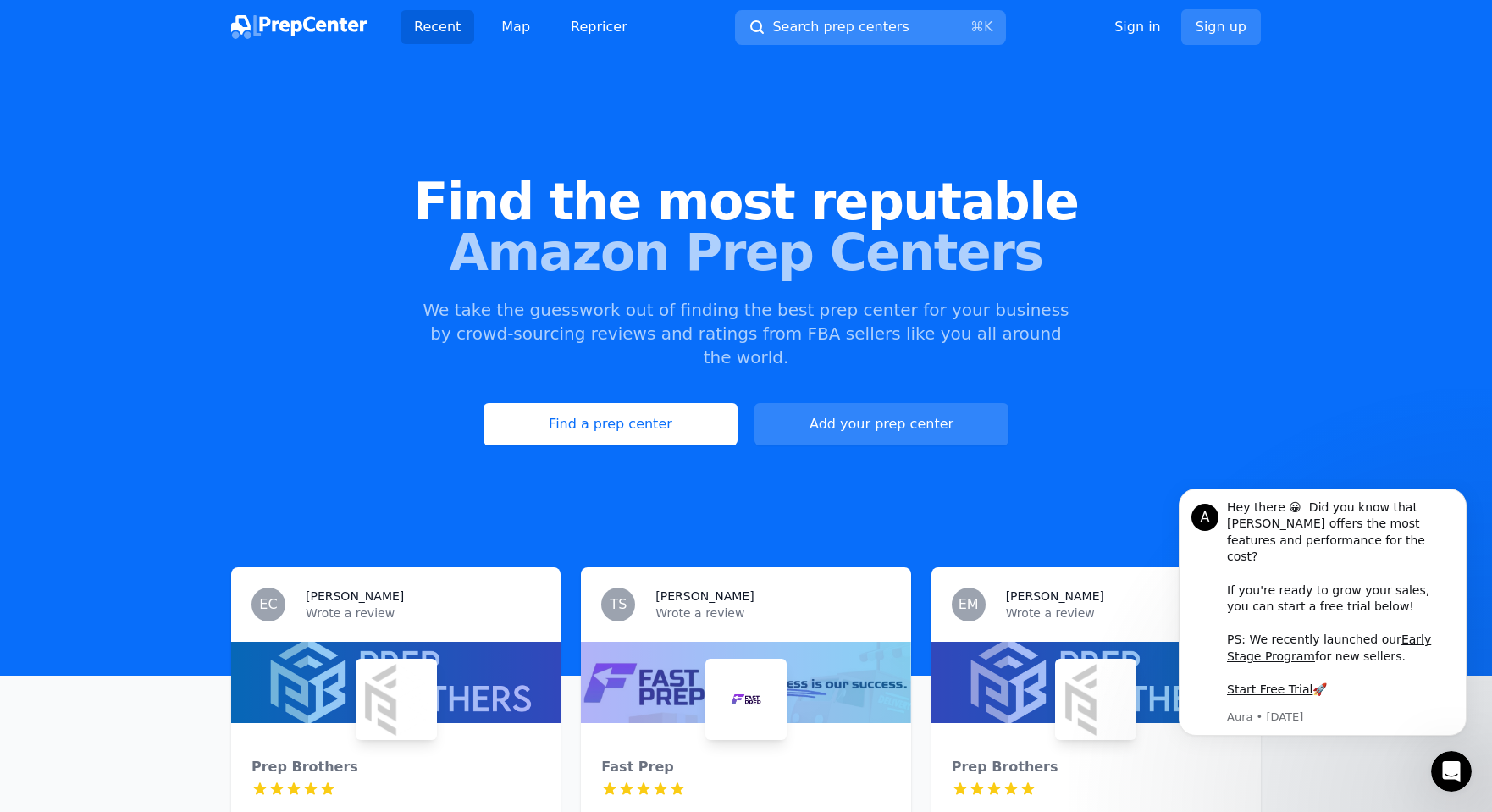
click at [825, 26] on span "Search prep centers" at bounding box center [840, 27] width 136 height 21
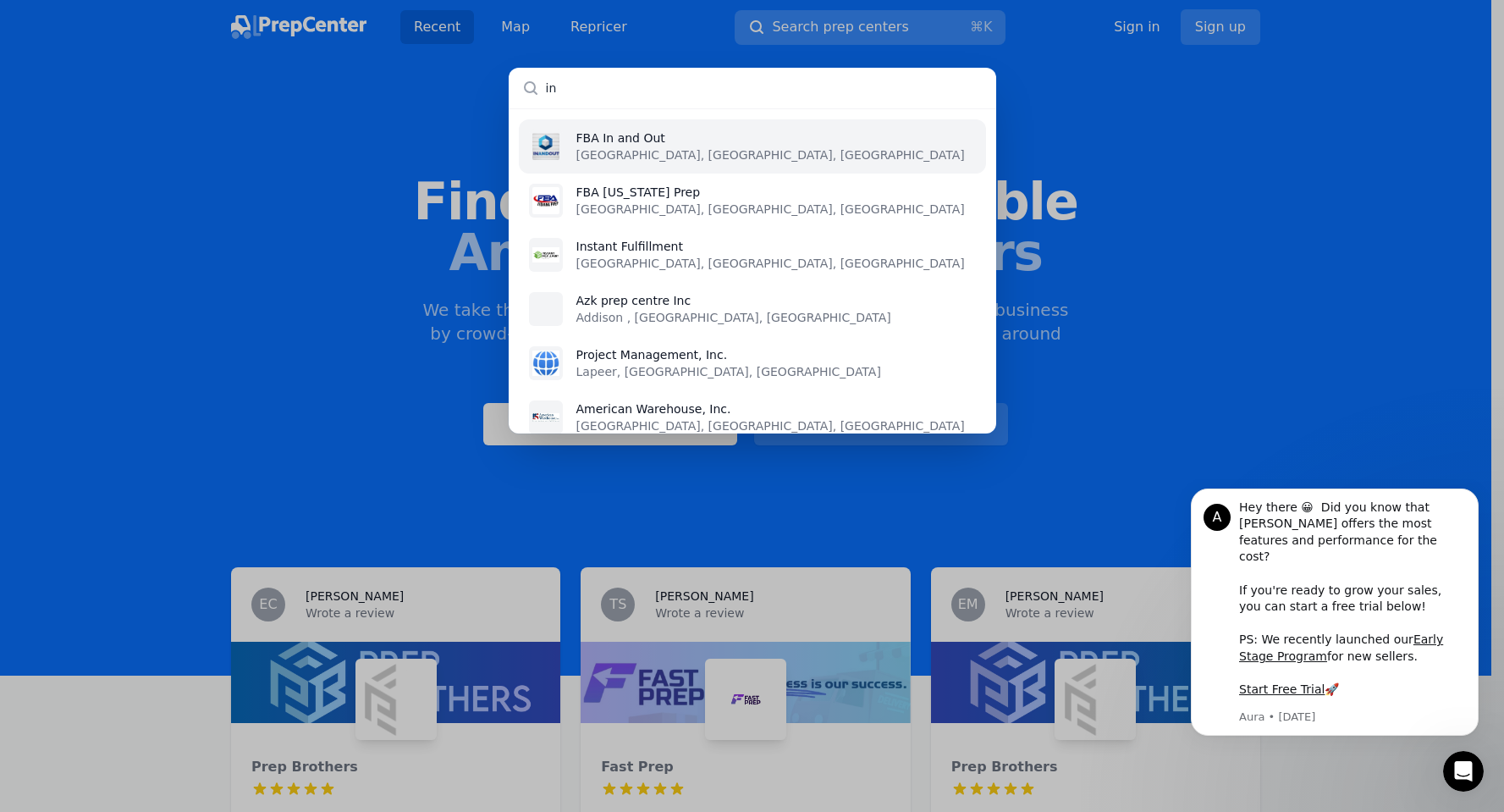
type input "i"
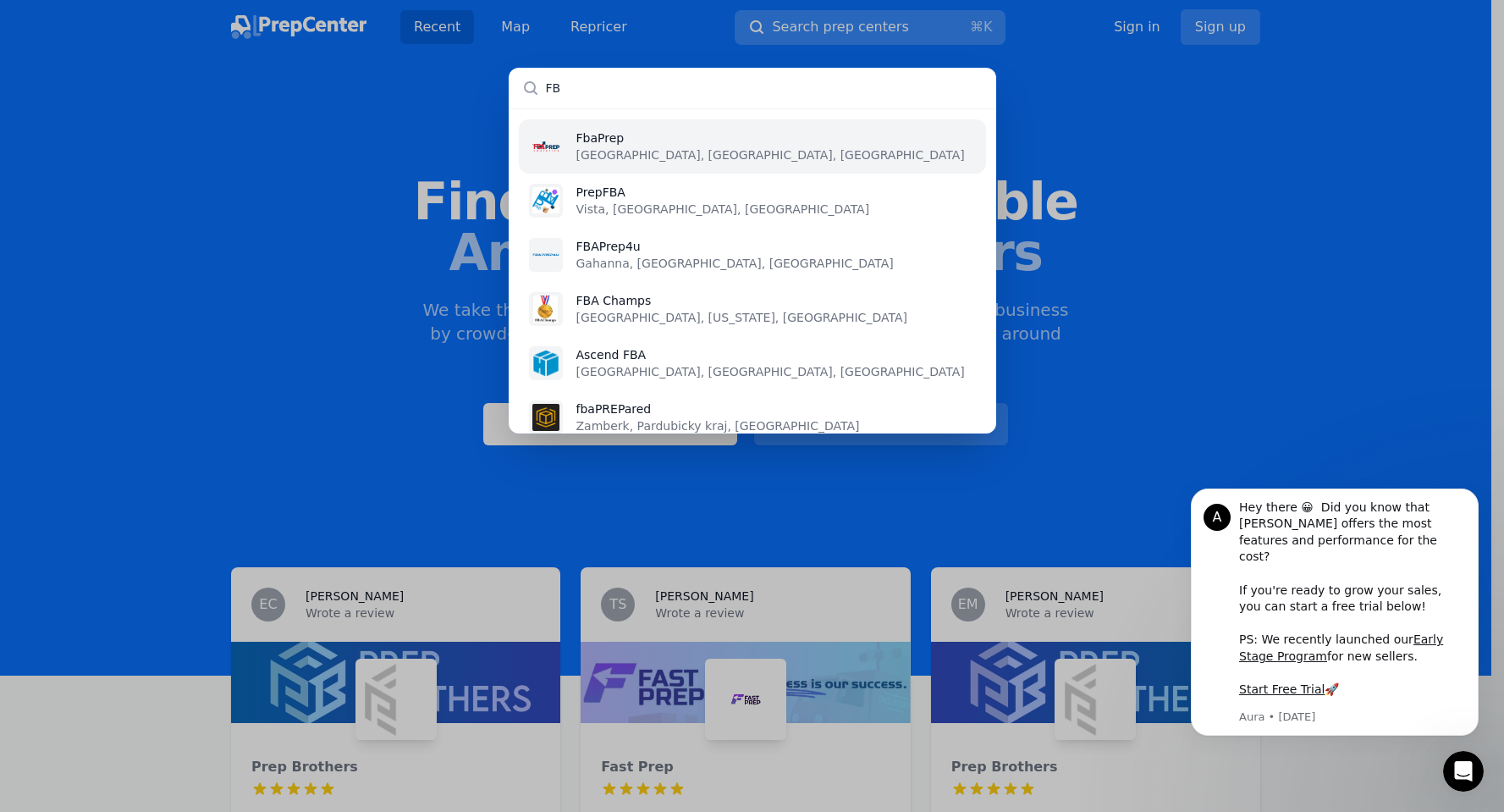
type input "F"
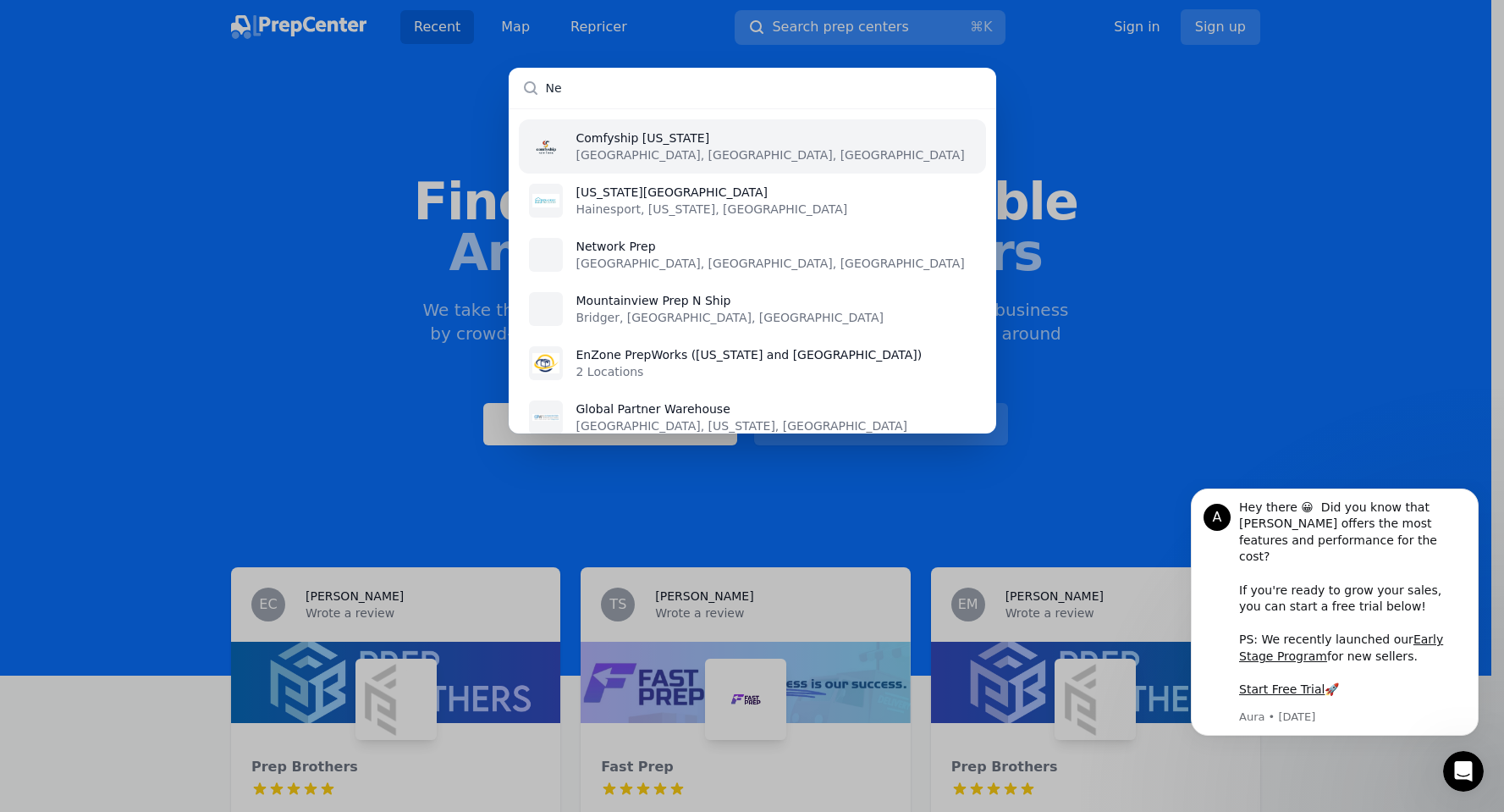
type input "N"
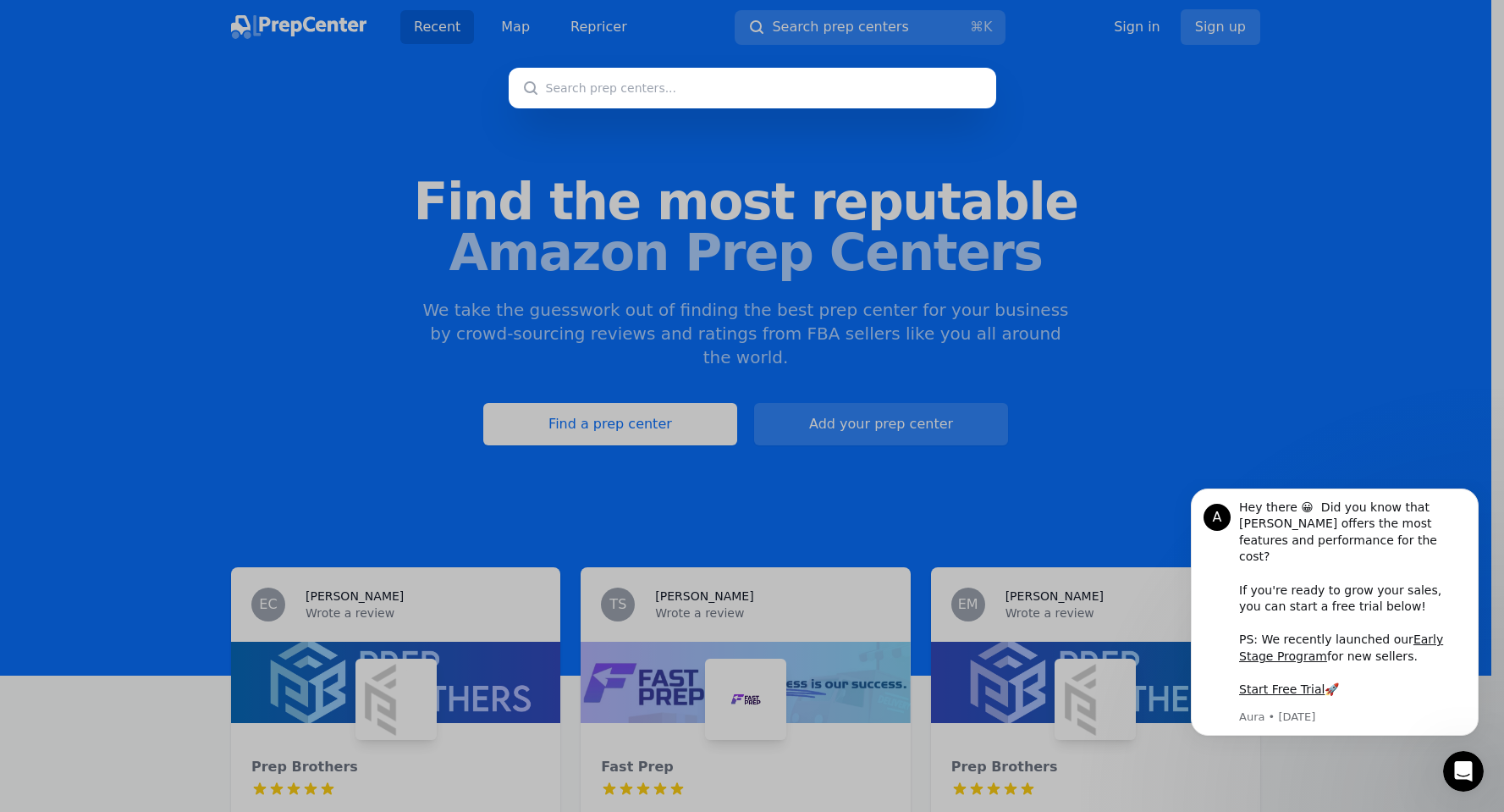
click at [1185, 281] on div at bounding box center [752, 406] width 1504 height 812
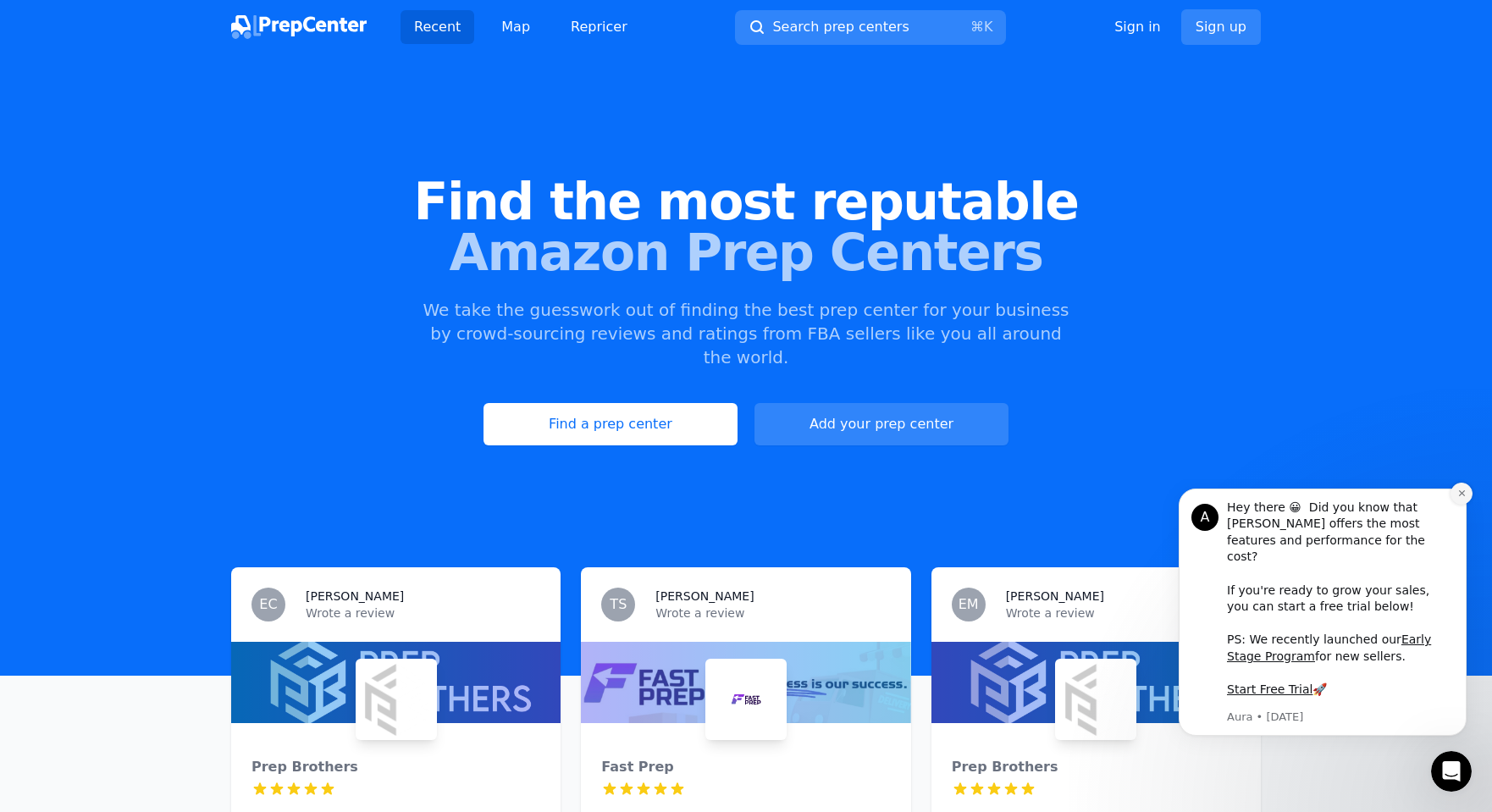
click at [1461, 498] on icon "Dismiss notification" at bounding box center [1461, 493] width 9 height 9
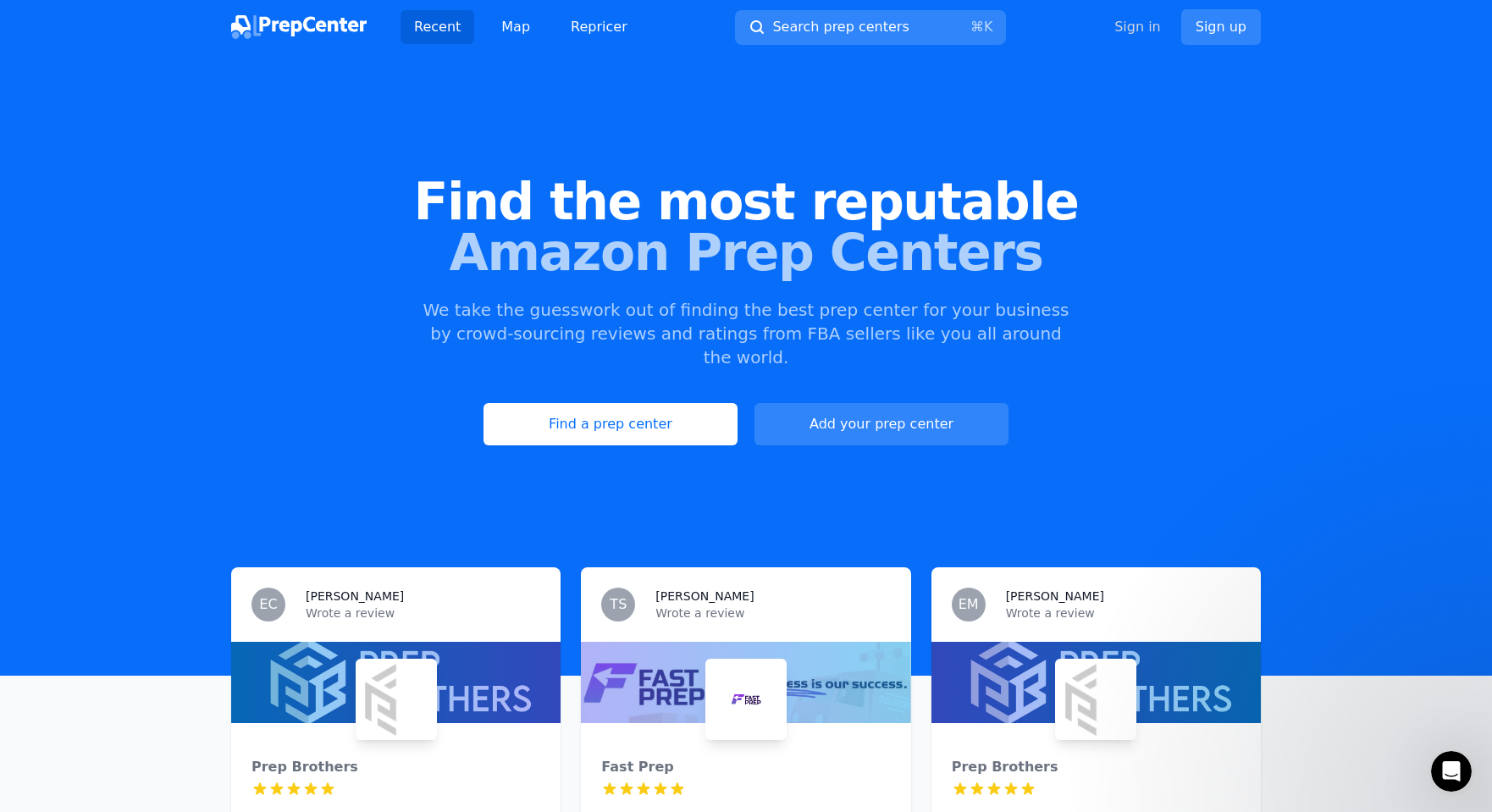
click at [1147, 28] on link "Sign in" at bounding box center [1138, 27] width 47 height 21
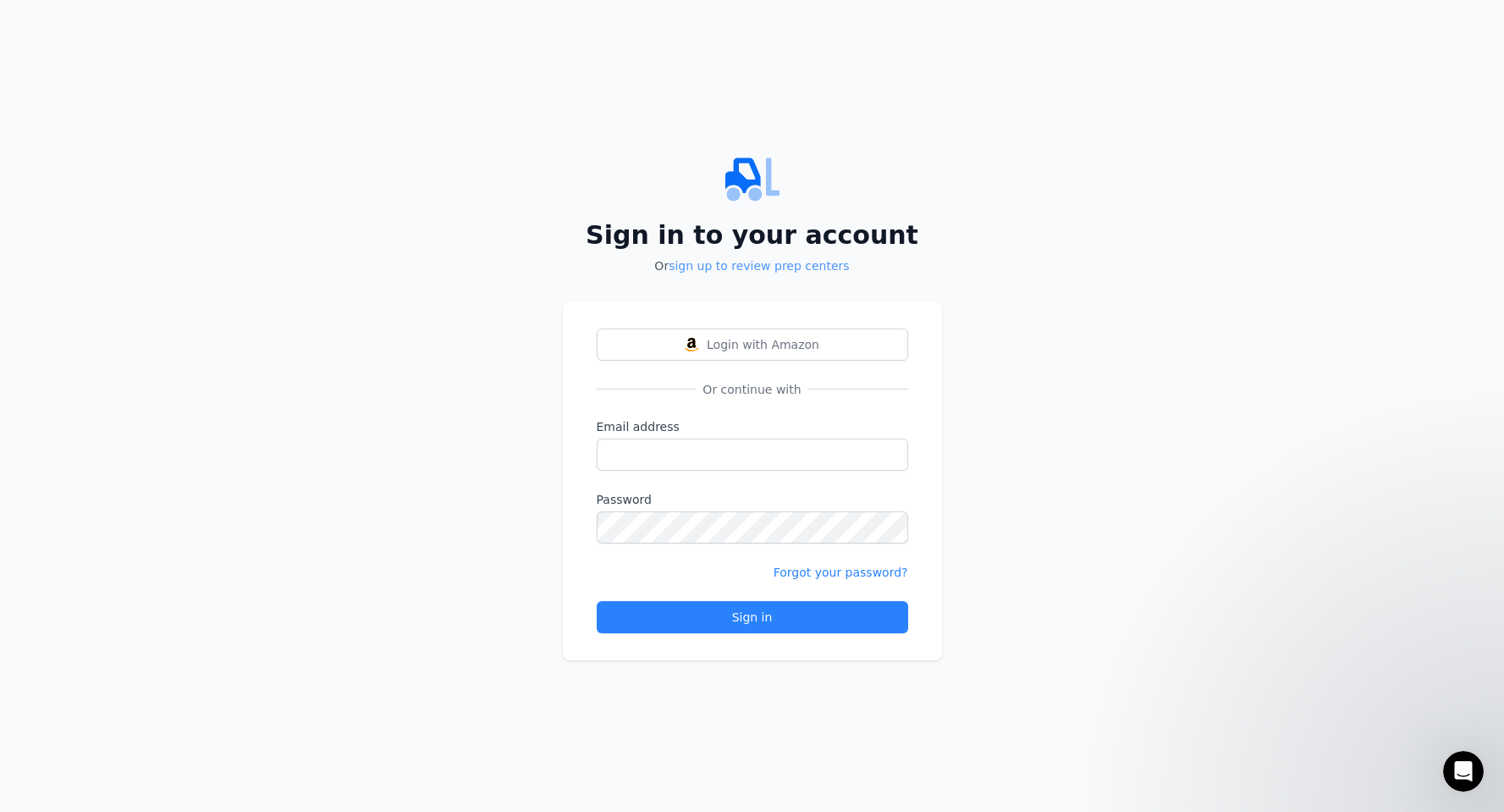
click at [734, 260] on link "sign up to review prep centers" at bounding box center [758, 266] width 180 height 14
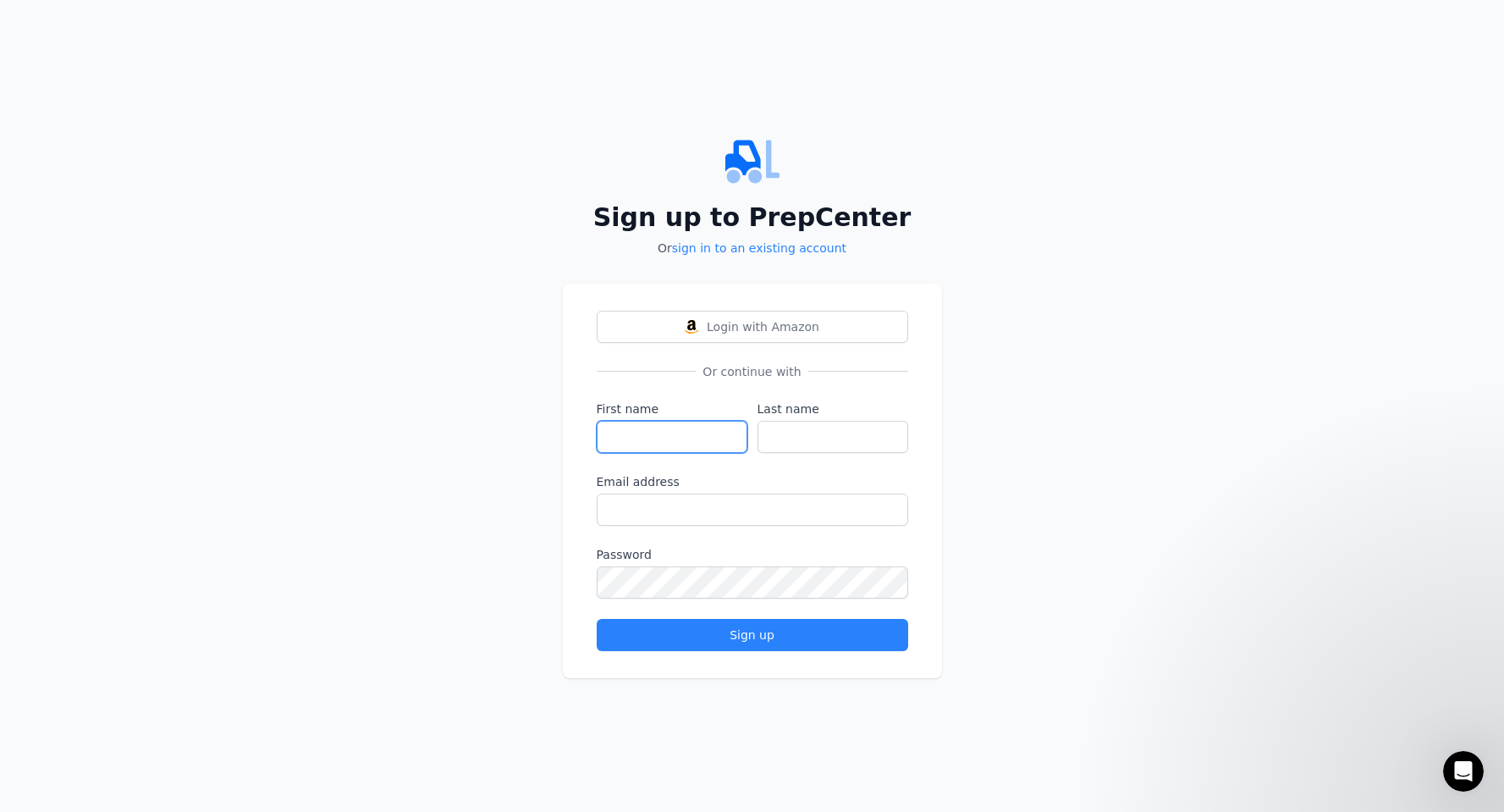
click at [637, 445] on input "First name" at bounding box center [672, 436] width 151 height 32
type input "David"
type input "Parra"
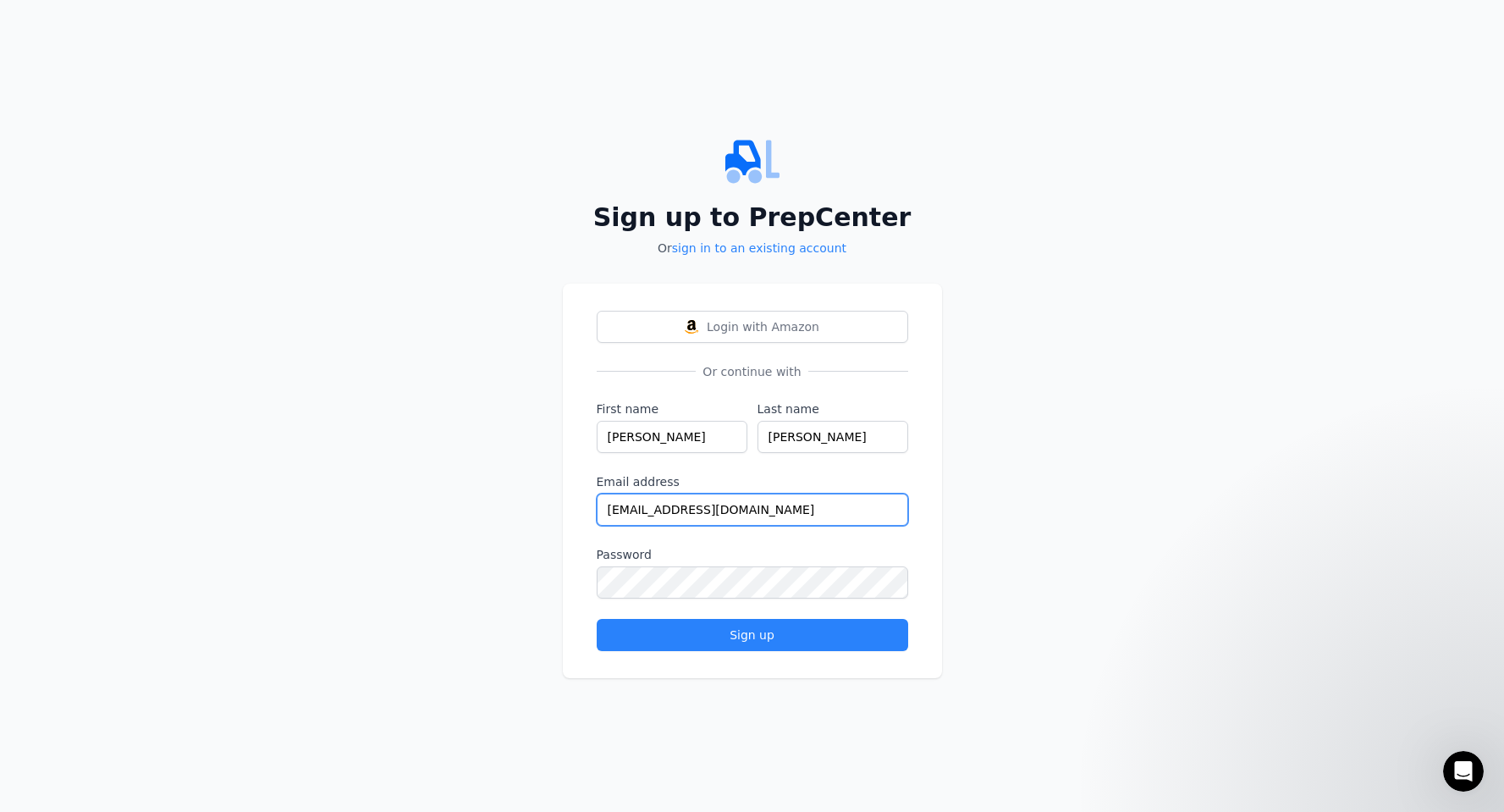
click at [765, 512] on input "designman24@yahoo.com" at bounding box center [752, 509] width 311 height 32
drag, startPoint x: 765, startPoint y: 512, endPoint x: 577, endPoint y: 508, distance: 188.0
click at [577, 508] on div "Login with Amazon Or continue with First name David Last name Parra Email addre…" at bounding box center [752, 480] width 379 height 394
type input "parrastorellc@gmail.com"
click at [1023, 477] on div "Sign up to PrepCenter Or sign in to an existing account Login with Amazon Or co…" at bounding box center [752, 406] width 1504 height 812
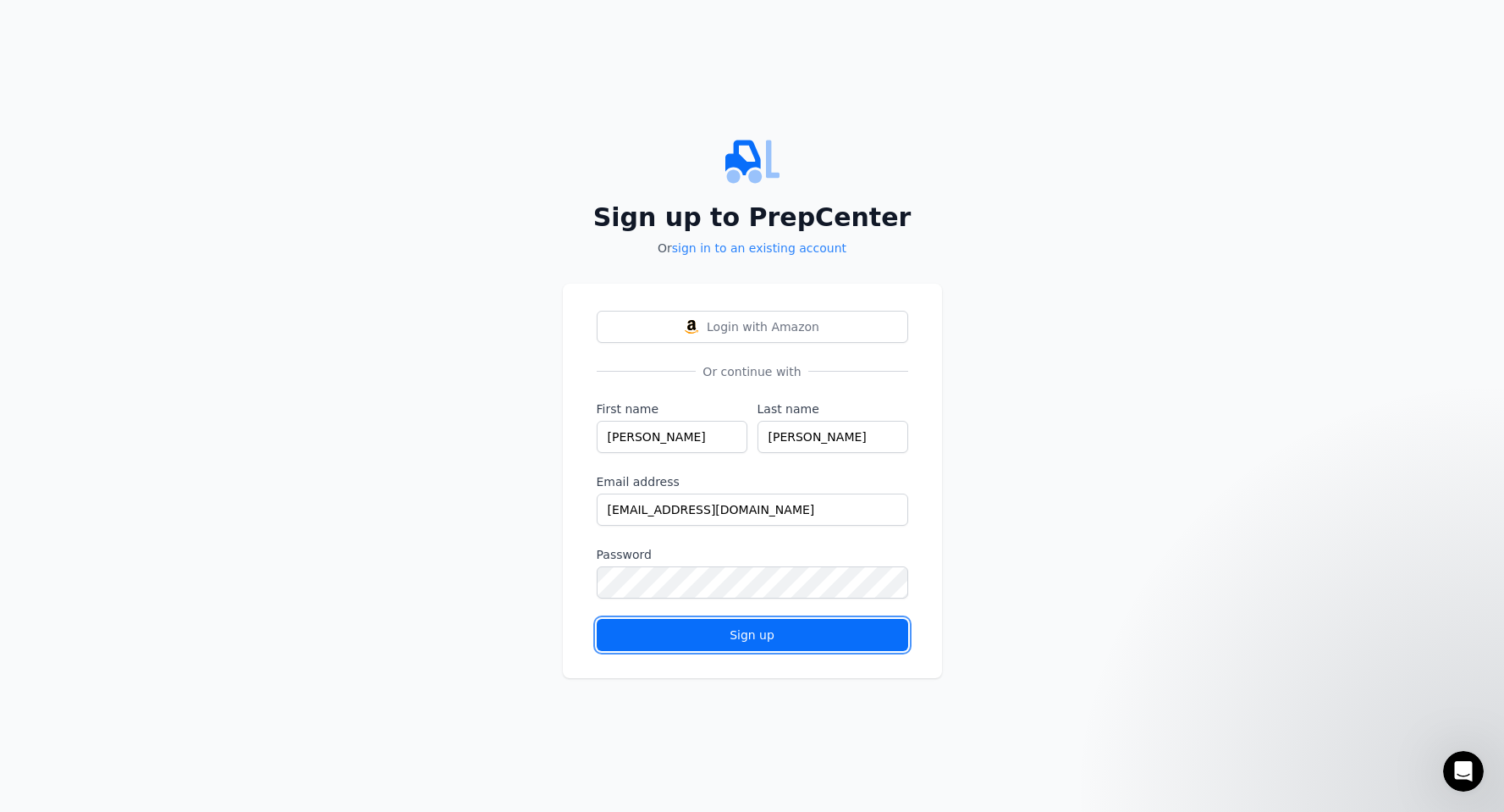
click at [766, 642] on button "Sign up" at bounding box center [752, 635] width 311 height 32
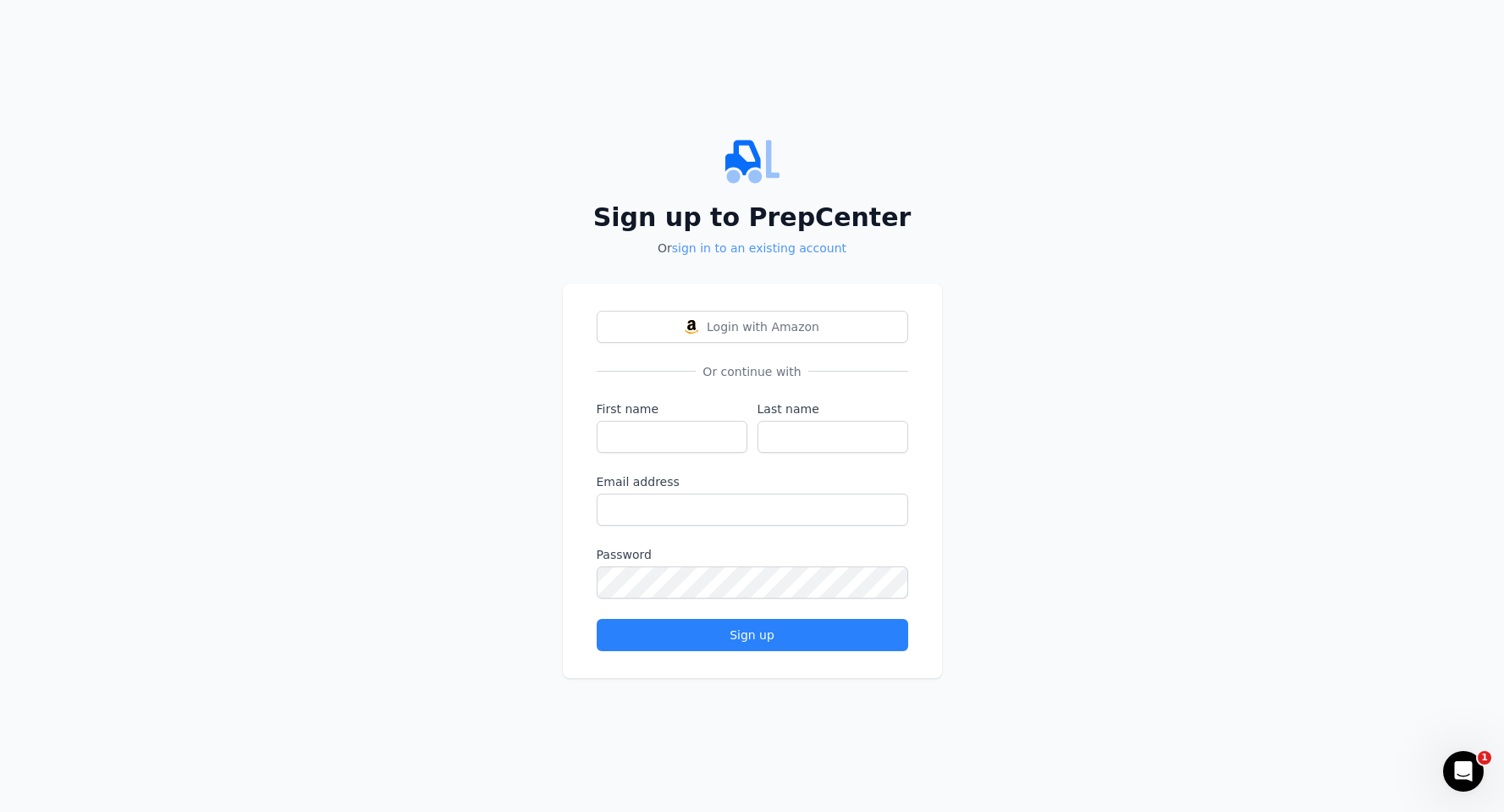
click at [770, 252] on link "sign in to an existing account" at bounding box center [759, 248] width 174 height 14
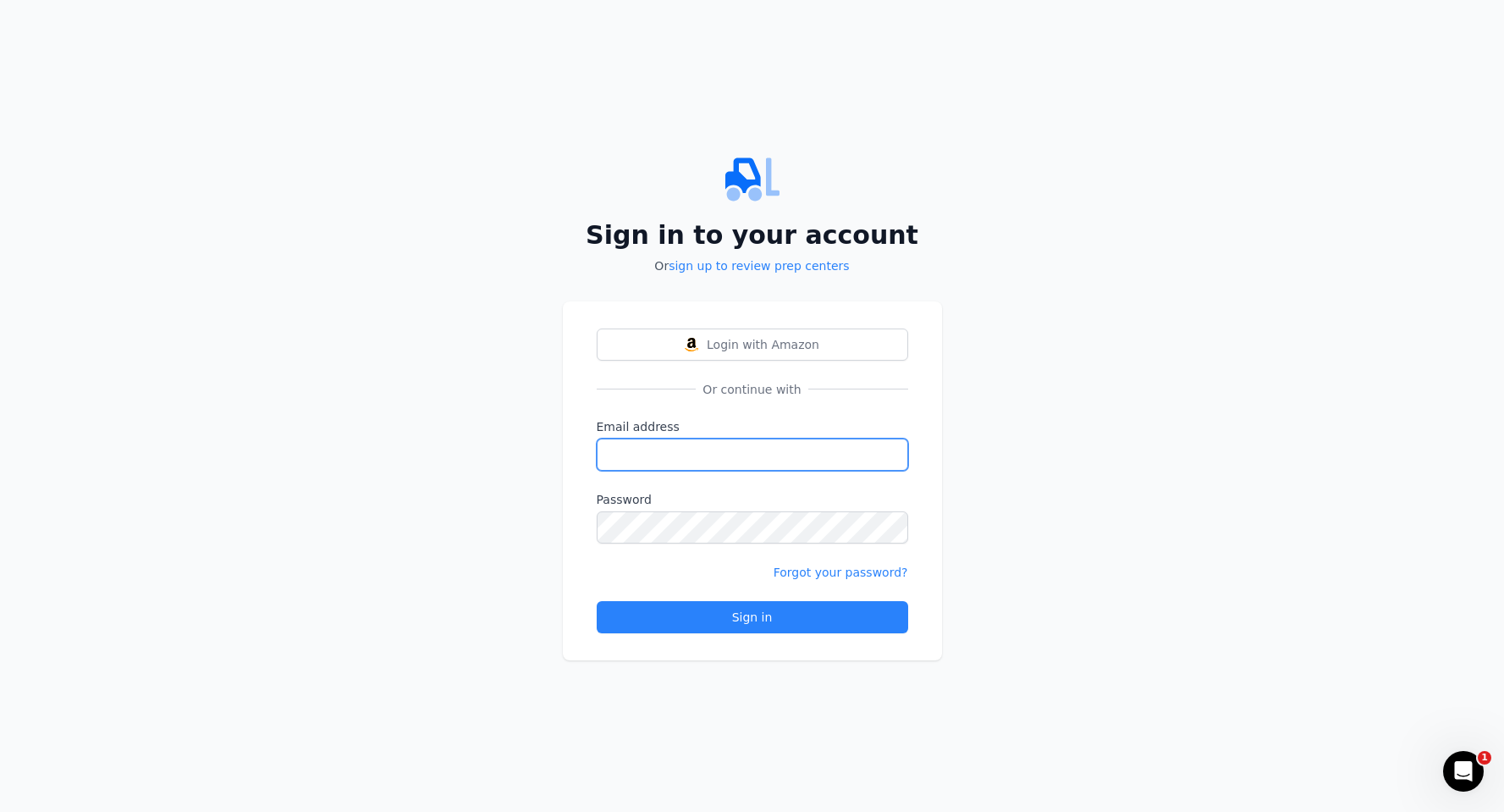
click at [695, 457] on input "Email address" at bounding box center [752, 454] width 311 height 32
type input "[EMAIL_ADDRESS][DOMAIN_NAME]"
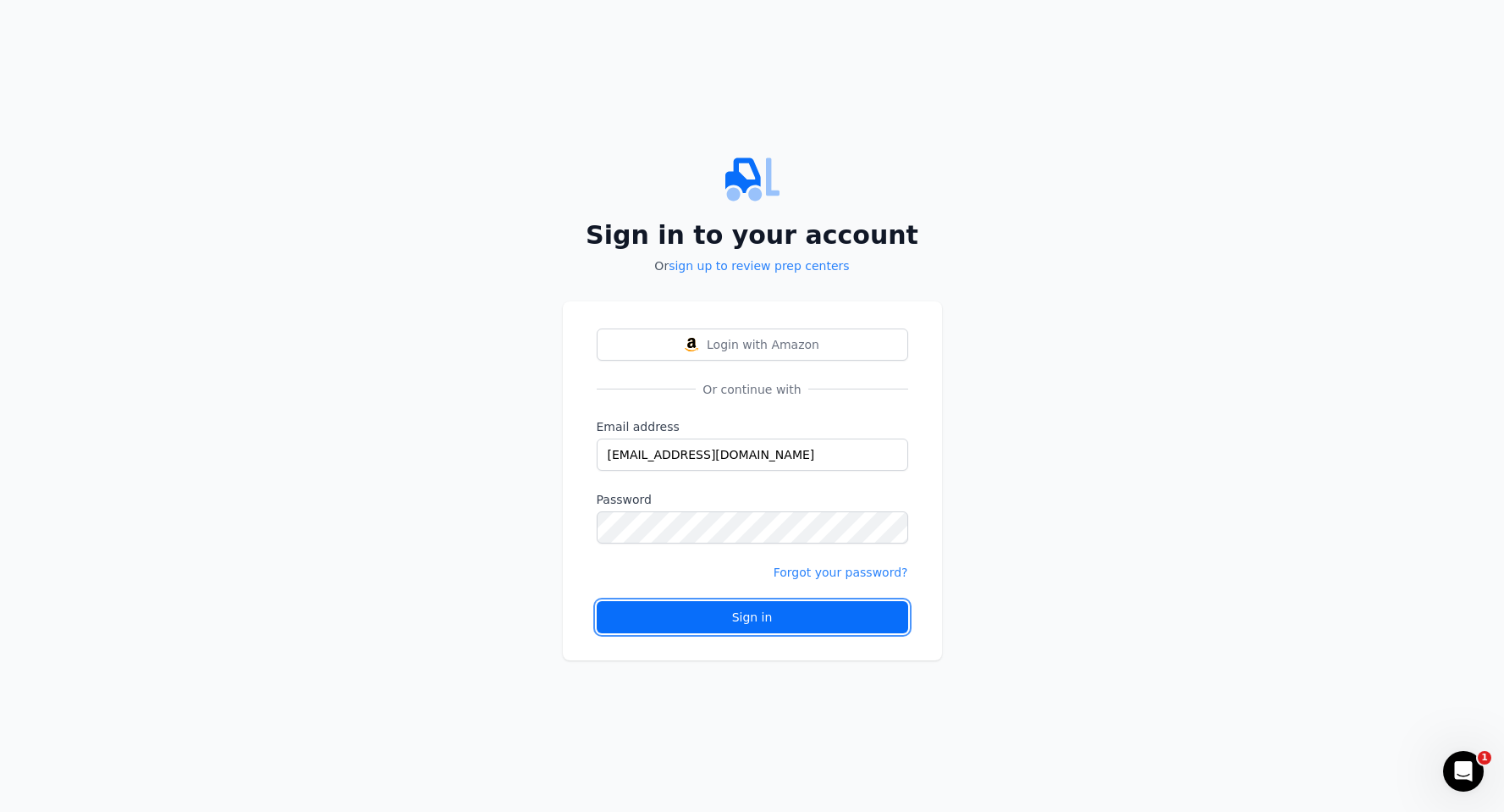
click at [644, 611] on div "Sign in" at bounding box center [752, 617] width 283 height 17
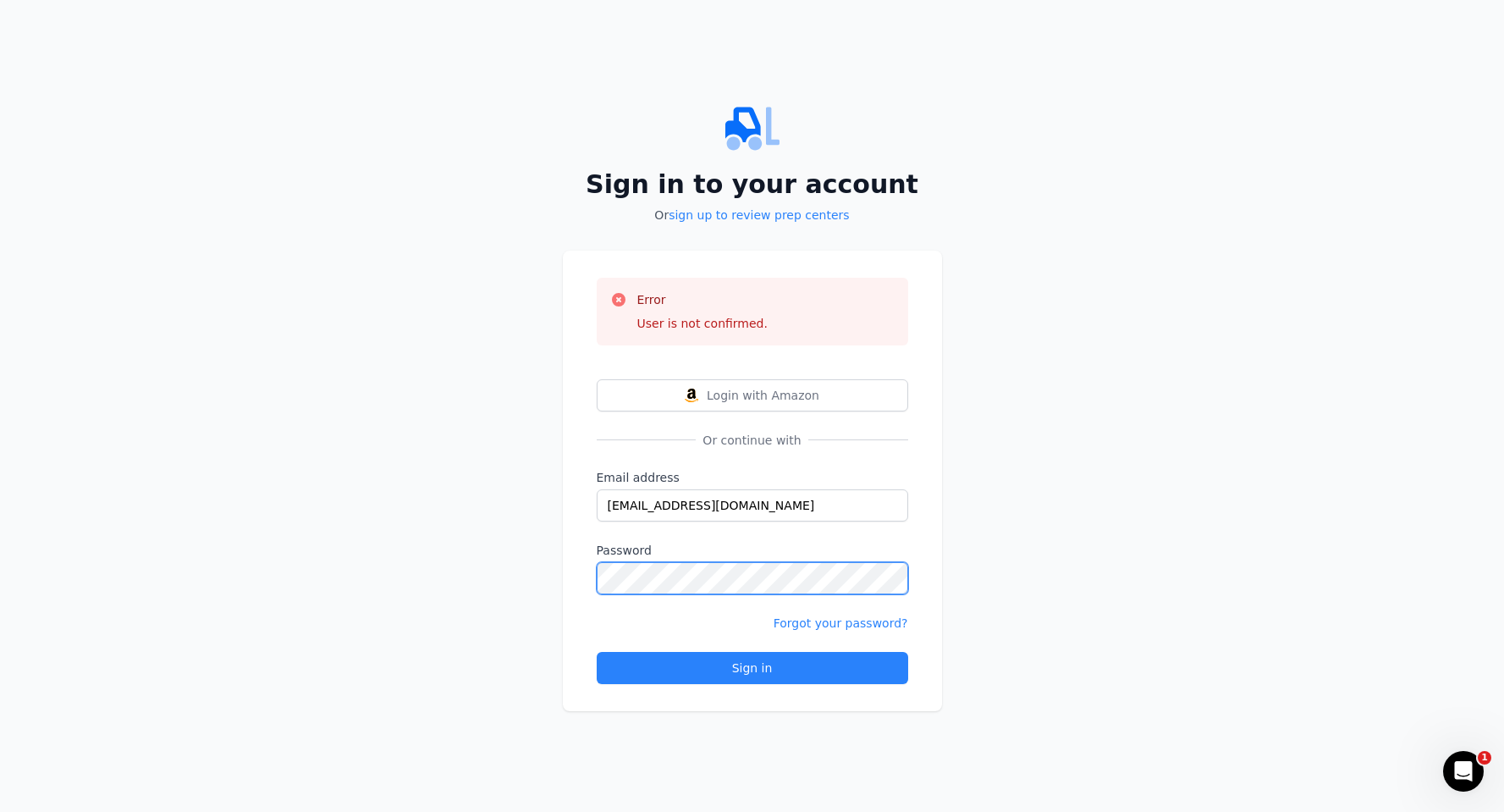
click at [583, 576] on div "Error User is not confirmed. Login with Amazon Or continue with Email address p…" at bounding box center [752, 481] width 379 height 461
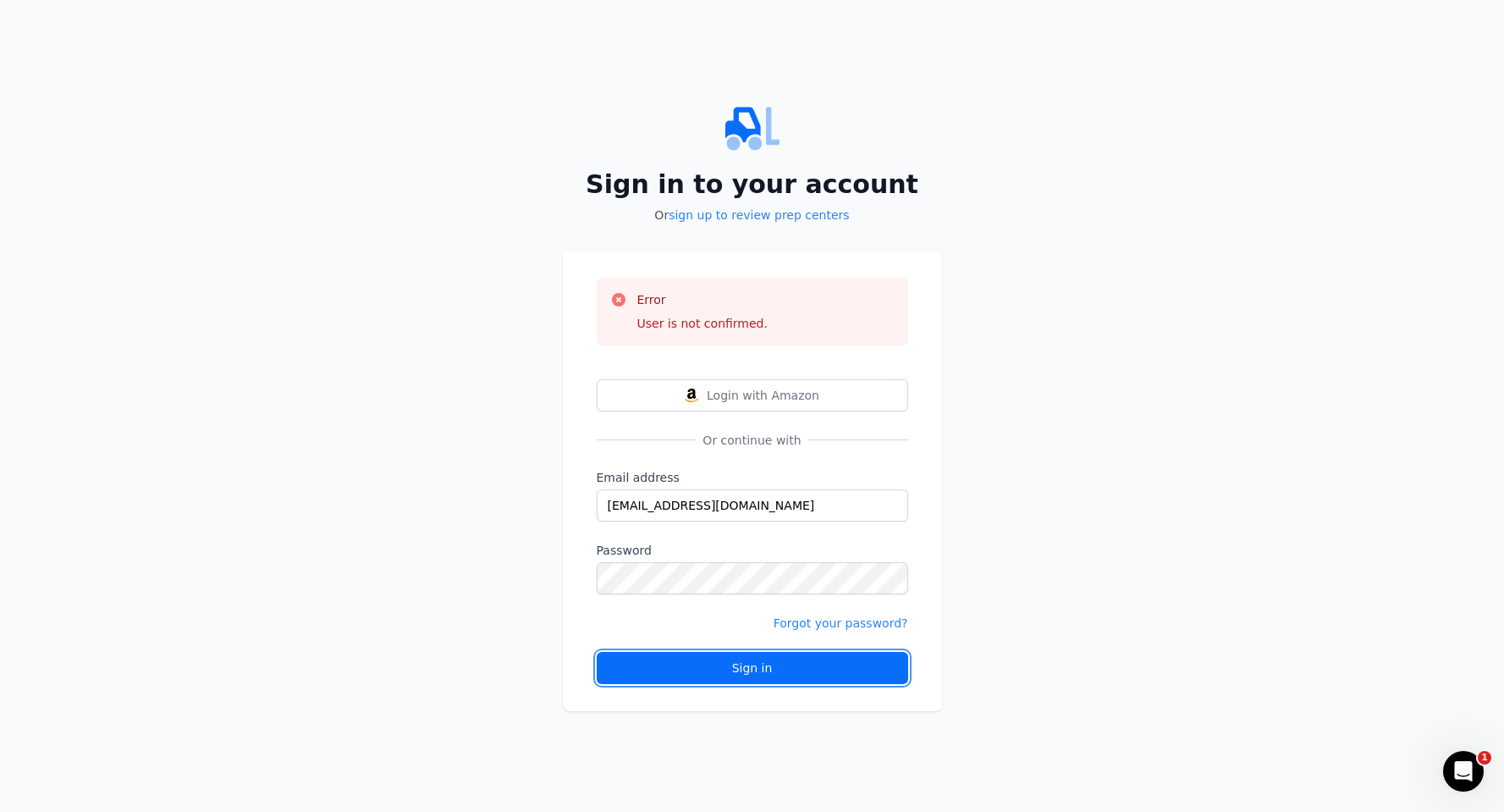
click at [658, 674] on div "Sign in" at bounding box center [752, 667] width 283 height 17
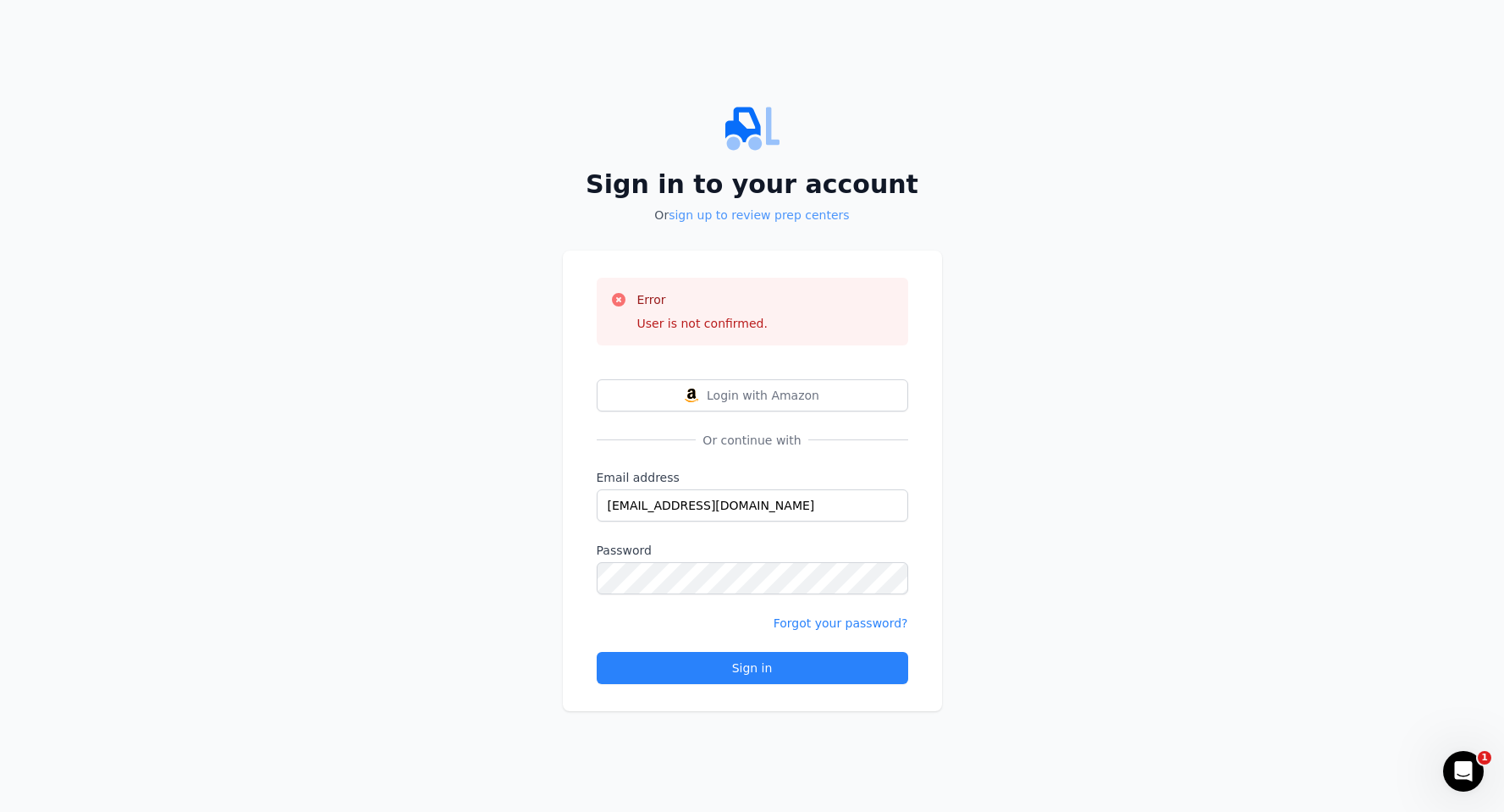
click at [732, 215] on link "sign up to review prep centers" at bounding box center [758, 214] width 180 height 14
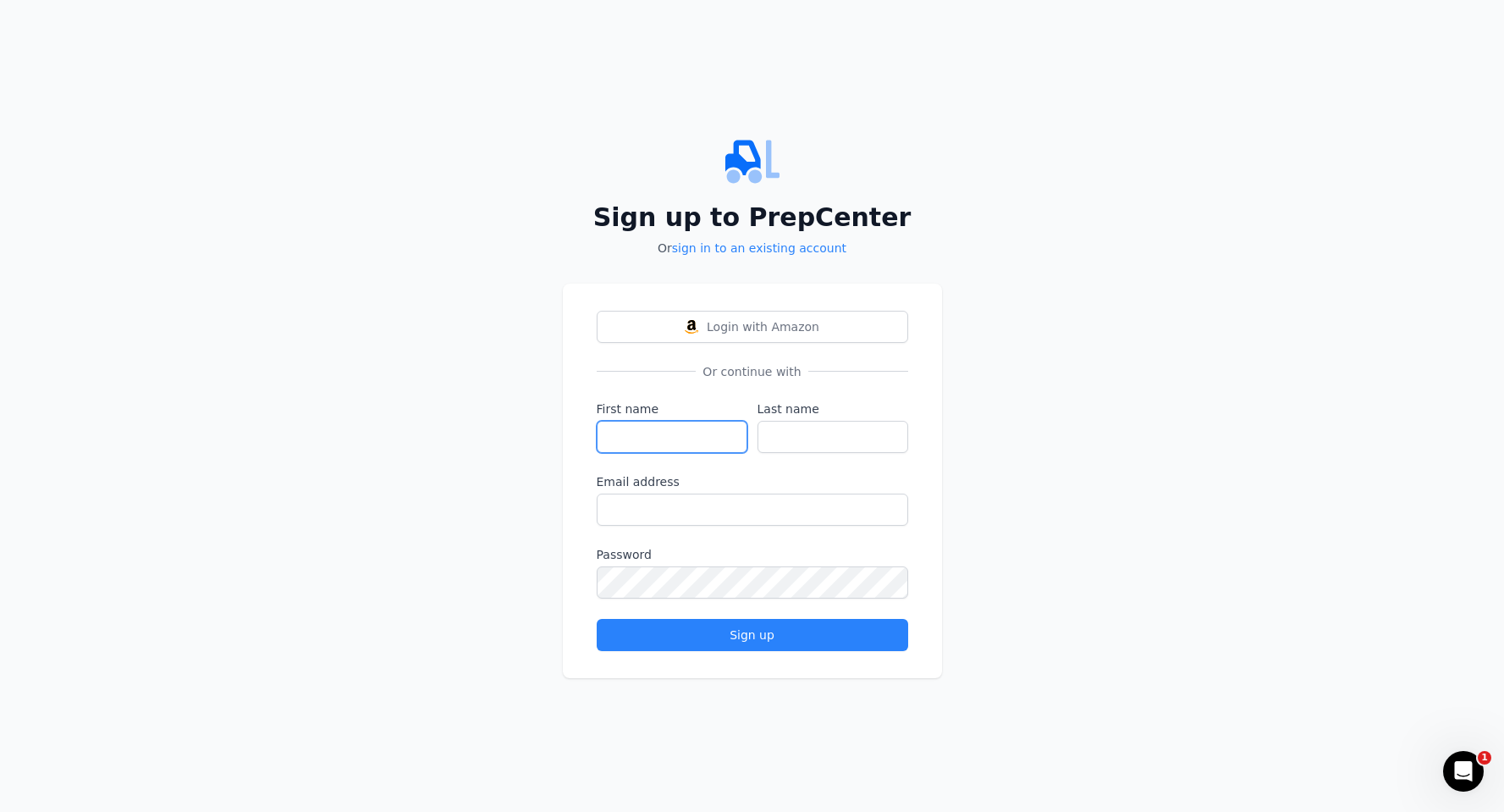
click at [679, 429] on input "First name" at bounding box center [672, 436] width 151 height 32
type input "[PERSON_NAME]"
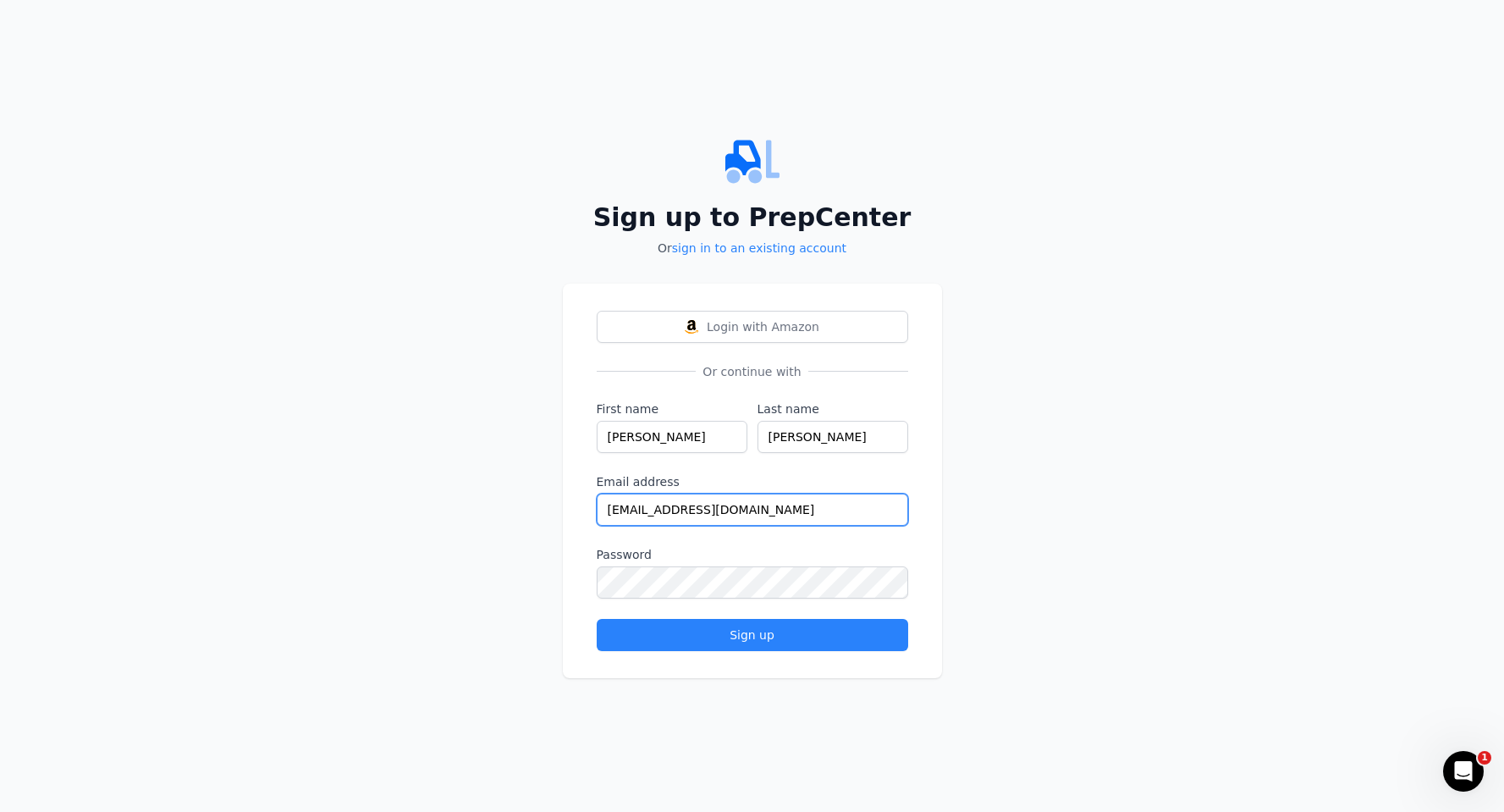
drag, startPoint x: 766, startPoint y: 512, endPoint x: 584, endPoint y: 506, distance: 182.1
click at [584, 506] on div "Login with Amazon Or continue with First name [PERSON_NAME] name [PERSON_NAME] …" at bounding box center [752, 480] width 379 height 394
type input "[EMAIL_ADDRESS][DOMAIN_NAME]"
click at [460, 608] on div "Sign up to PrepCenter Or sign in to an existing account Login with Amazon Or co…" at bounding box center [752, 406] width 1504 height 812
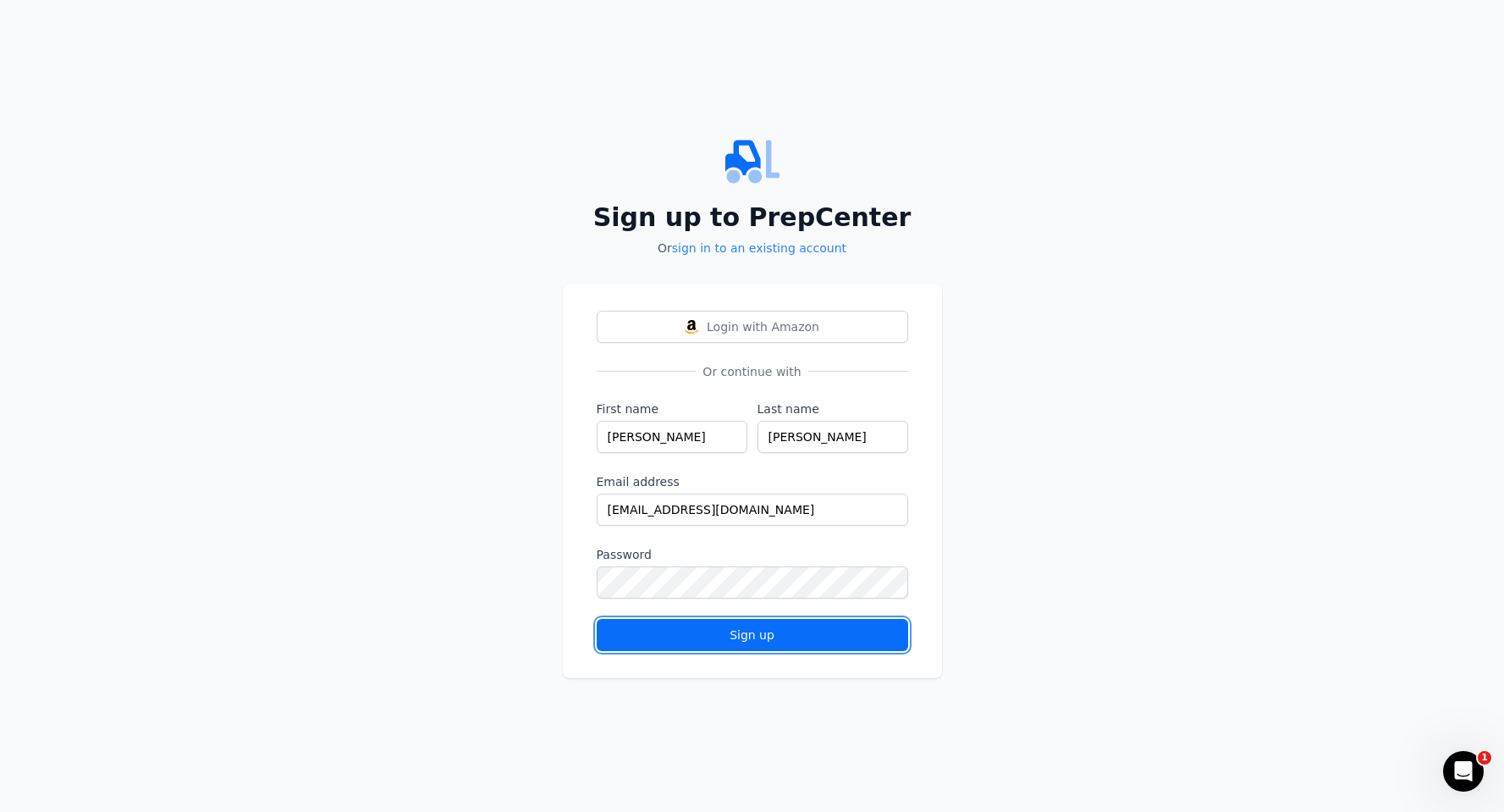
click at [642, 637] on div "Sign up" at bounding box center [752, 635] width 283 height 17
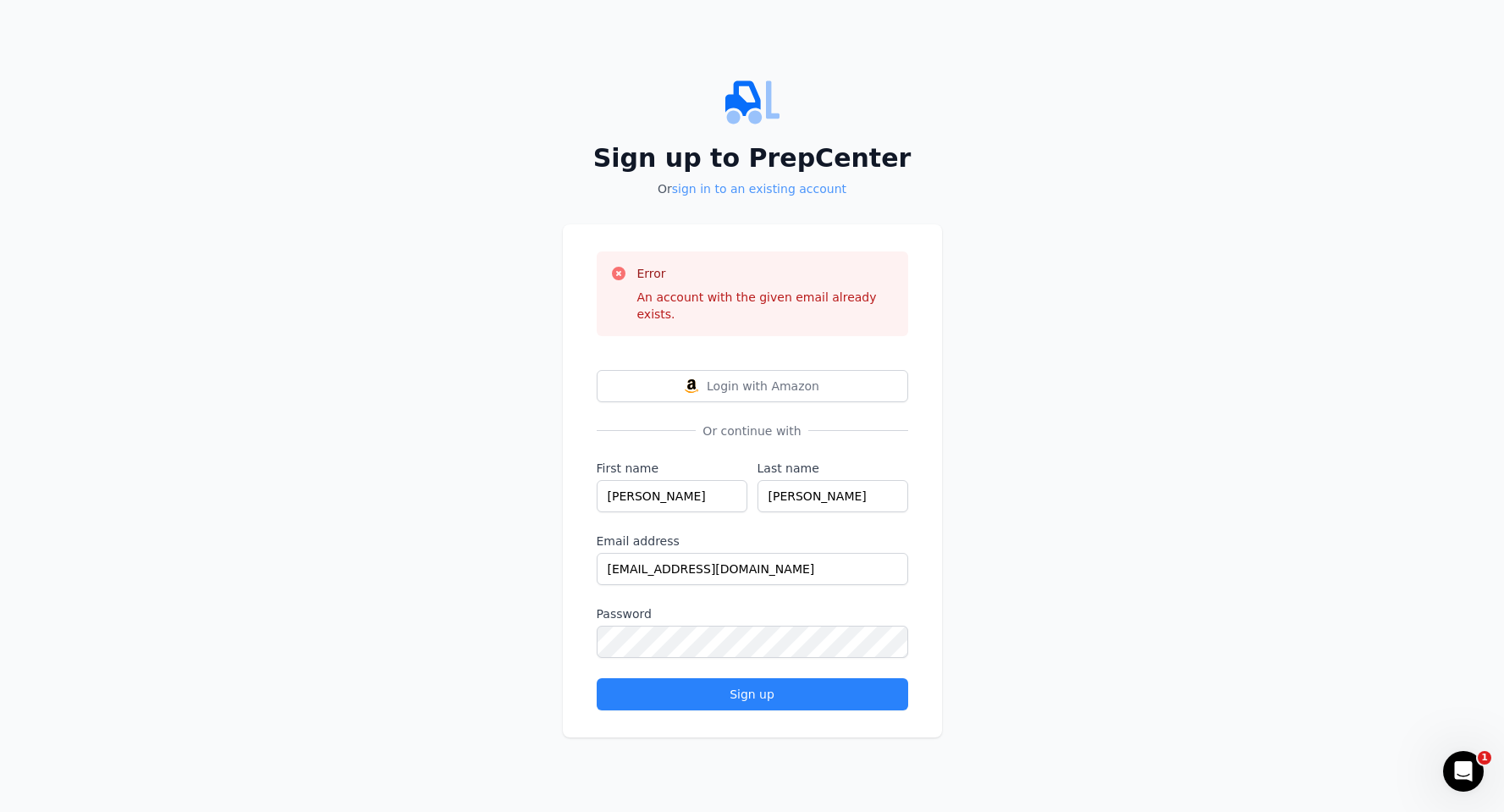
click at [782, 194] on link "sign in to an existing account" at bounding box center [759, 188] width 174 height 14
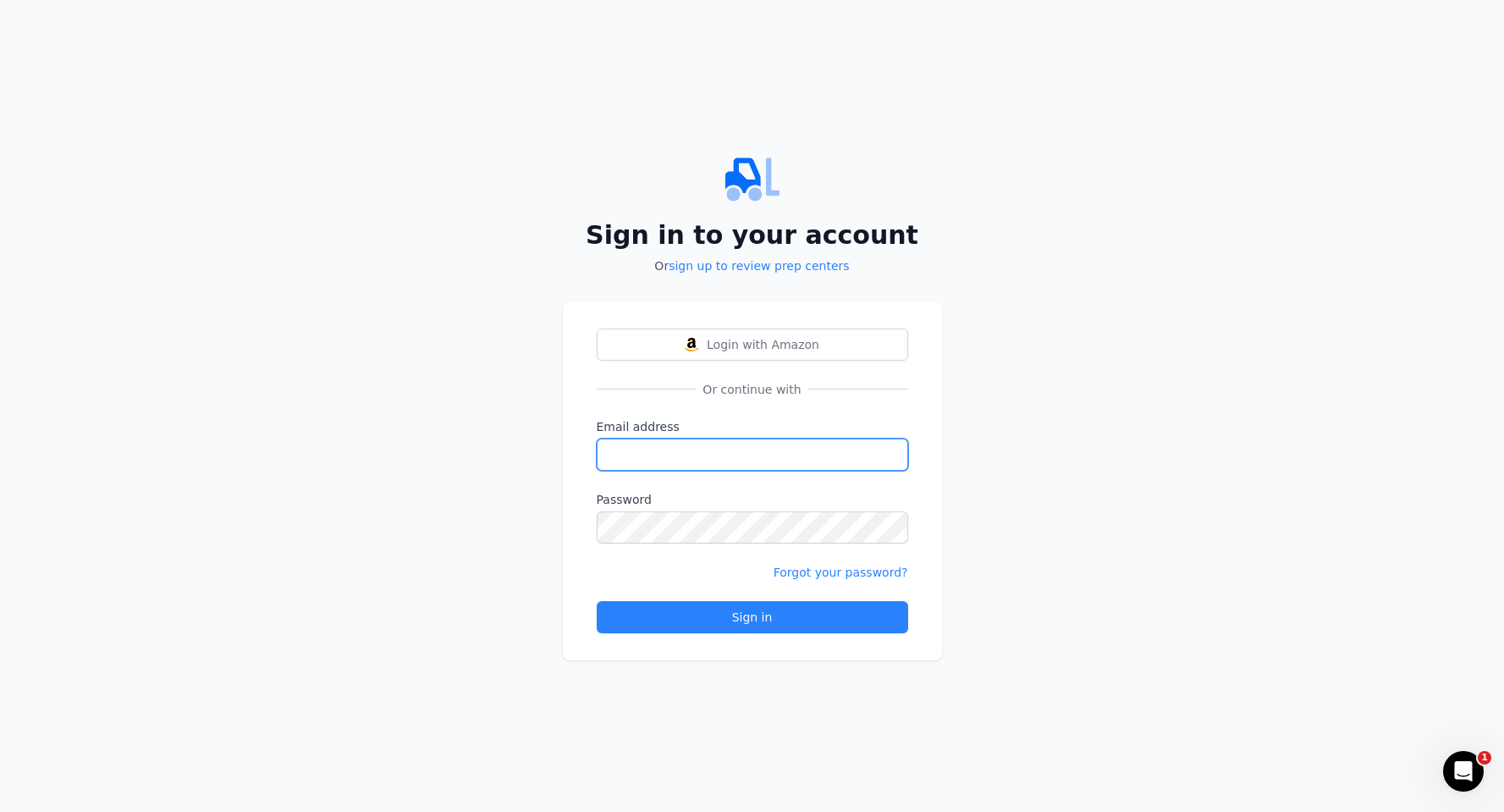
click at [659, 448] on input "Email address" at bounding box center [752, 454] width 311 height 32
click at [730, 453] on input "Email address" at bounding box center [752, 454] width 311 height 32
type input "[EMAIL_ADDRESS][DOMAIN_NAME]"
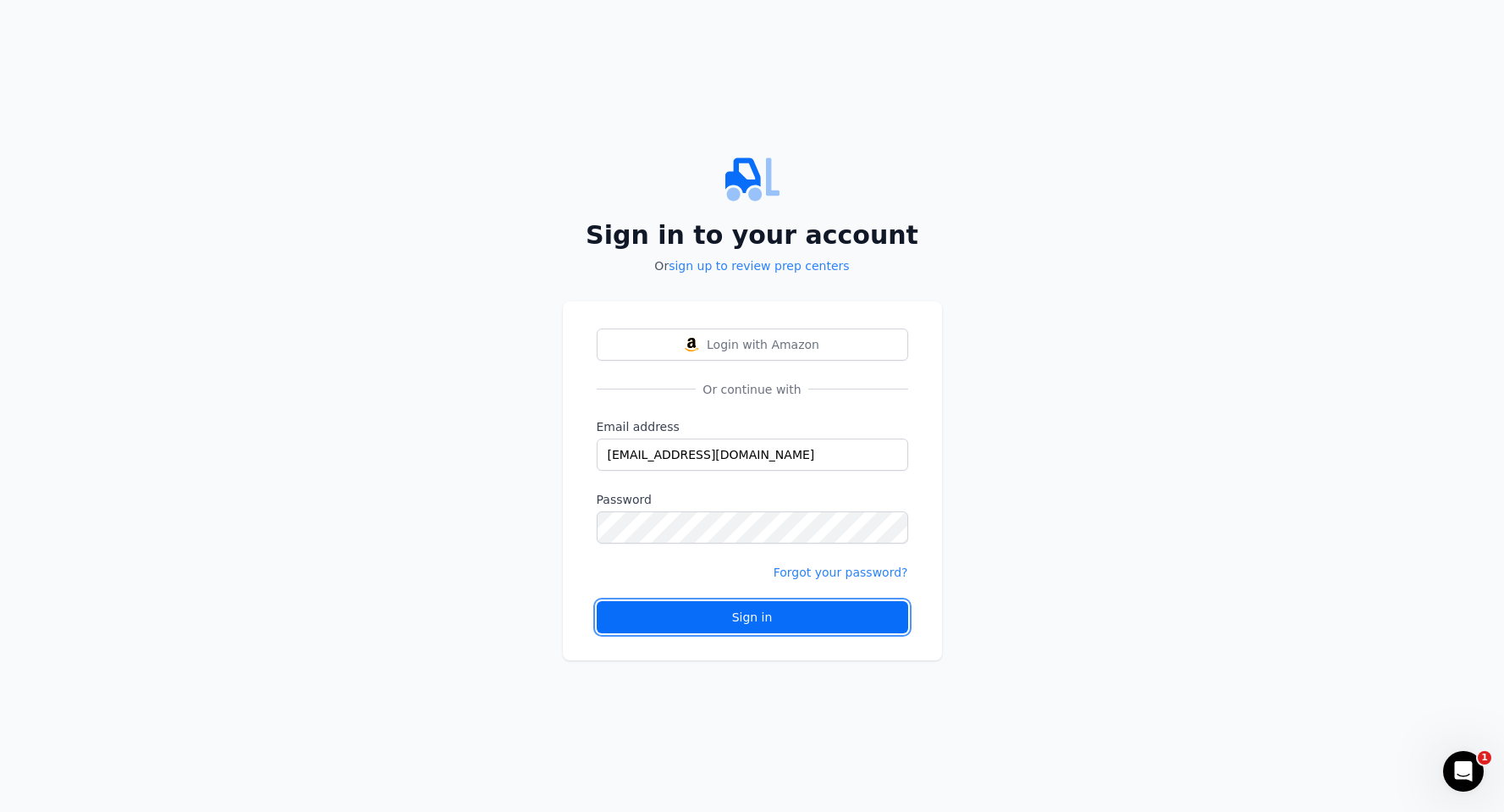
click at [670, 605] on button "Sign in" at bounding box center [752, 617] width 311 height 32
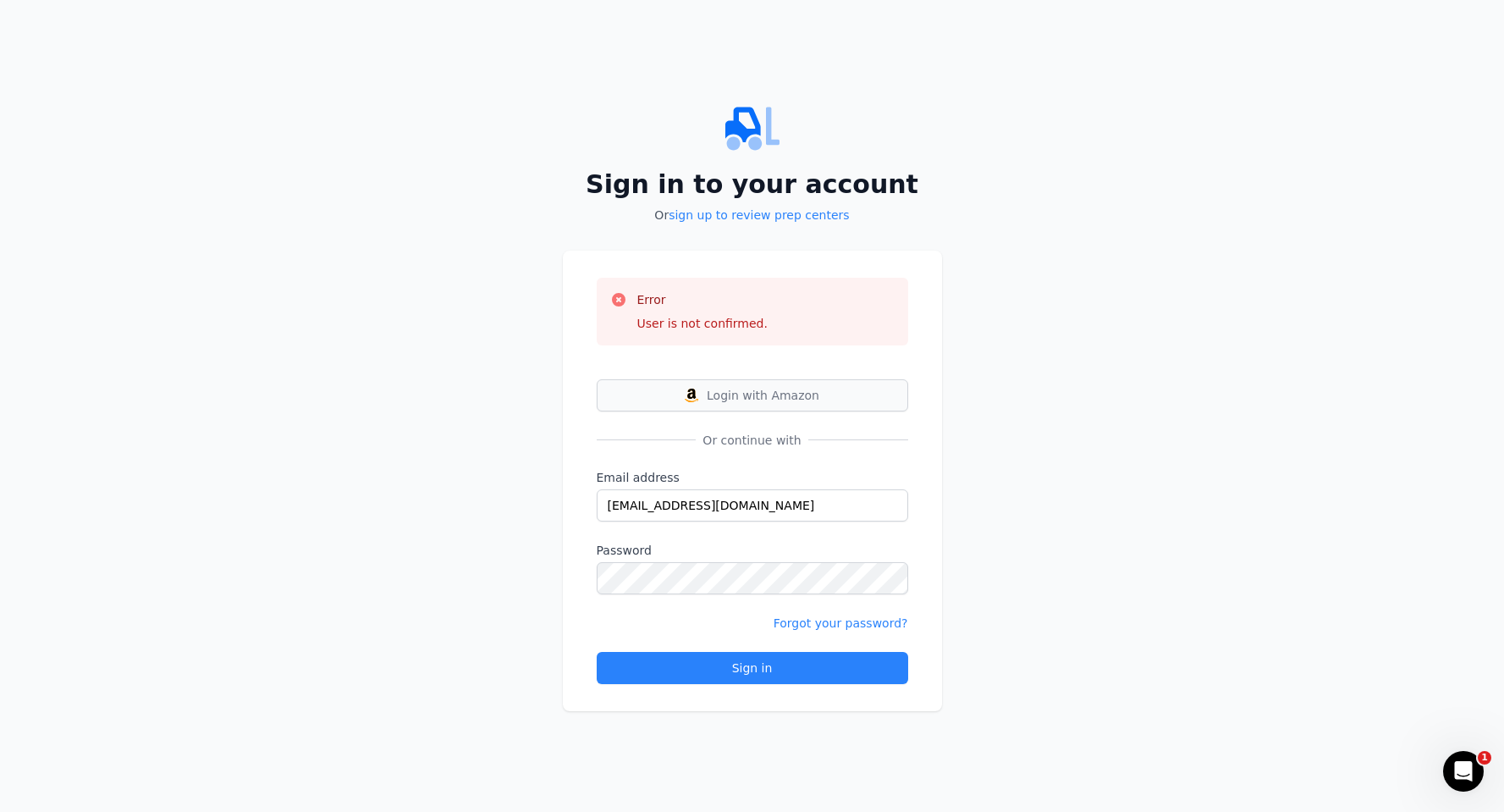
click at [779, 397] on span "Login with Amazon" at bounding box center [763, 395] width 113 height 17
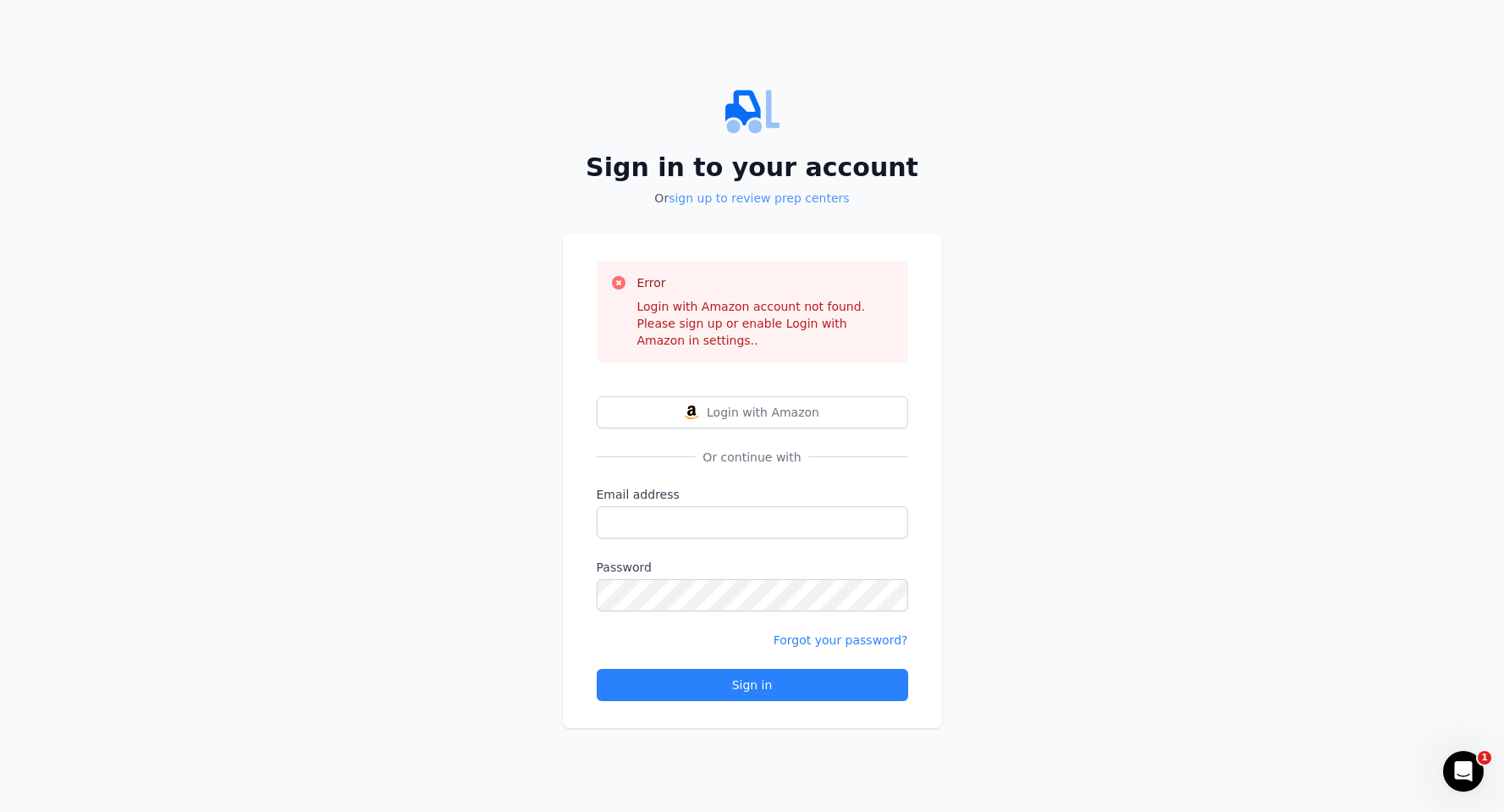
click at [745, 198] on link "sign up to review prep centers" at bounding box center [758, 198] width 180 height 14
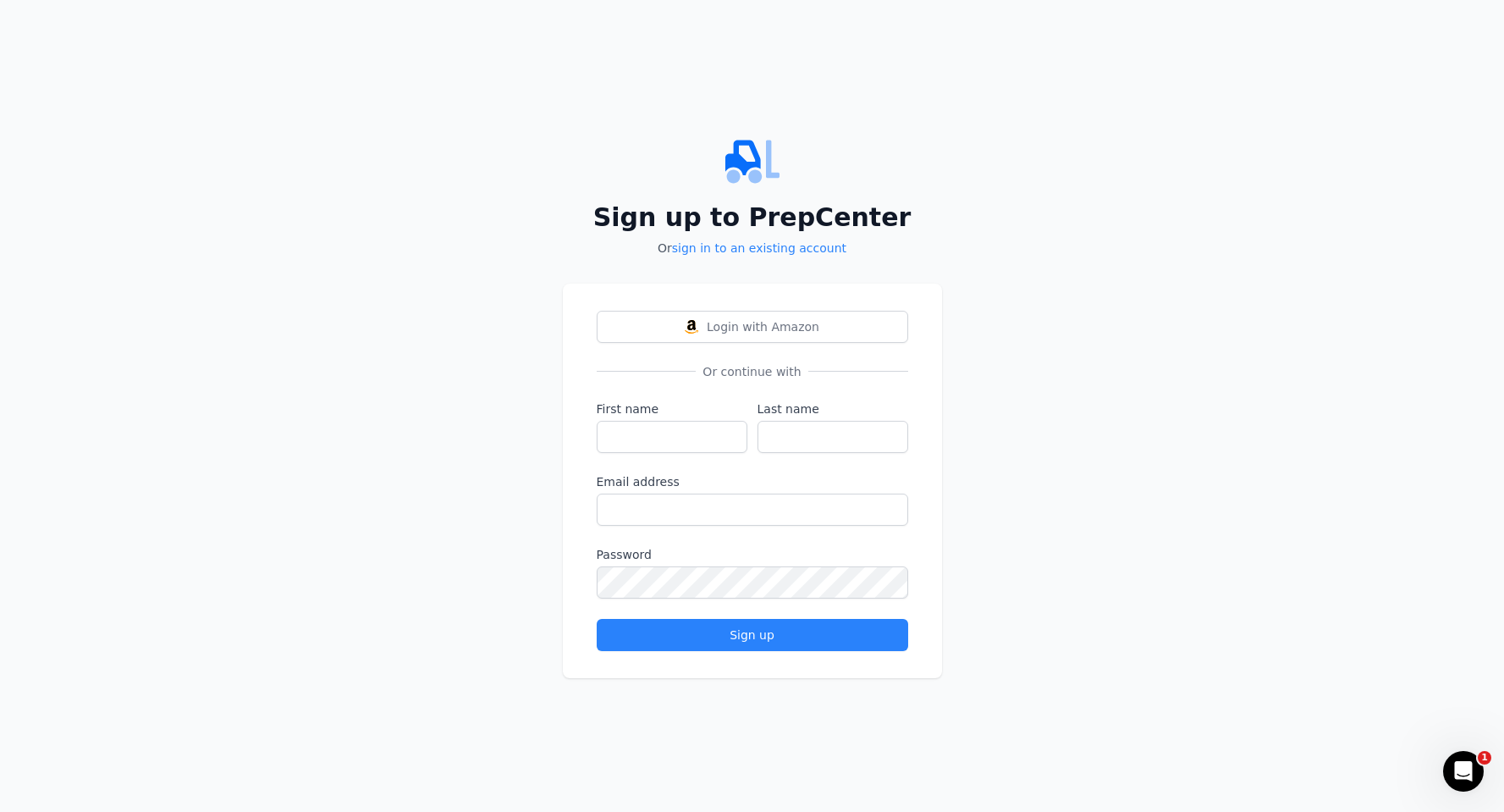
click at [736, 255] on p "Or sign in to an existing account" at bounding box center [752, 248] width 379 height 17
click at [735, 247] on link "sign in to an existing account" at bounding box center [759, 248] width 174 height 14
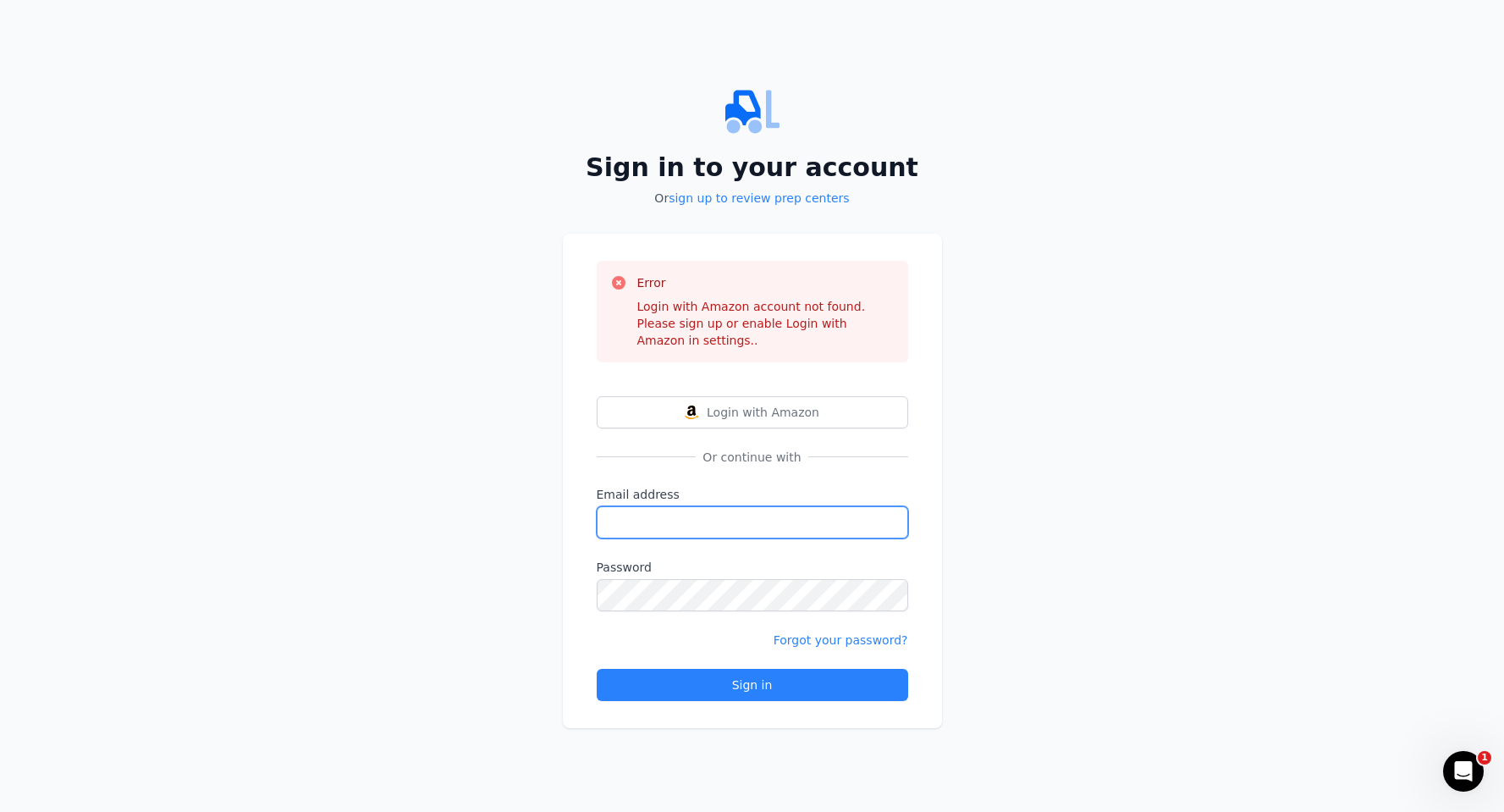
click at [684, 522] on input "Email address" at bounding box center [752, 522] width 311 height 32
type input "[EMAIL_ADDRESS][DOMAIN_NAME]"
click at [816, 637] on link "Forgot your password?" at bounding box center [841, 640] width 134 height 14
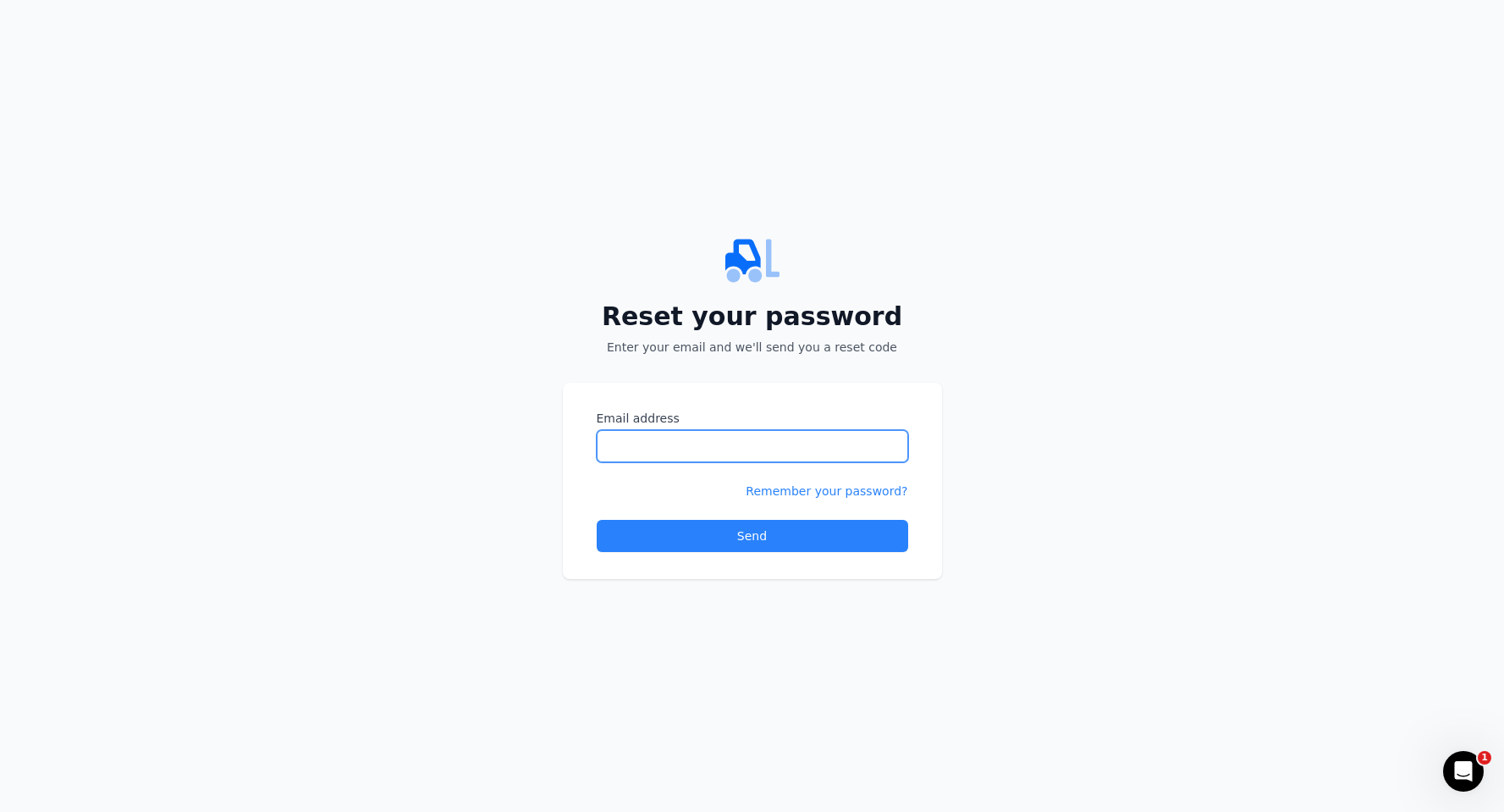
click at [684, 444] on input "Email address" at bounding box center [752, 446] width 311 height 32
type input "[EMAIL_ADDRESS][DOMAIN_NAME]"
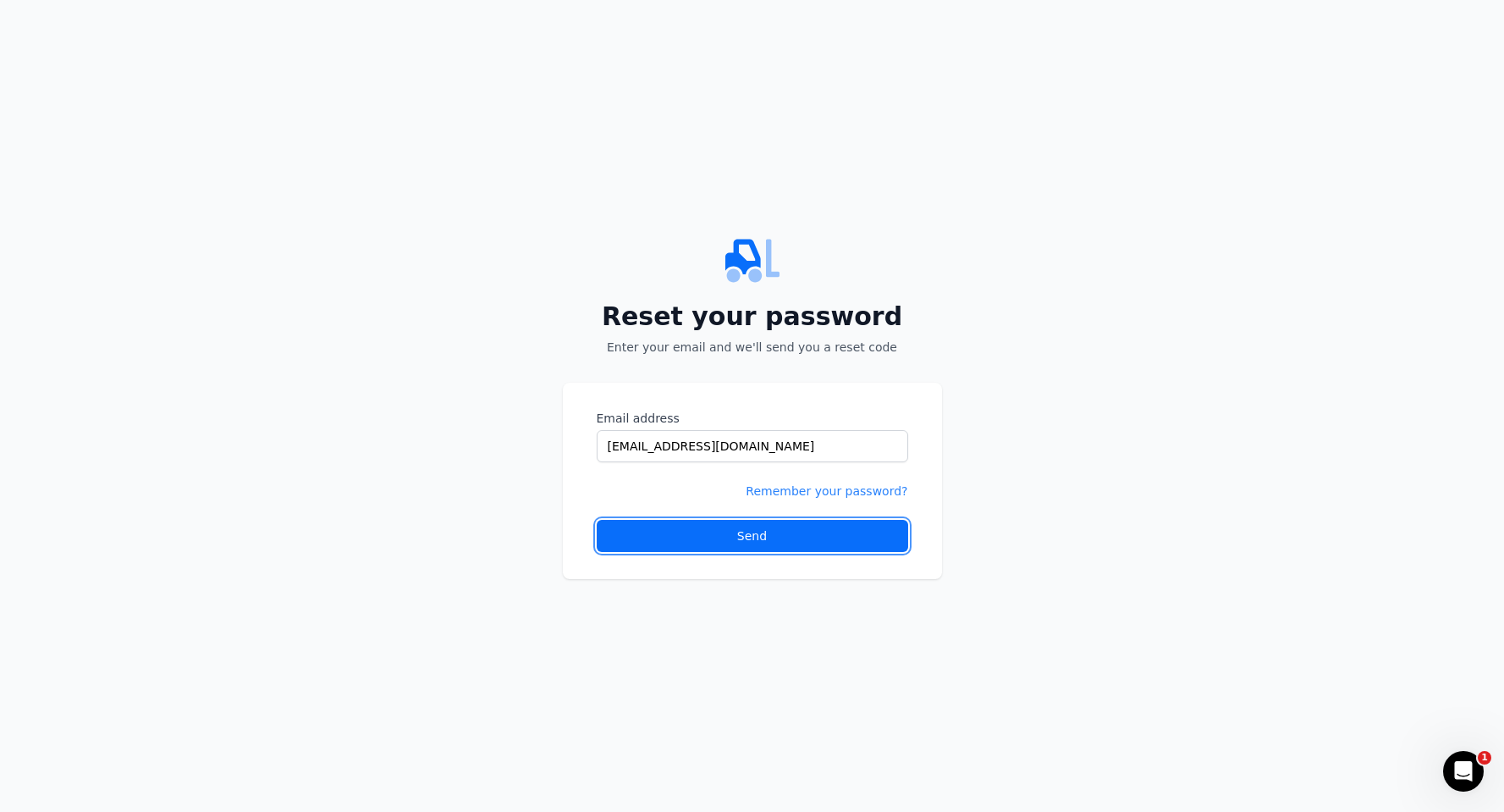
click at [748, 531] on div "Send" at bounding box center [752, 536] width 30 height 17
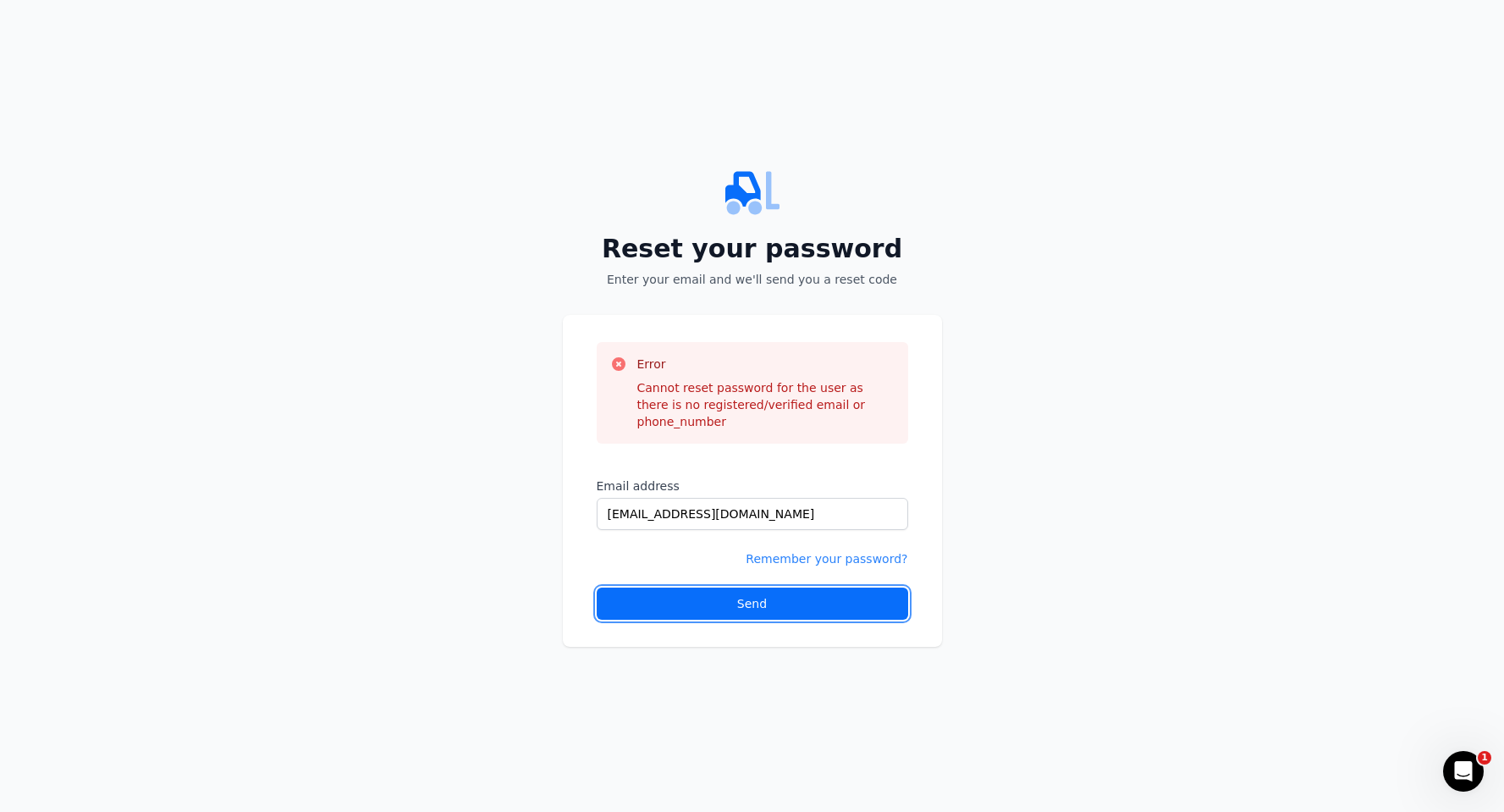
click at [742, 597] on div "Send" at bounding box center [752, 603] width 30 height 17
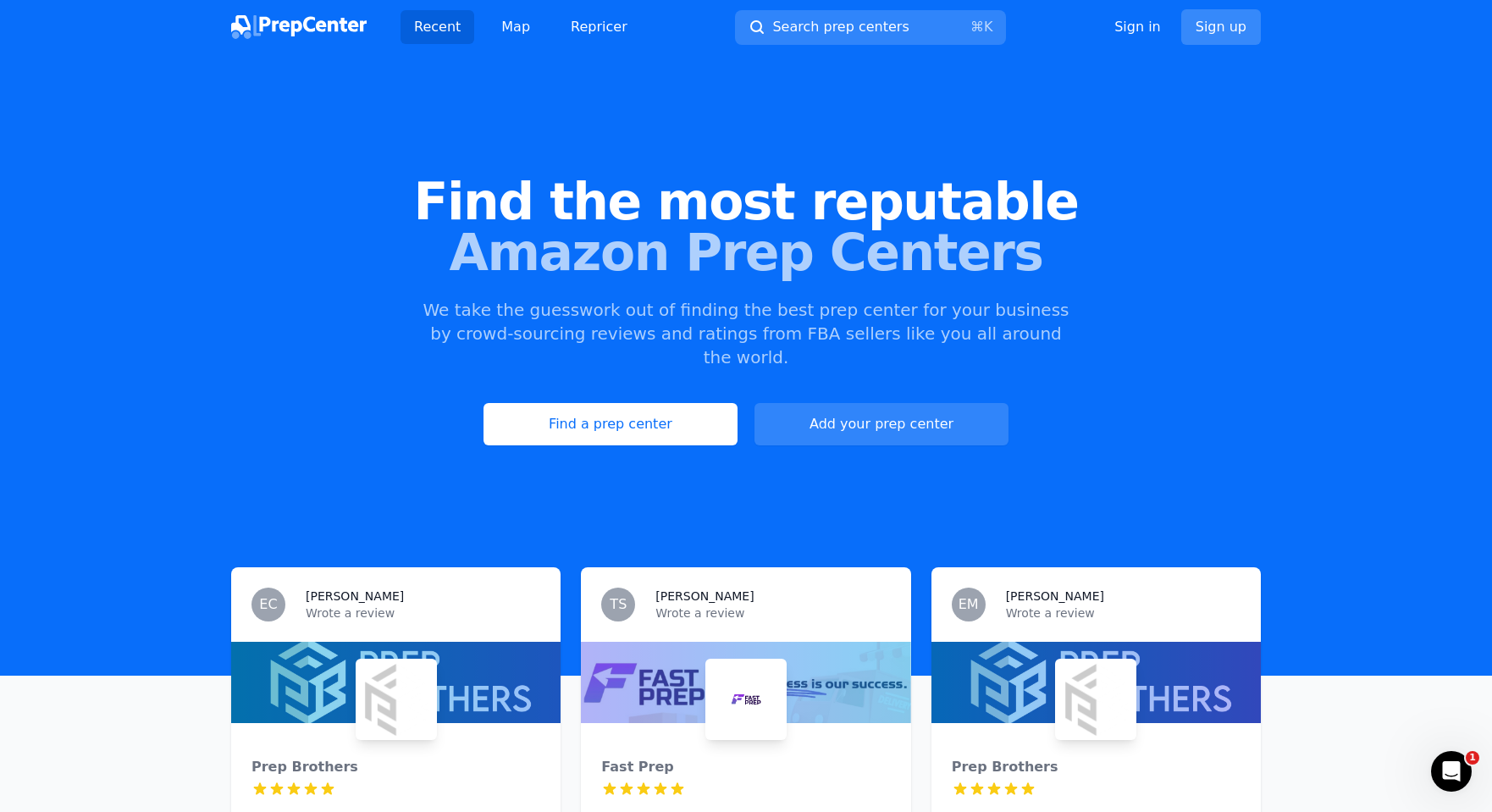
click at [1209, 24] on link "Sign up" at bounding box center [1220, 27] width 79 height 35
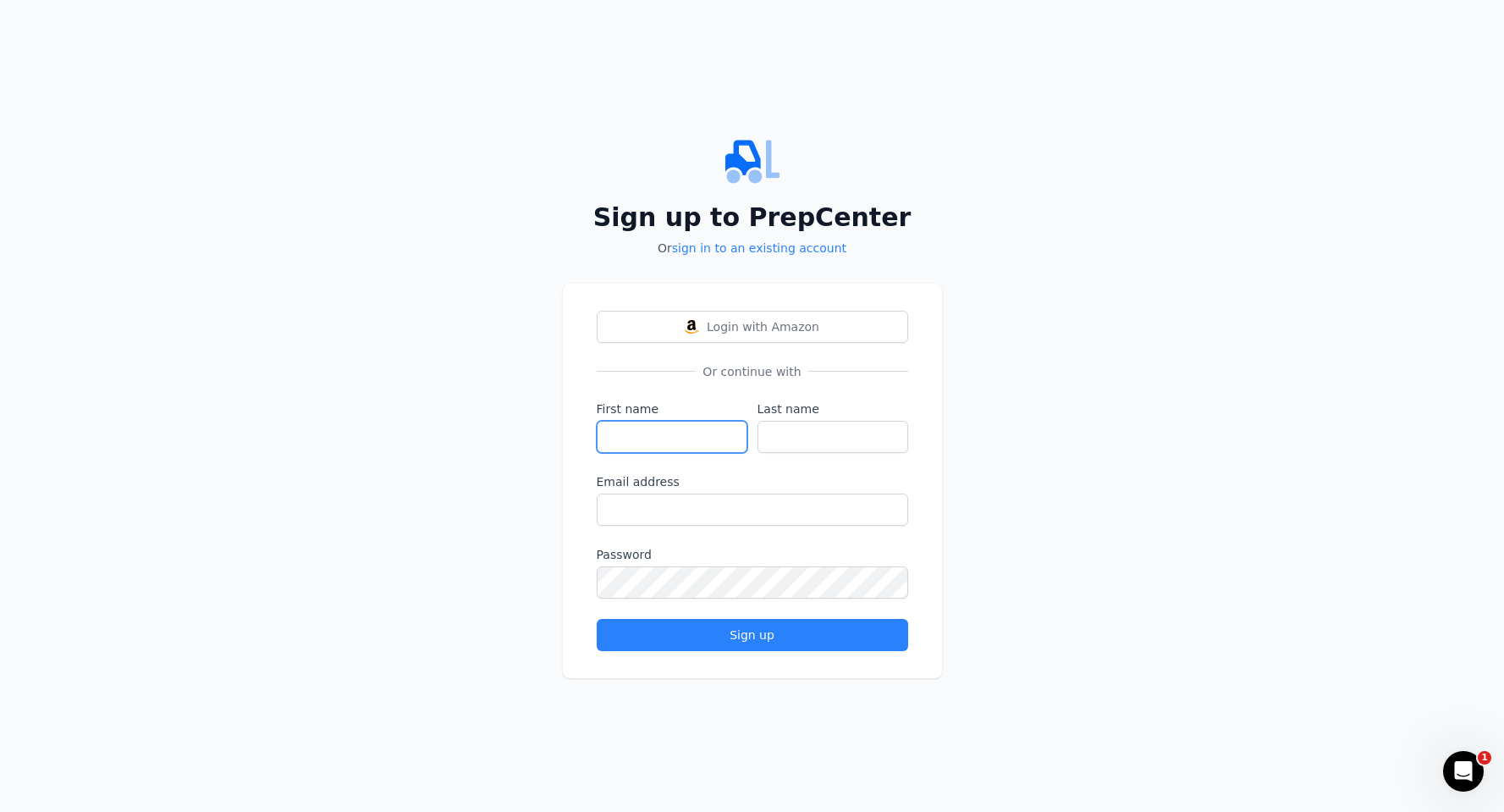
click at [653, 439] on input "First name" at bounding box center [672, 436] width 151 height 32
type input "[PERSON_NAME]"
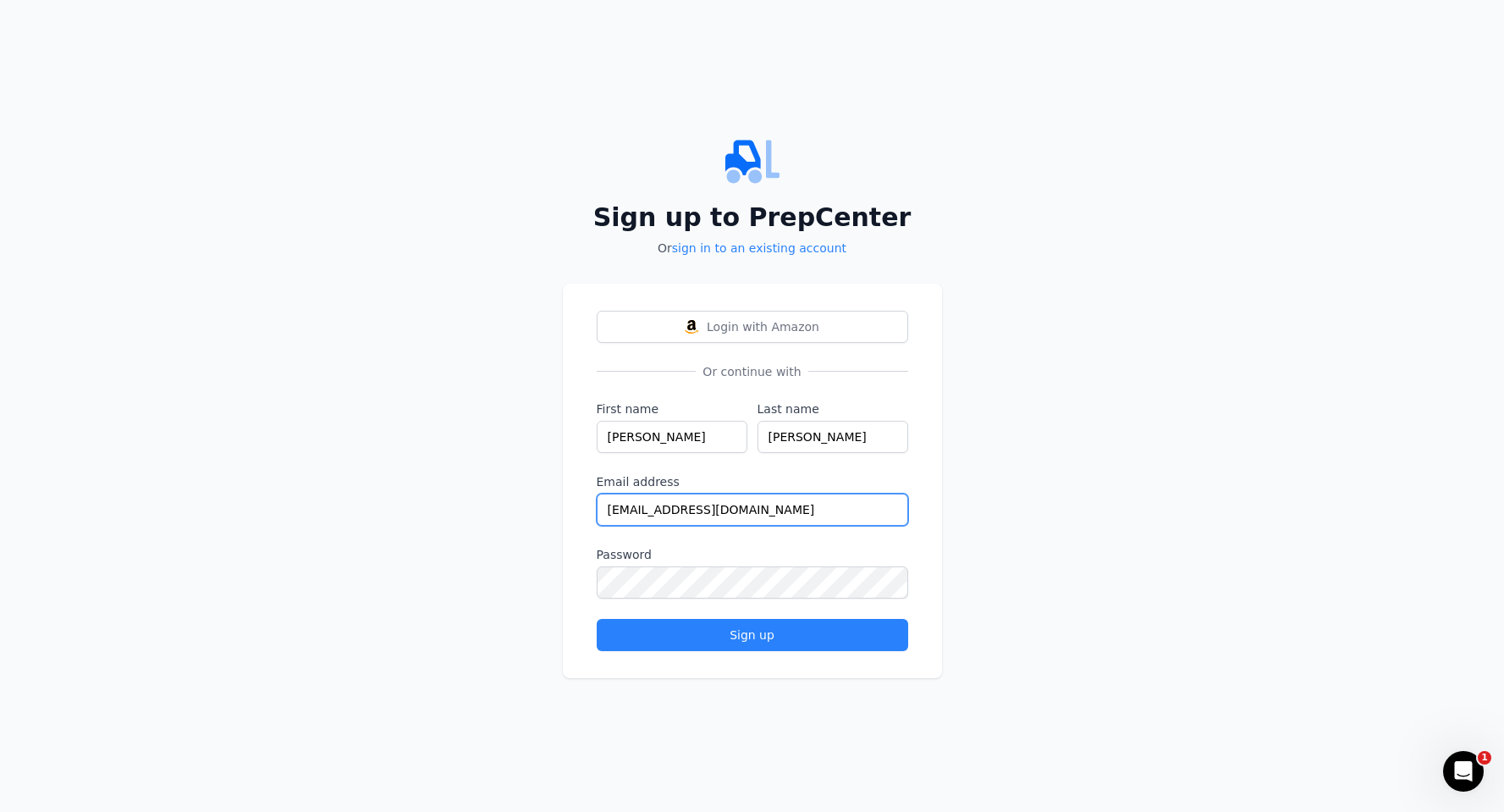
click at [783, 519] on input "[EMAIL_ADDRESS][DOMAIN_NAME]" at bounding box center [752, 509] width 311 height 32
drag, startPoint x: 777, startPoint y: 516, endPoint x: 590, endPoint y: 500, distance: 187.7
click at [590, 500] on div "Login with Amazon Or continue with First name [PERSON_NAME] name [PERSON_NAME] …" at bounding box center [752, 480] width 379 height 394
type input "[EMAIL_ADDRESS][DOMAIN_NAME]"
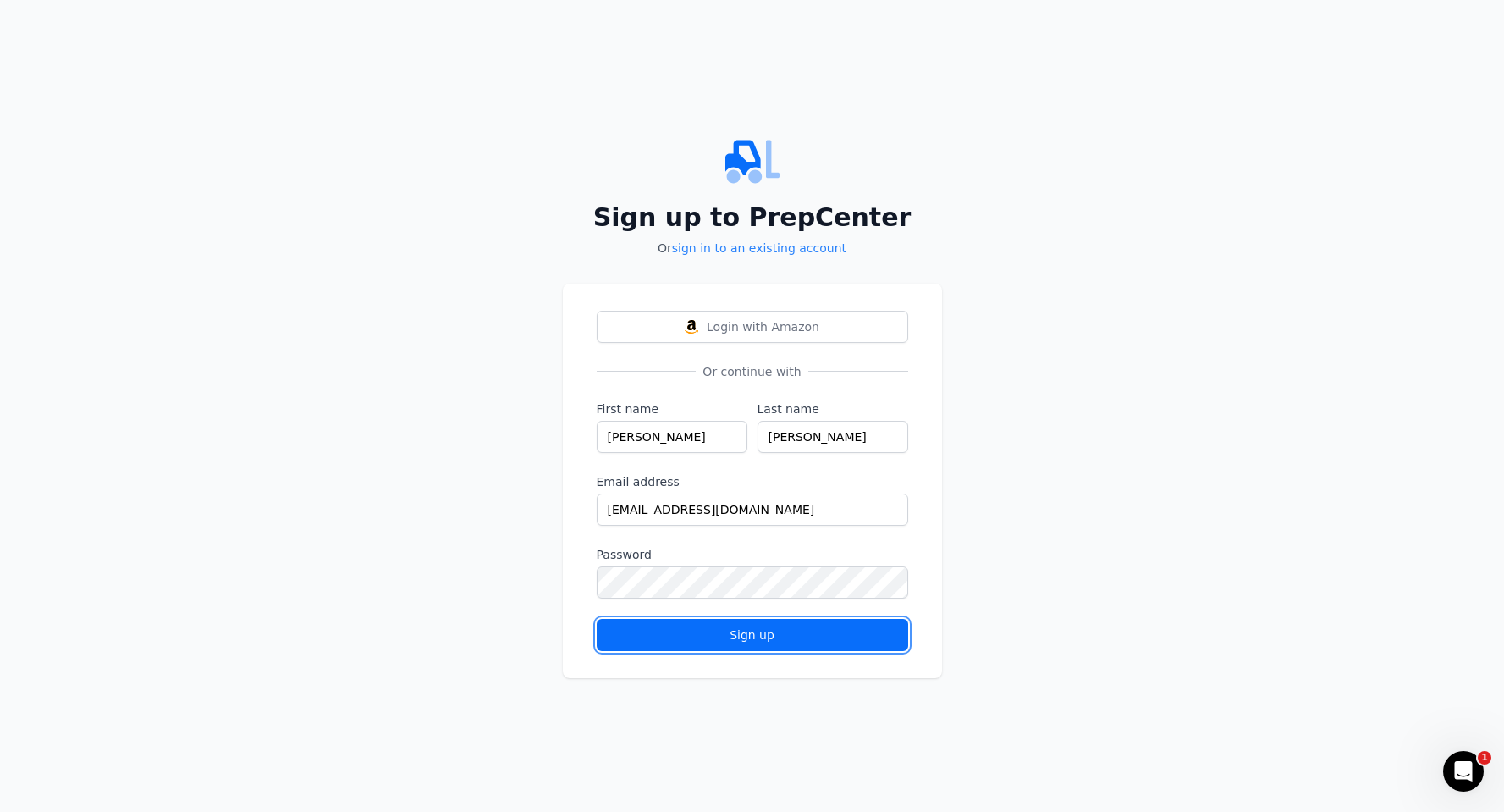
click at [642, 640] on div "Sign up" at bounding box center [752, 635] width 283 height 17
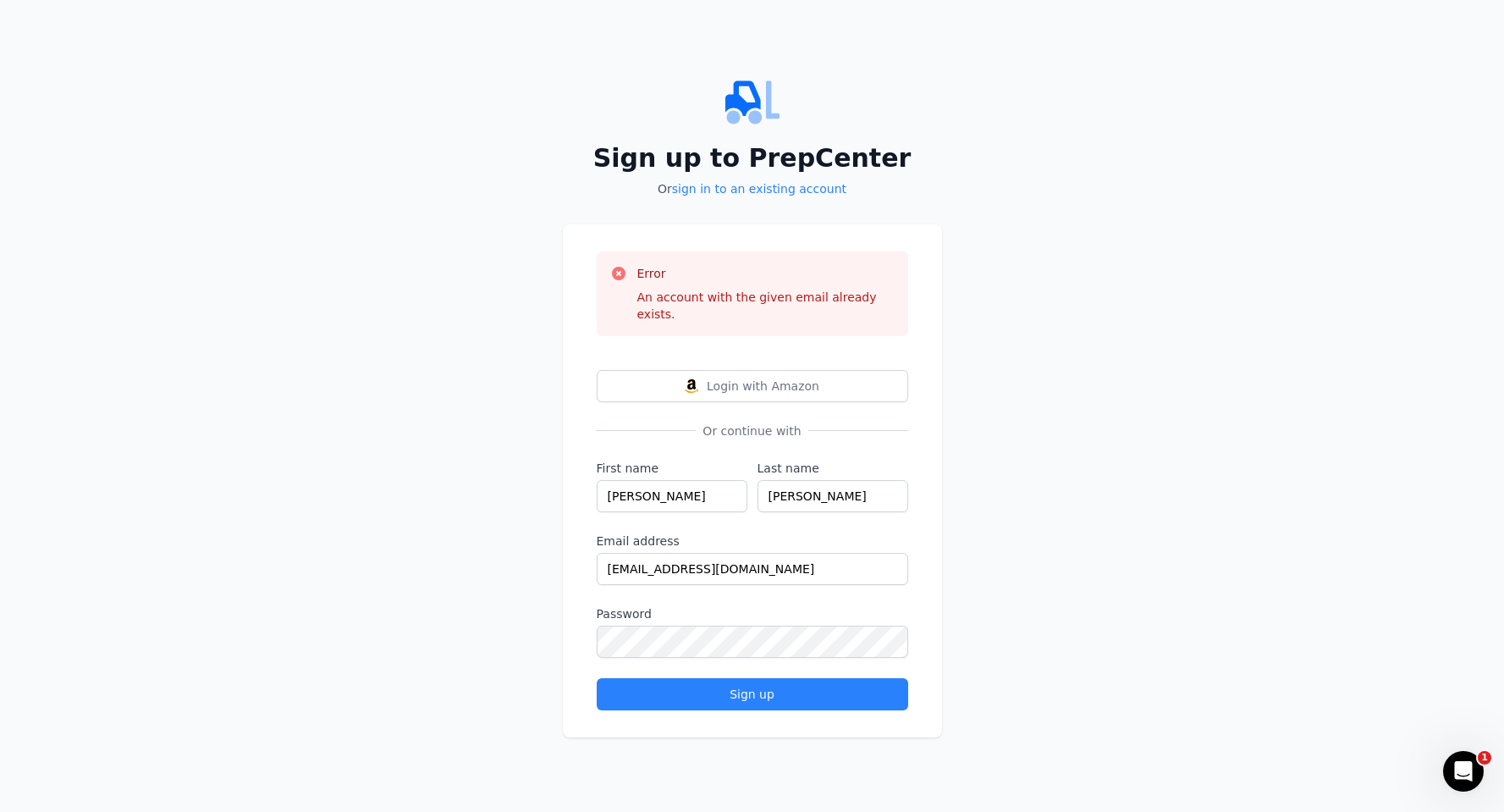
click at [1464, 769] on icon "Open Intercom Messenger" at bounding box center [1464, 772] width 28 height 28
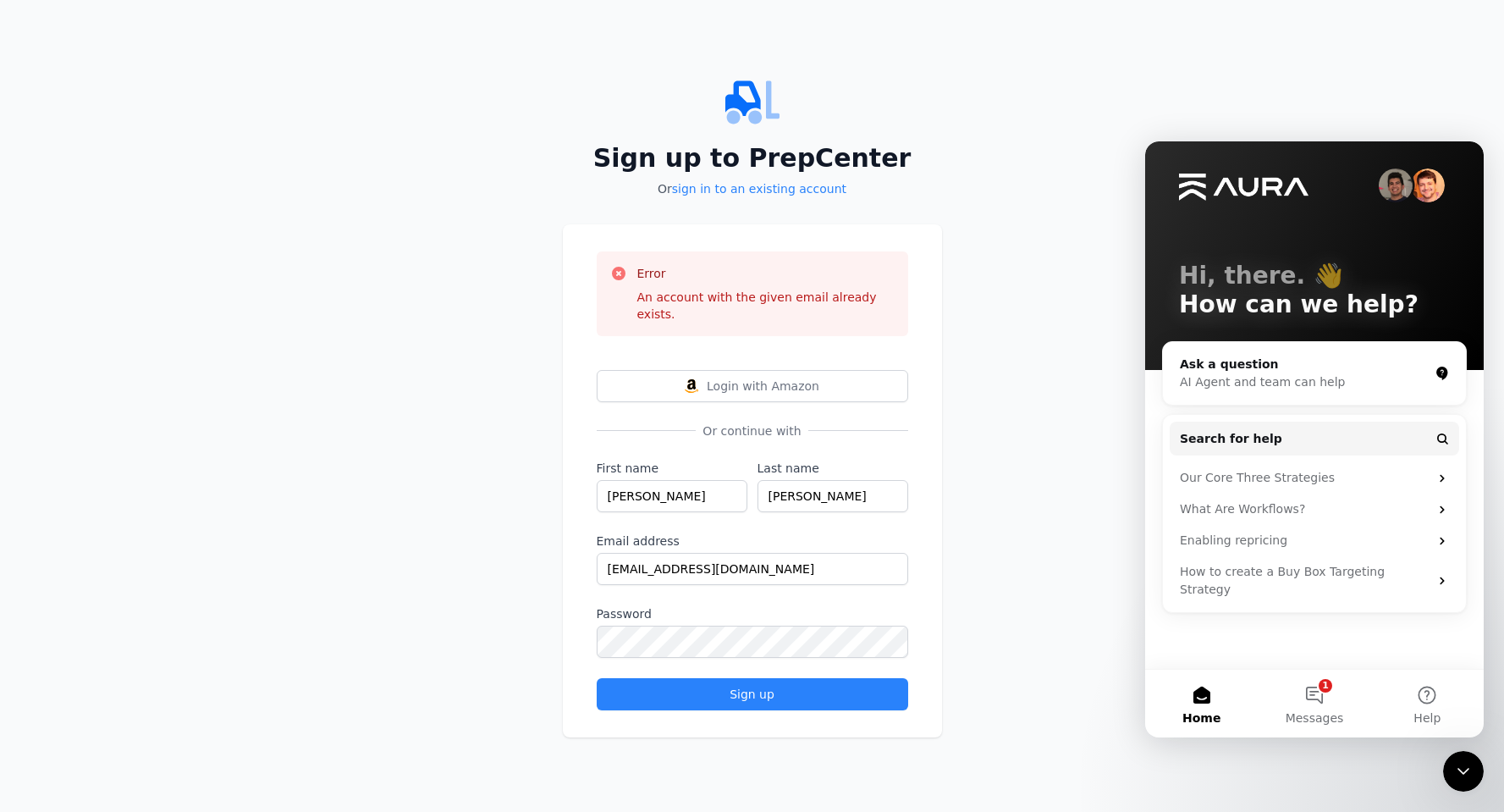
click at [1079, 702] on div "Sign up to PrepCenter Or sign in to an existing account Error An account with t…" at bounding box center [752, 406] width 1504 height 812
click at [1070, 380] on div "Sign up to PrepCenter Or sign in to an existing account Error An account with t…" at bounding box center [752, 406] width 1504 height 812
click at [1065, 360] on div "Sign up to PrepCenter Or sign in to an existing account Error An account with t…" at bounding box center [752, 406] width 1504 height 812
click at [777, 378] on span "Login with Amazon" at bounding box center [763, 386] width 113 height 17
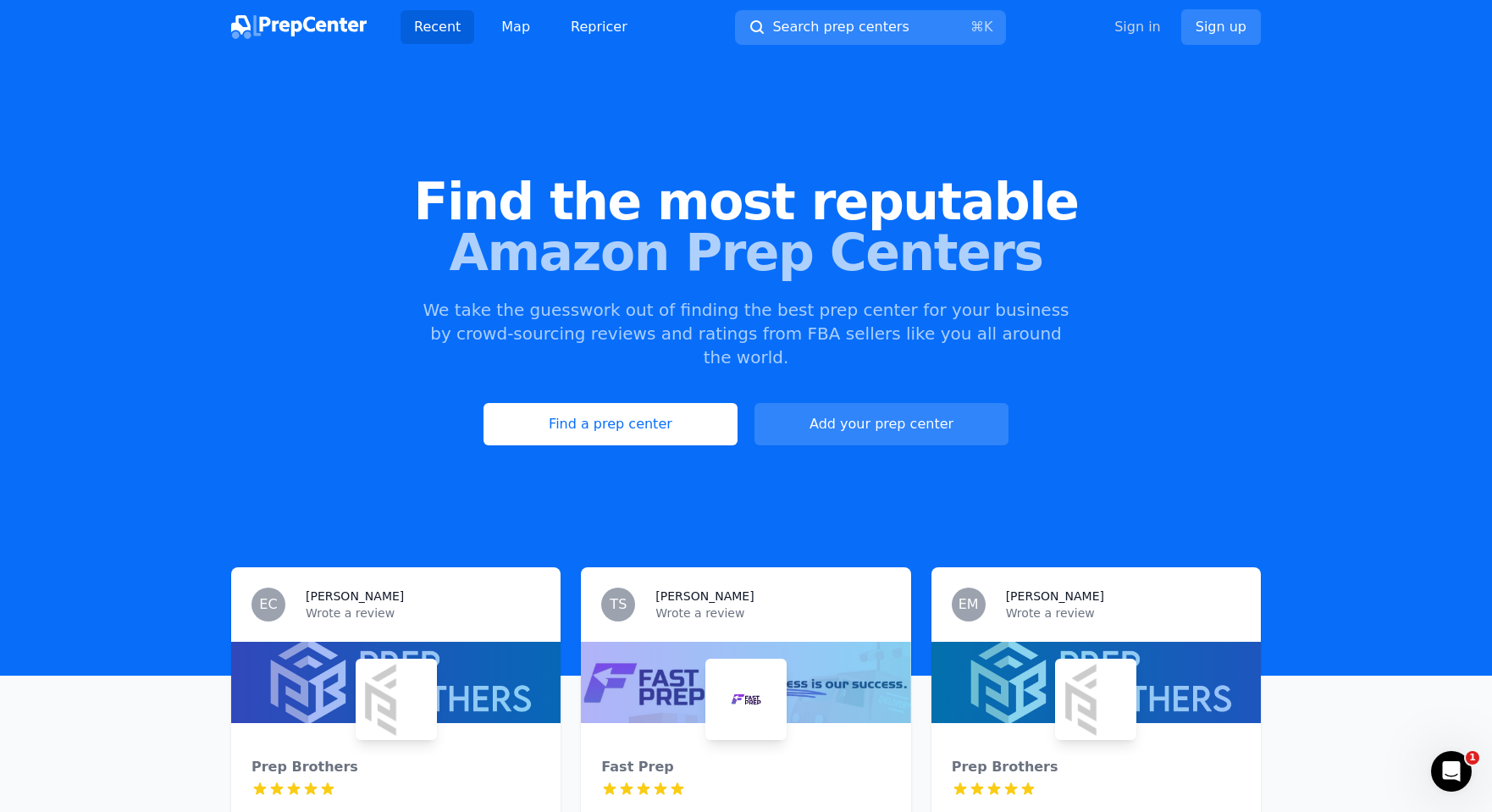
click at [1142, 29] on link "Sign in" at bounding box center [1138, 27] width 47 height 21
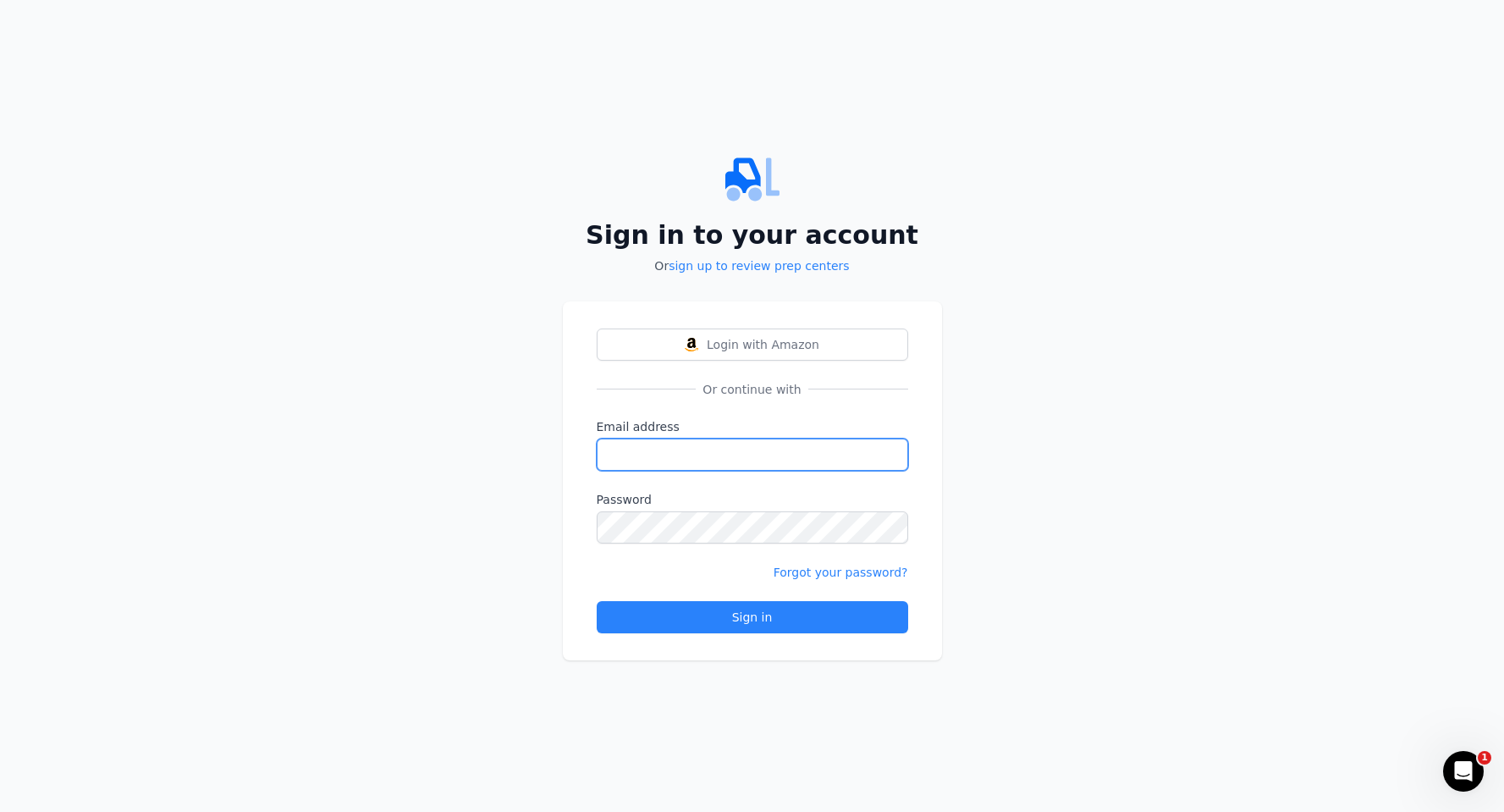
click at [652, 452] on input "Email address" at bounding box center [752, 454] width 311 height 32
click at [667, 448] on input "Email address" at bounding box center [752, 454] width 311 height 32
click at [759, 350] on span "Login with Amazon" at bounding box center [763, 344] width 113 height 17
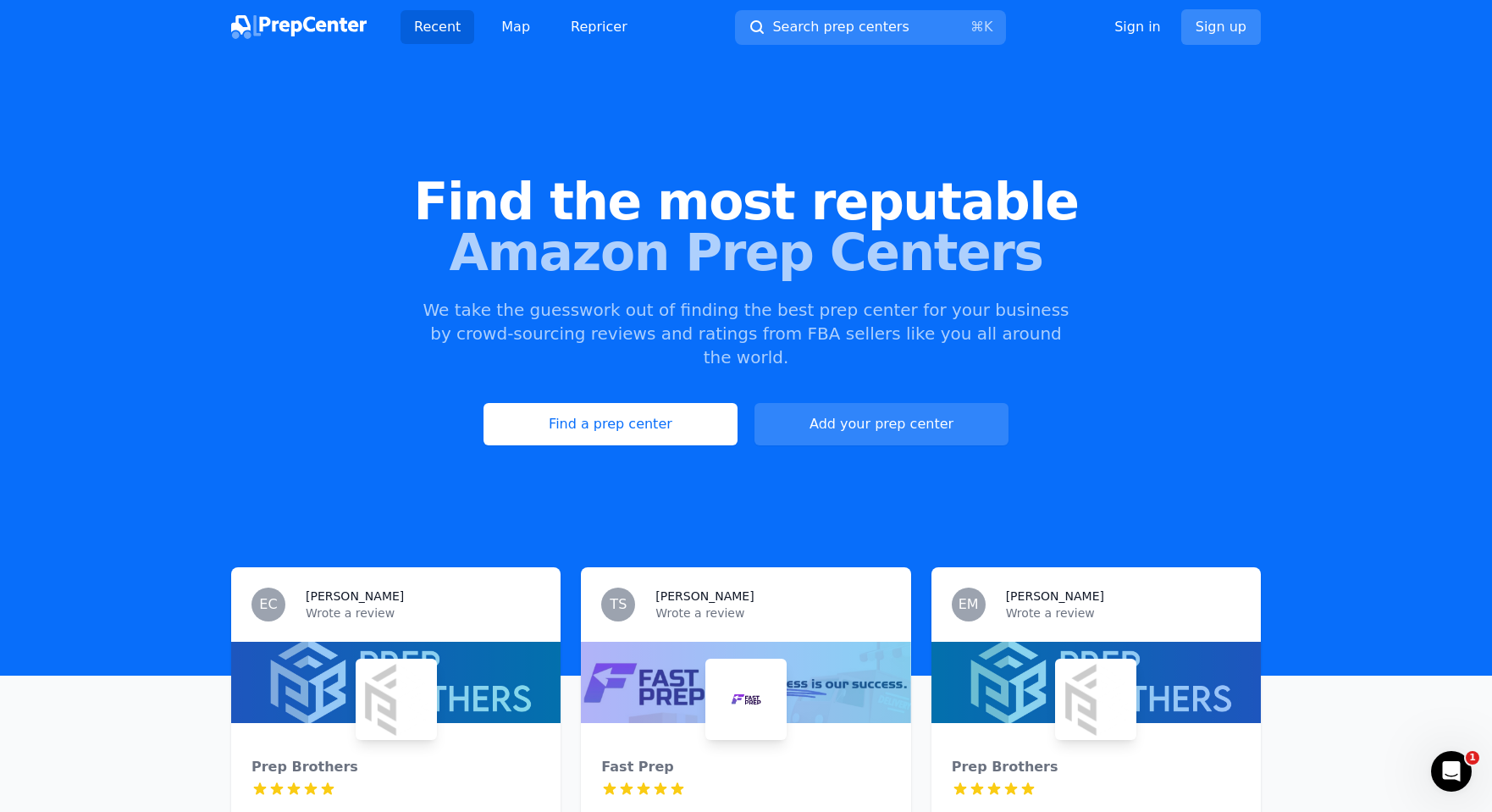
click at [1223, 22] on link "Sign up" at bounding box center [1220, 27] width 79 height 35
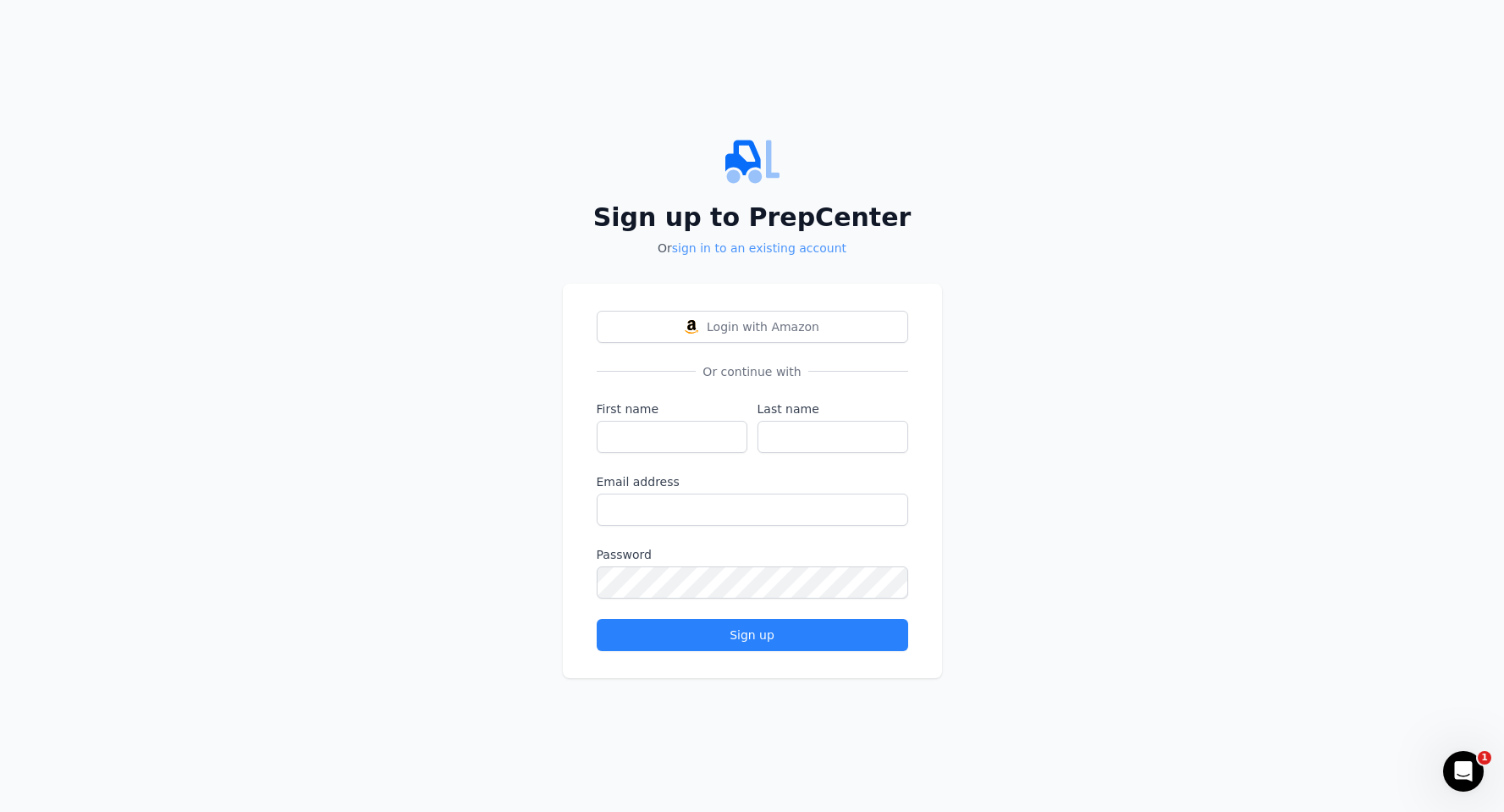
click at [738, 250] on link "sign in to an existing account" at bounding box center [759, 248] width 174 height 14
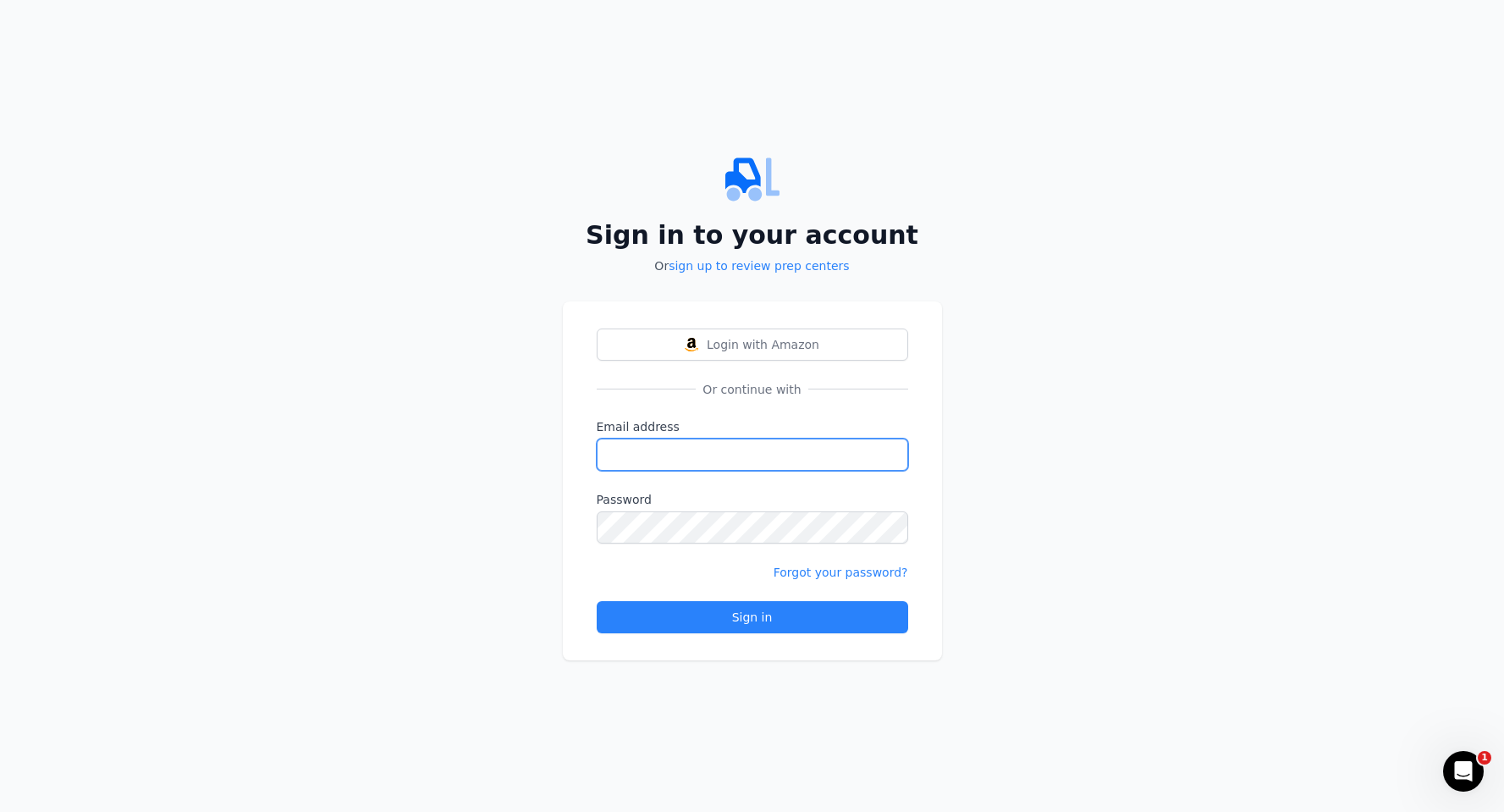
click at [641, 459] on input "Email address" at bounding box center [752, 454] width 311 height 32
type input "parrastorellc@gmail.com"
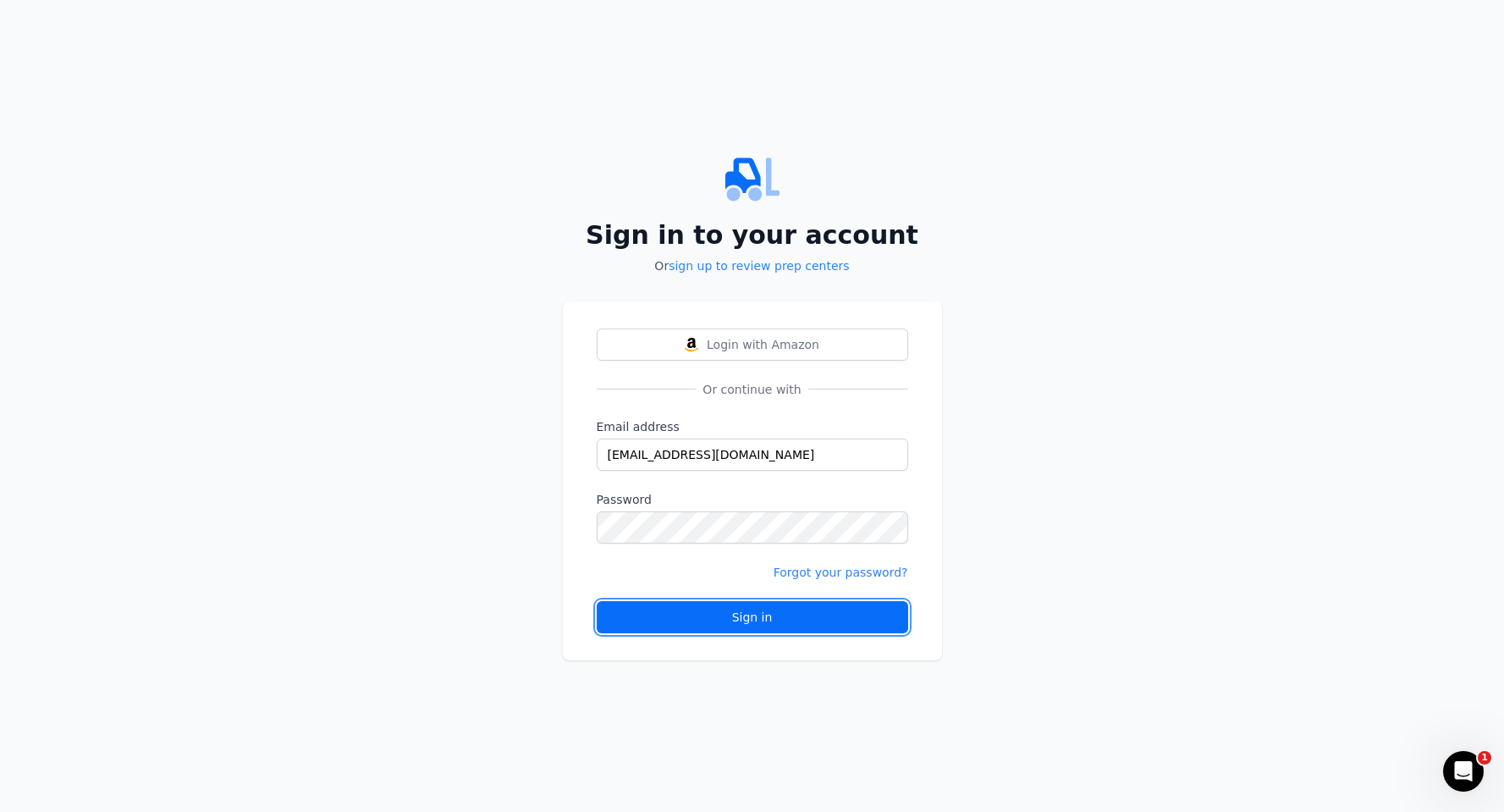
click at [752, 622] on div "Sign in" at bounding box center [752, 617] width 283 height 17
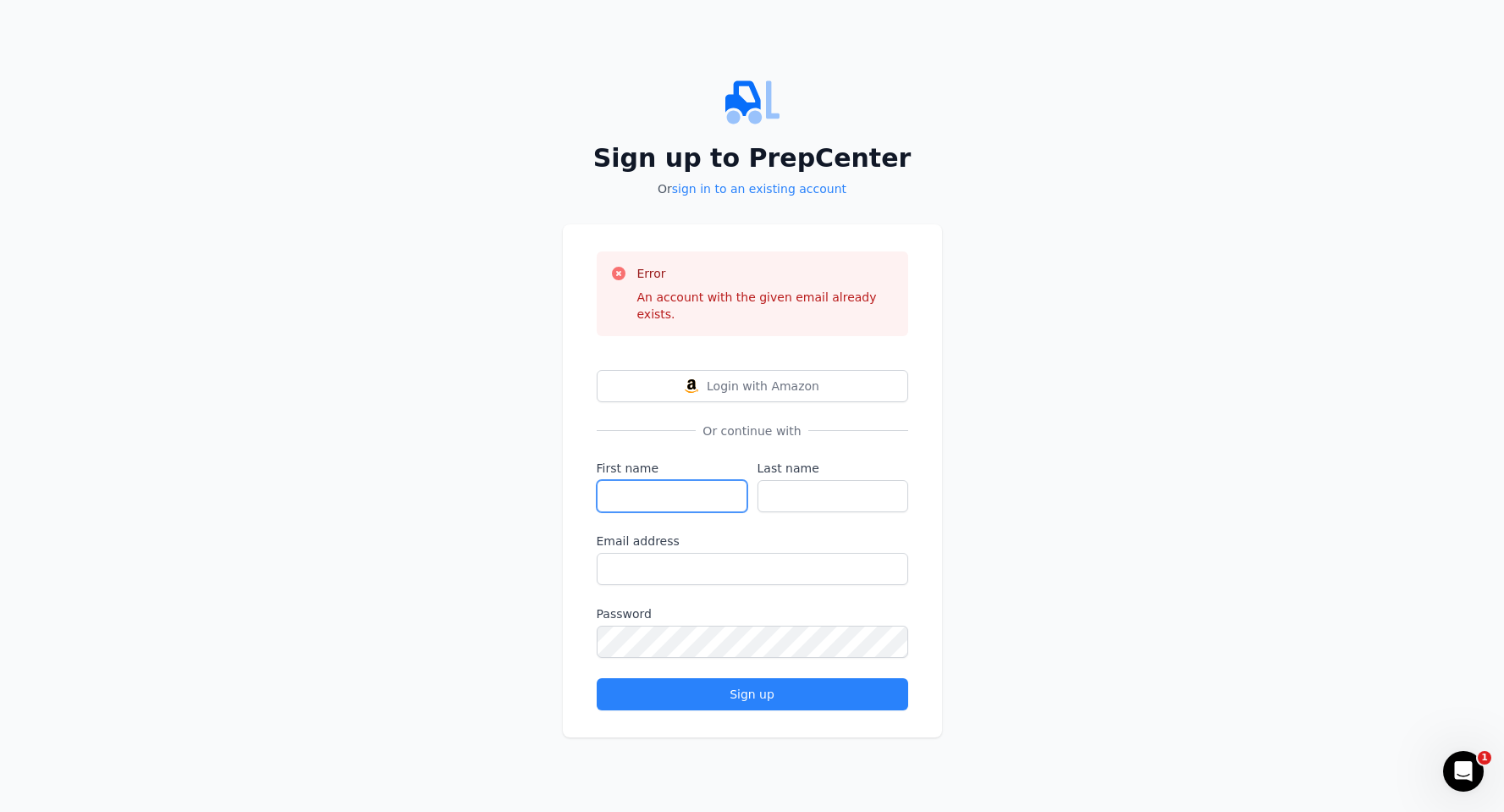
click at [693, 492] on input "First name" at bounding box center [672, 496] width 151 height 32
type input "[PERSON_NAME]"
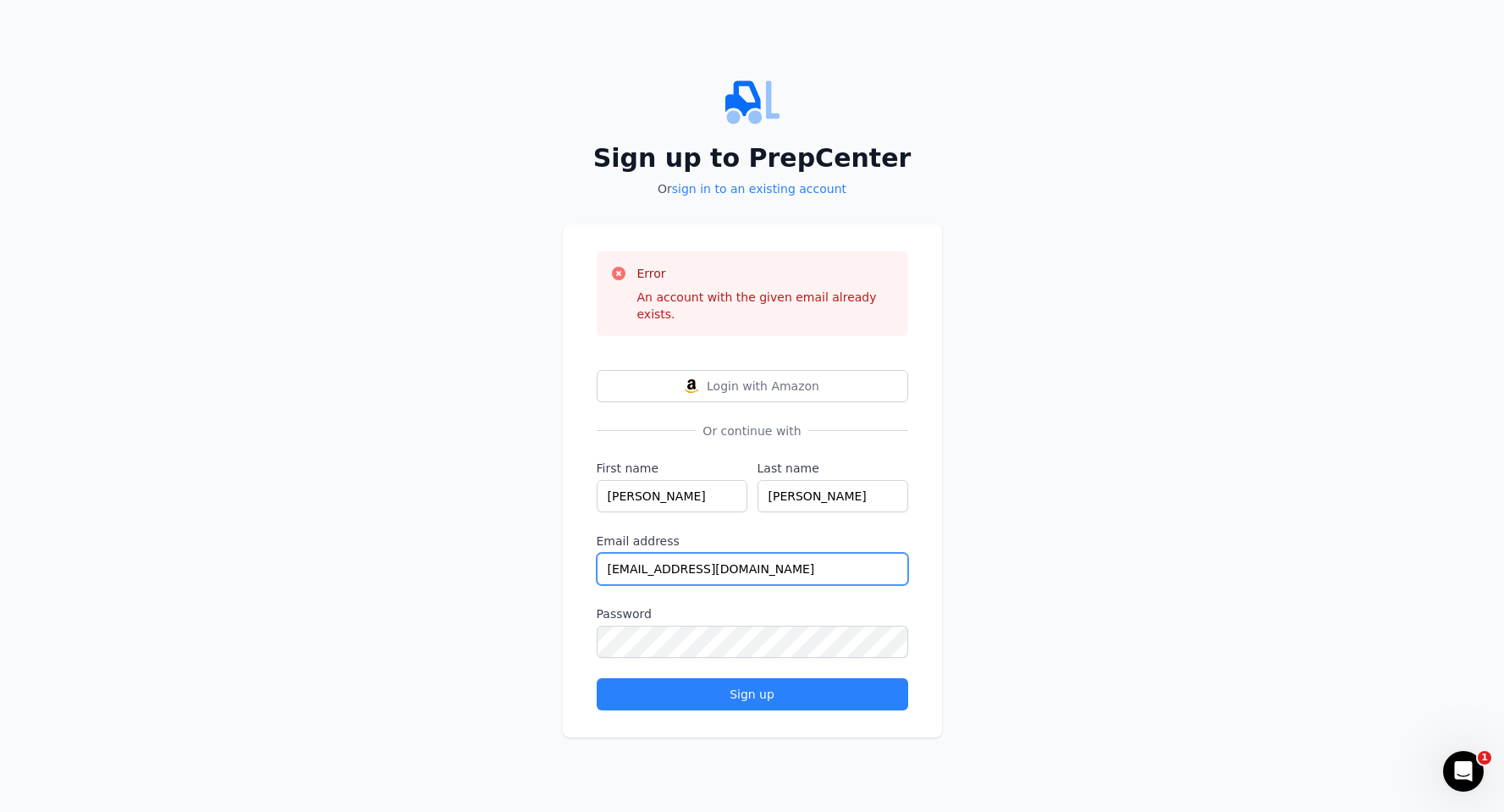
click at [759, 566] on input "designman24@yahoo.com" at bounding box center [752, 569] width 311 height 32
drag, startPoint x: 759, startPoint y: 566, endPoint x: 582, endPoint y: 563, distance: 177.0
click at [582, 563] on div "Error An account with the given email already exists. Login with Amazon Or cont…" at bounding box center [752, 481] width 379 height 513
type input "parrastorellc@gmail.com"
click at [800, 380] on span "Login with Amazon" at bounding box center [763, 386] width 113 height 17
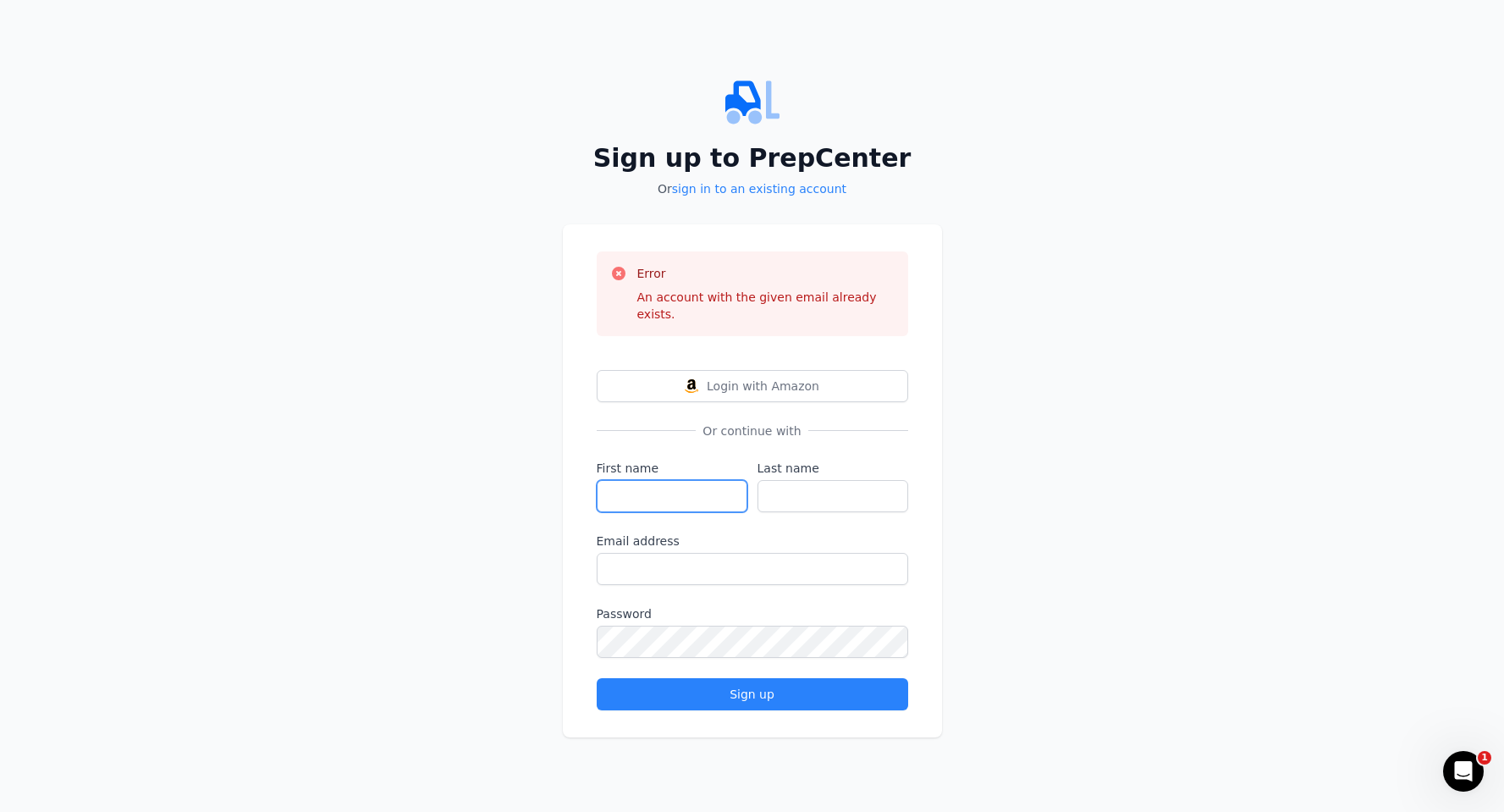
click at [713, 492] on input "First name" at bounding box center [672, 496] width 151 height 32
type input "[PERSON_NAME]"
type input "Parra"
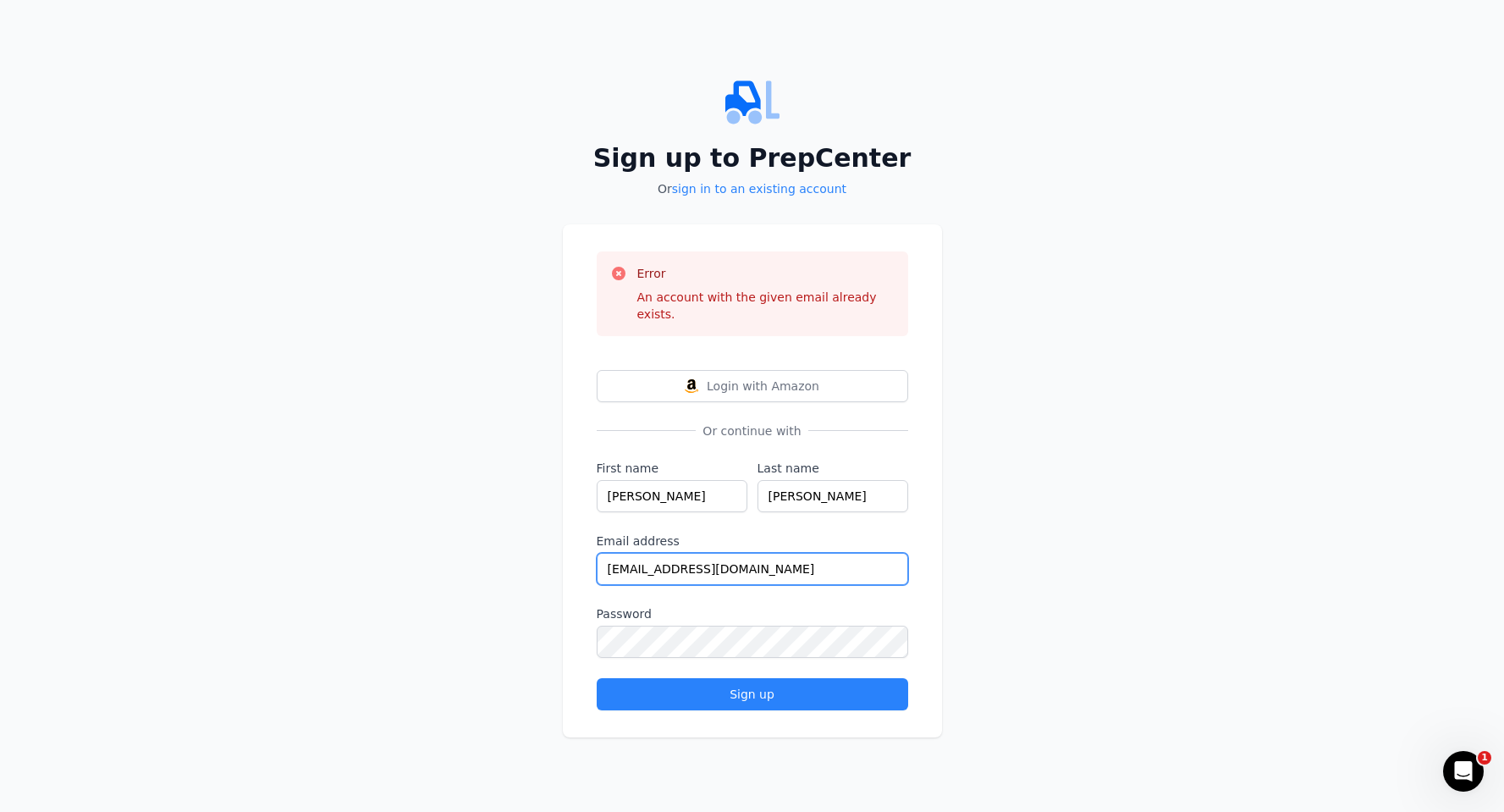
click at [767, 557] on input "designman24@yahoo.com" at bounding box center [752, 569] width 311 height 32
drag, startPoint x: 767, startPoint y: 557, endPoint x: 573, endPoint y: 561, distance: 194.0
click at [573, 561] on div "Error An account with the given email already exists. Login with Amazon Or cont…" at bounding box center [752, 481] width 379 height 513
type input "parrastorellc@gmail.com"
click at [1089, 477] on div "Sign up to PrepCenter Or sign in to an existing account Error An account with t…" at bounding box center [752, 406] width 1504 height 812
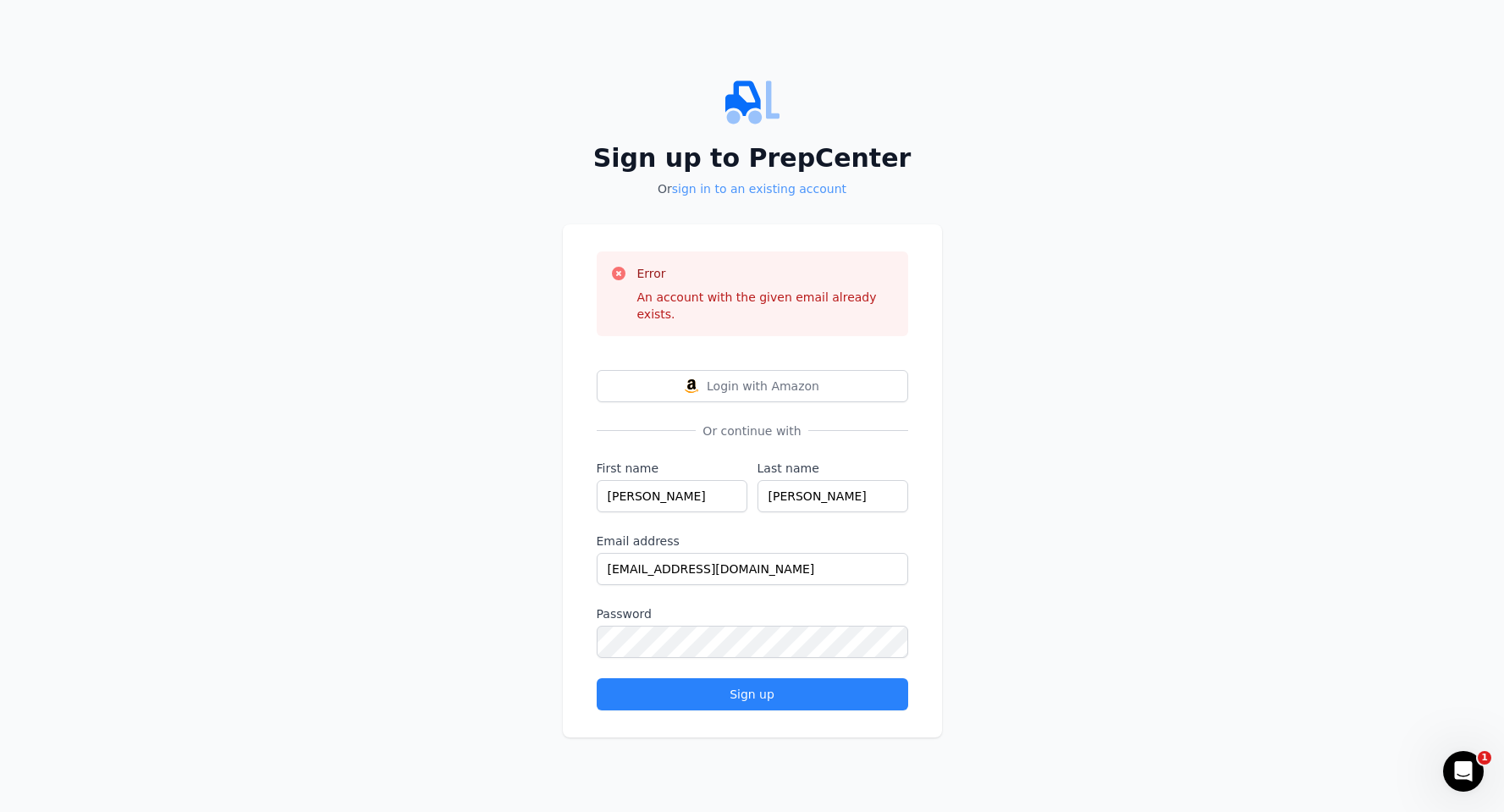
click at [742, 196] on link "sign in to an existing account" at bounding box center [759, 188] width 174 height 14
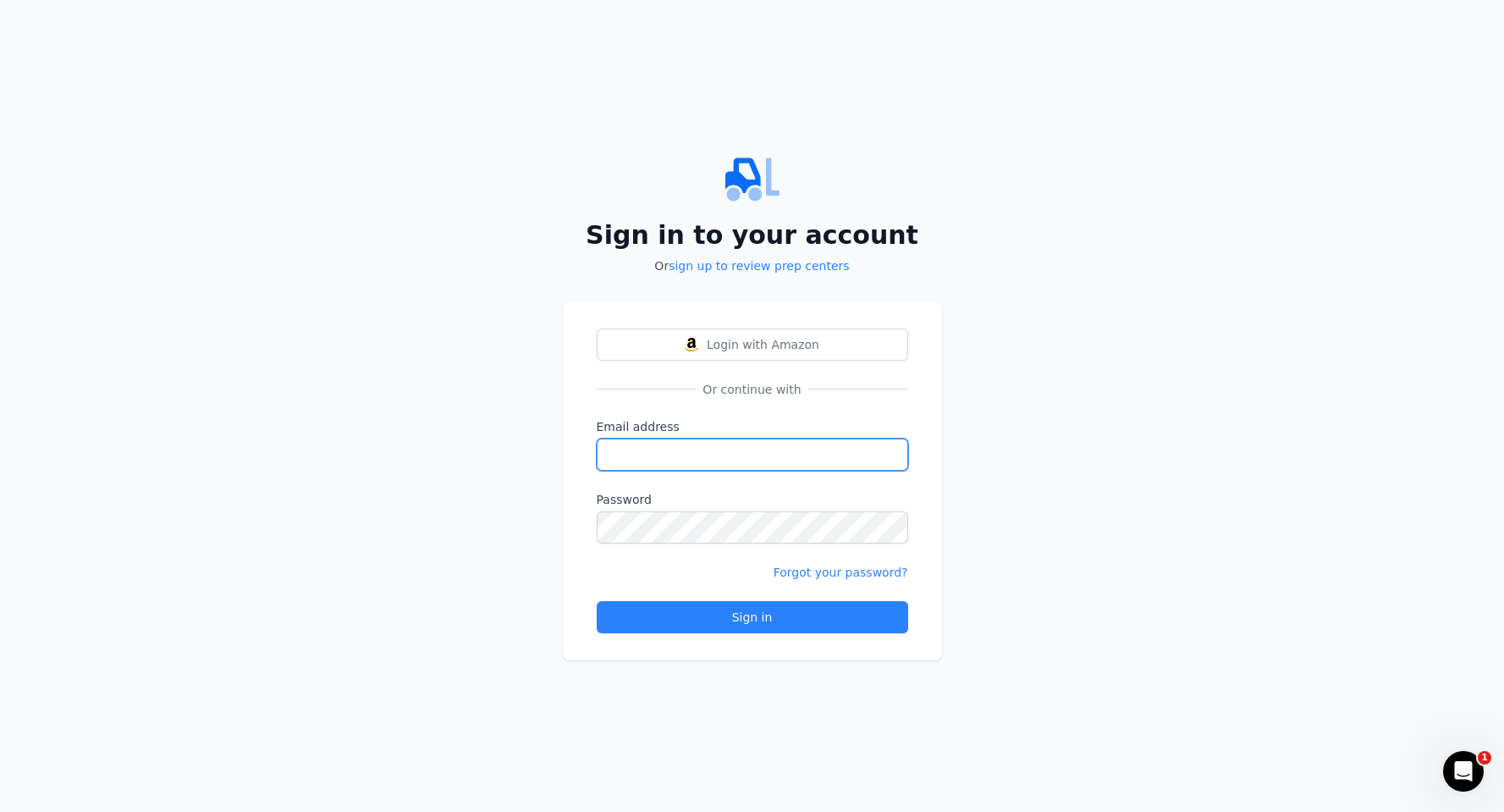
click at [672, 452] on input "Email address" at bounding box center [752, 454] width 311 height 32
type input "parrastorellc@gmail.com"
click at [1083, 482] on div "Sign in to your account Or sign up to review prep centers Login with Amazon Or …" at bounding box center [752, 406] width 1504 height 812
click at [877, 573] on link "Forgot your password?" at bounding box center [841, 571] width 134 height 14
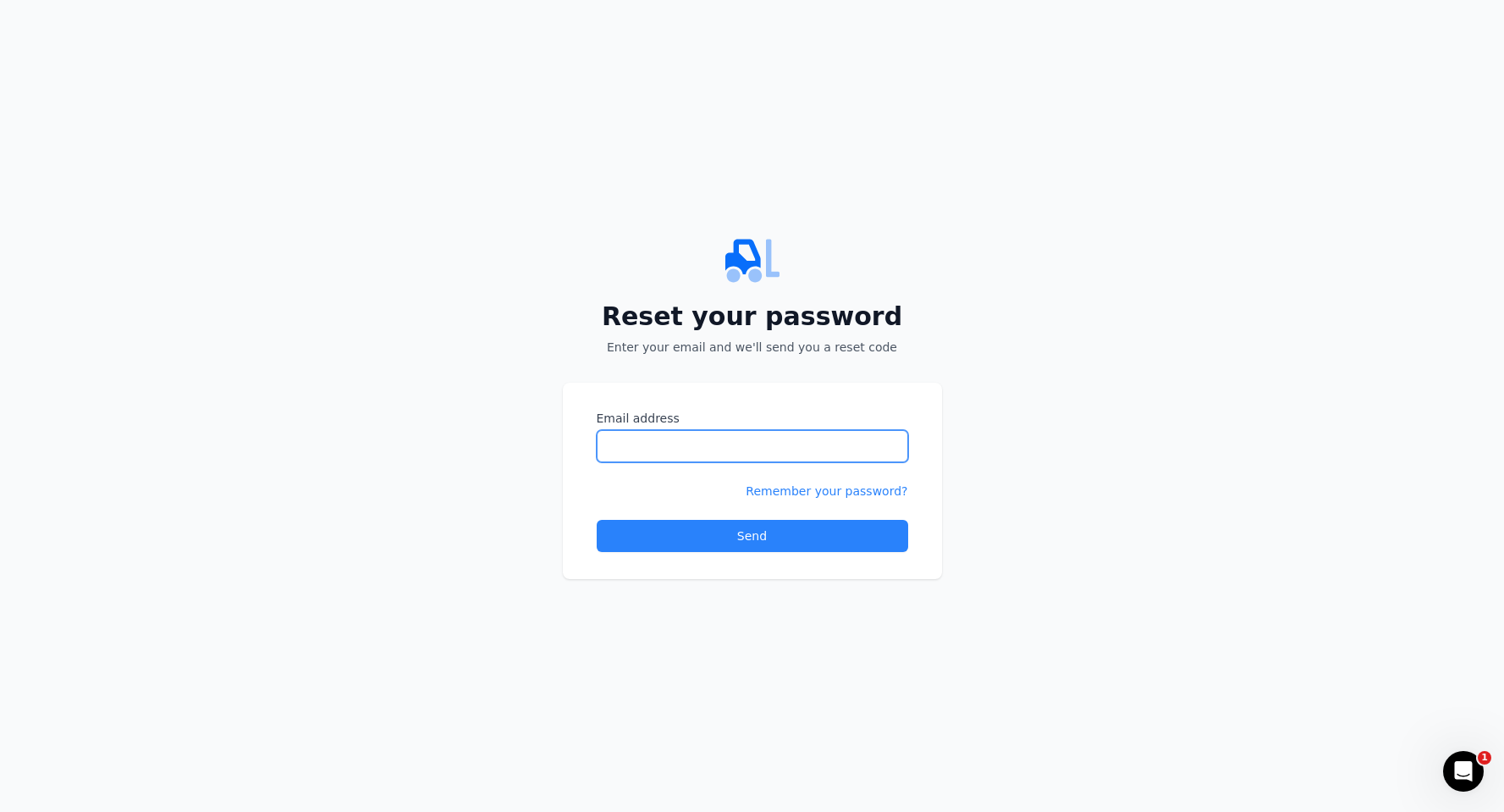
click at [730, 454] on input "Email address" at bounding box center [752, 446] width 311 height 32
click at [736, 443] on input "Email address" at bounding box center [752, 446] width 311 height 32
type input "parrastorellc@gmail.com"
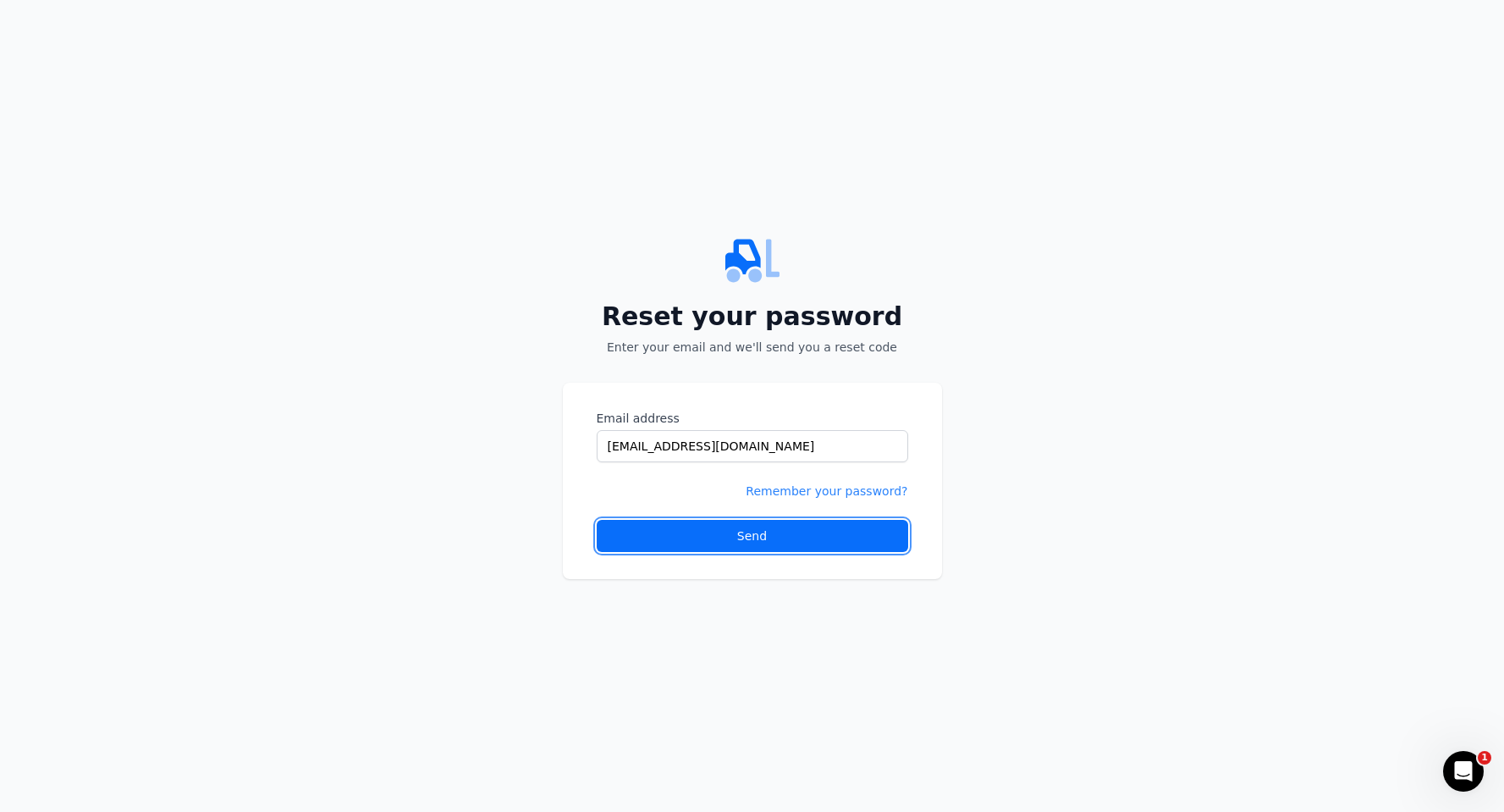
click at [739, 533] on div "Send" at bounding box center [752, 536] width 30 height 17
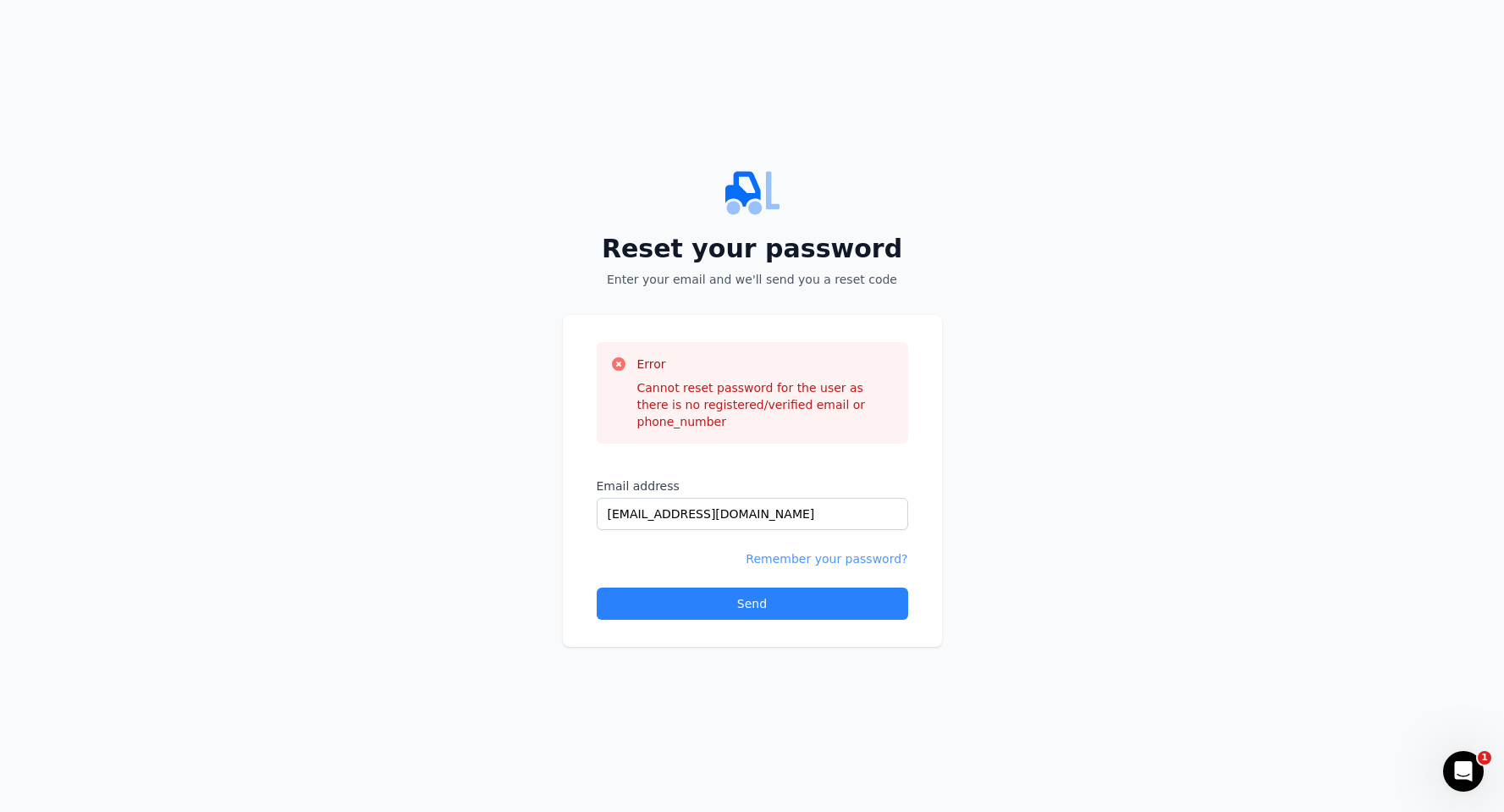
click at [822, 552] on link "Remember your password?" at bounding box center [826, 558] width 161 height 14
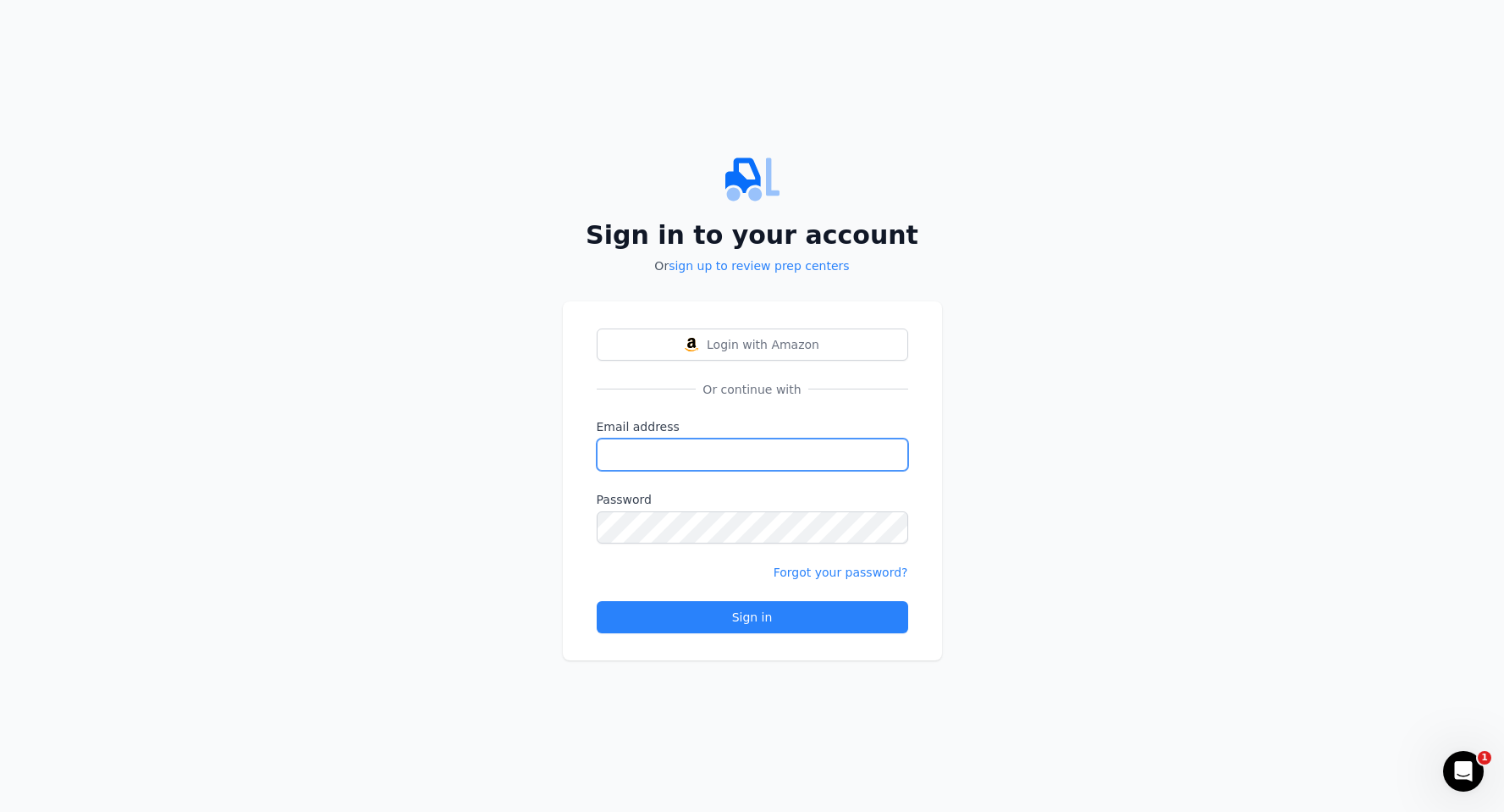
click at [742, 459] on input "Email address" at bounding box center [752, 454] width 311 height 32
type input "parrastorellc@gmail.com"
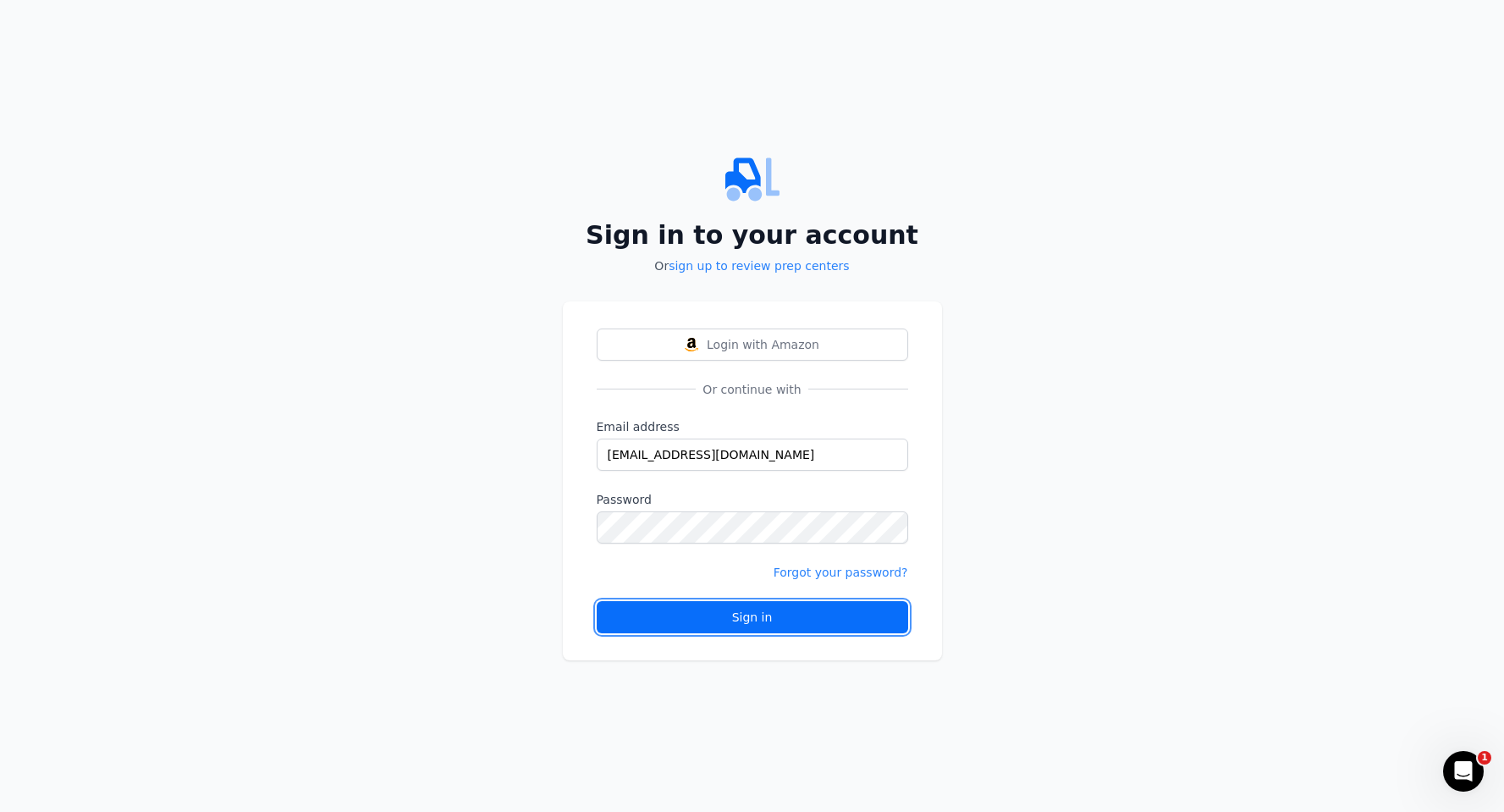
click at [680, 615] on div "Sign in" at bounding box center [752, 617] width 283 height 17
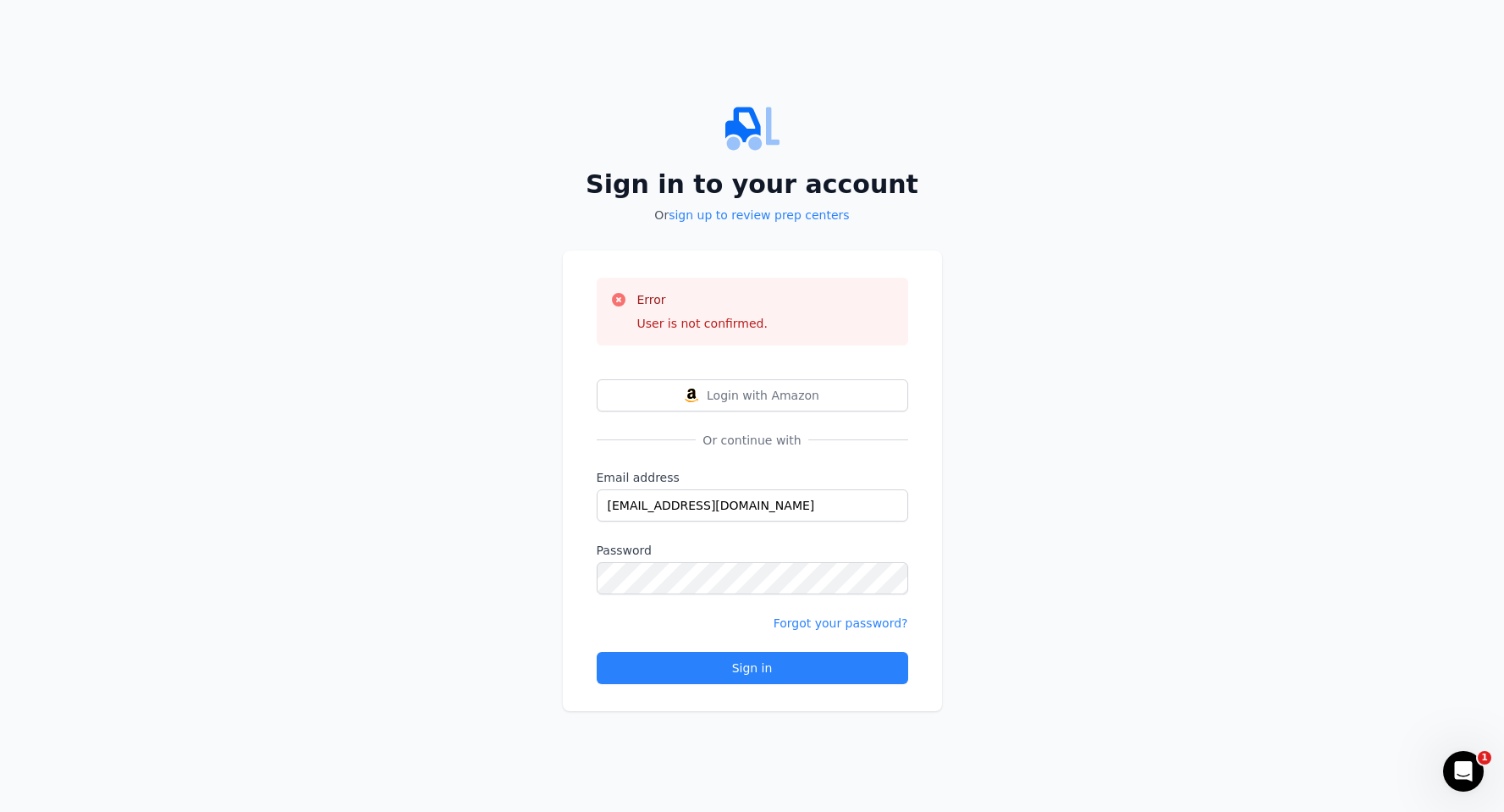
click at [1462, 768] on icon "Open Intercom Messenger" at bounding box center [1464, 772] width 28 height 28
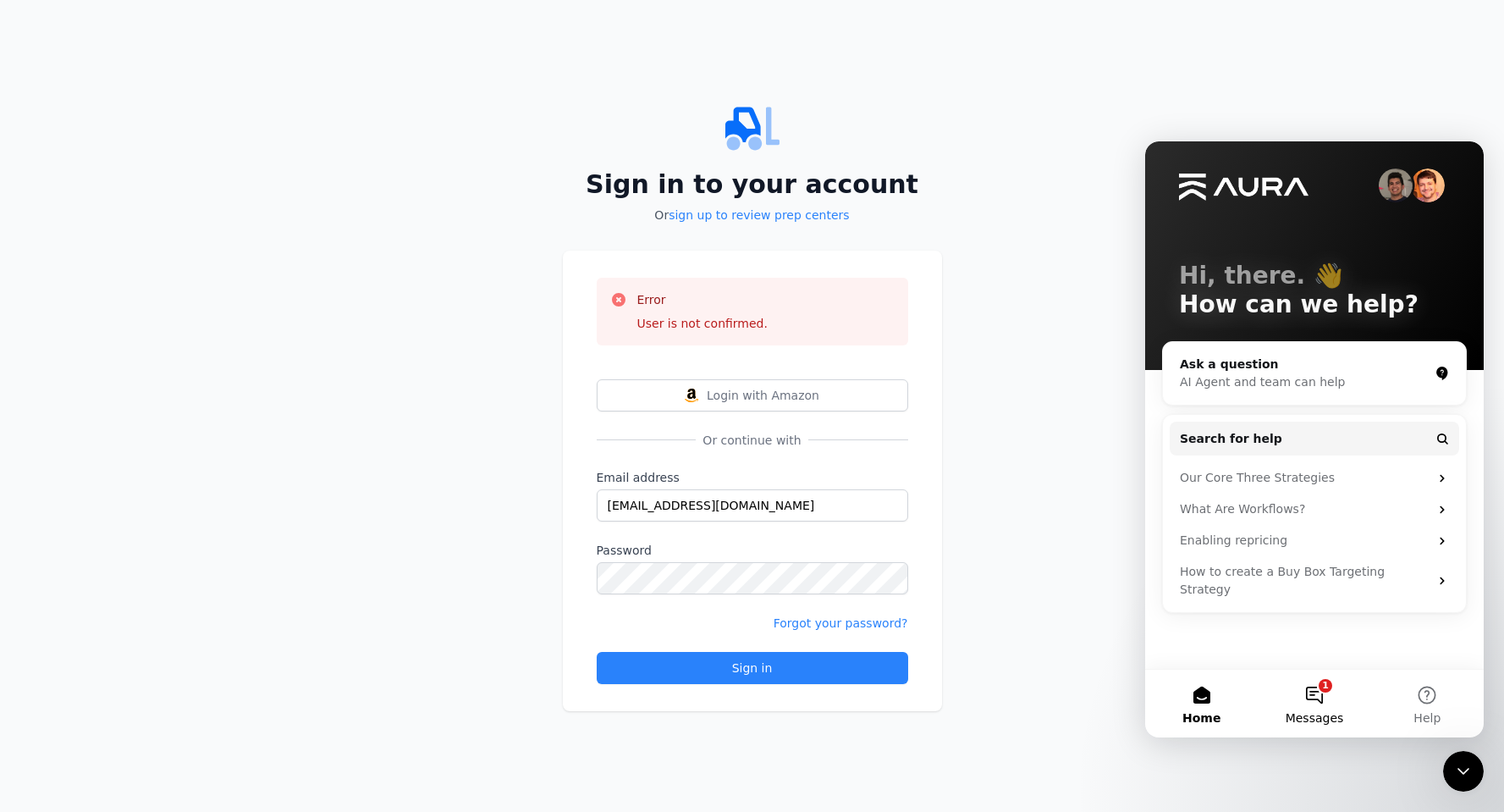
click at [1314, 695] on button "1 Messages" at bounding box center [1314, 703] width 113 height 68
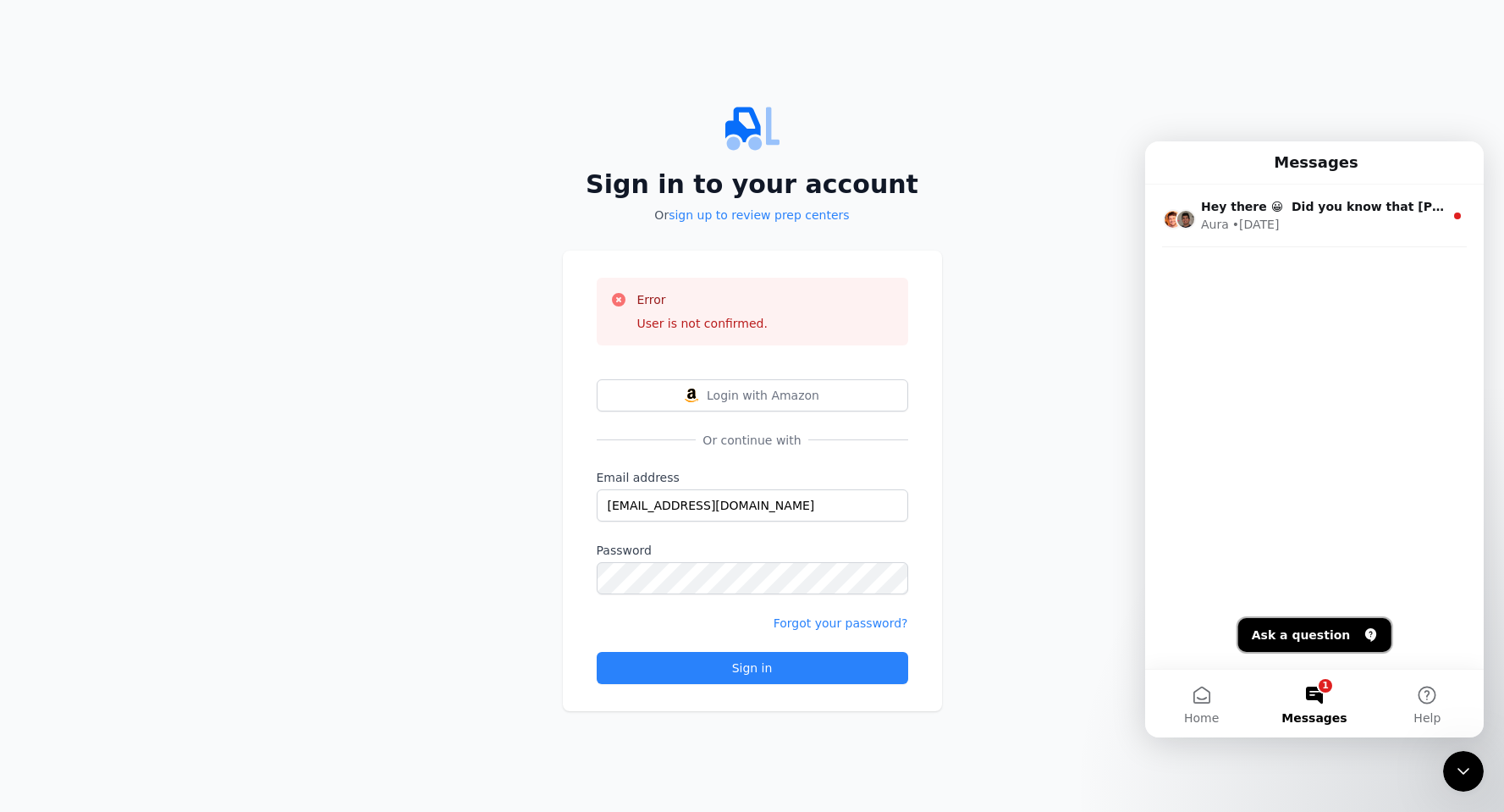
click at [1298, 641] on button "Ask a question" at bounding box center [1315, 635] width 153 height 34
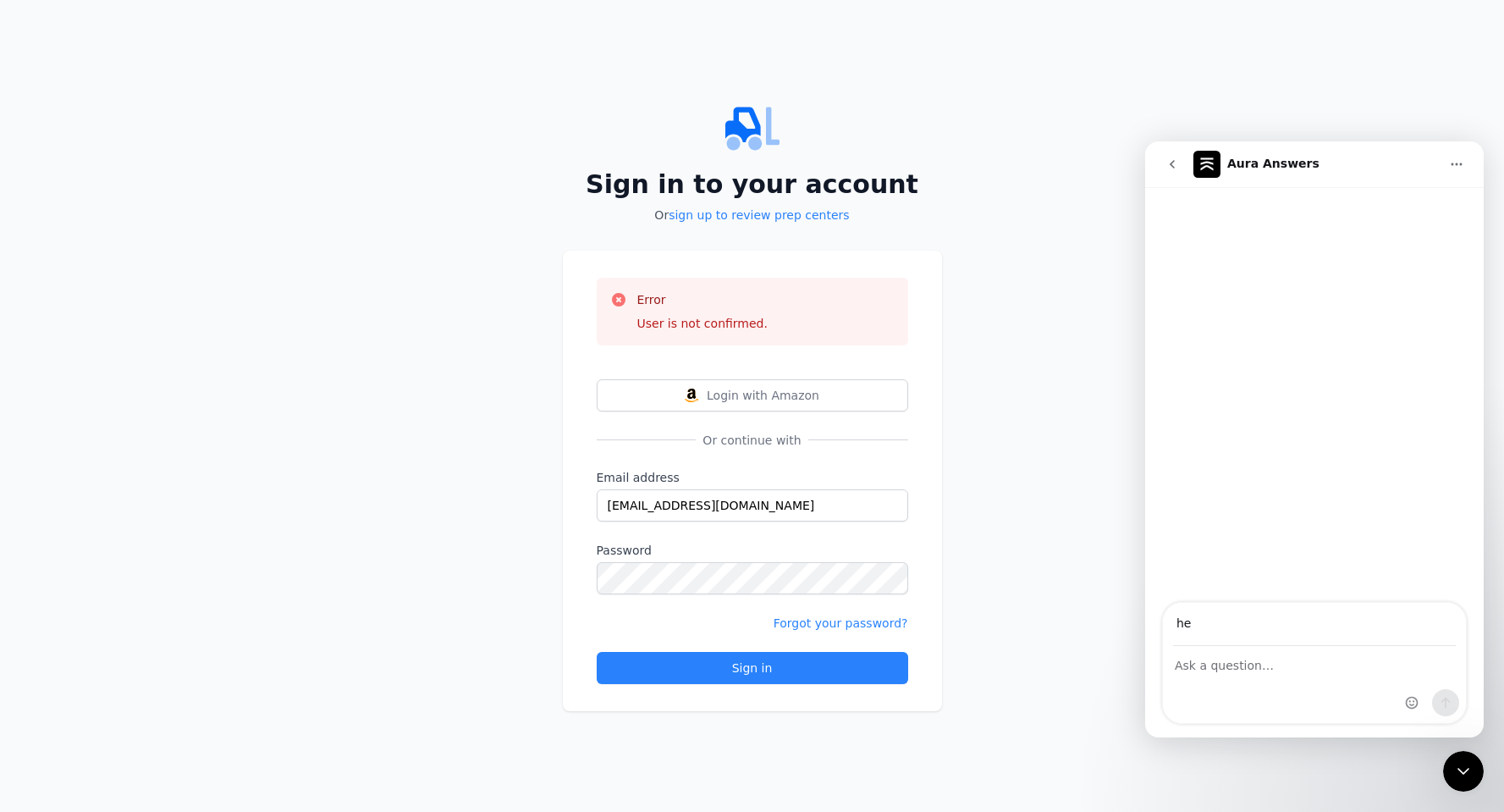
type input "h"
type input "parrastorellc@gmail.com"
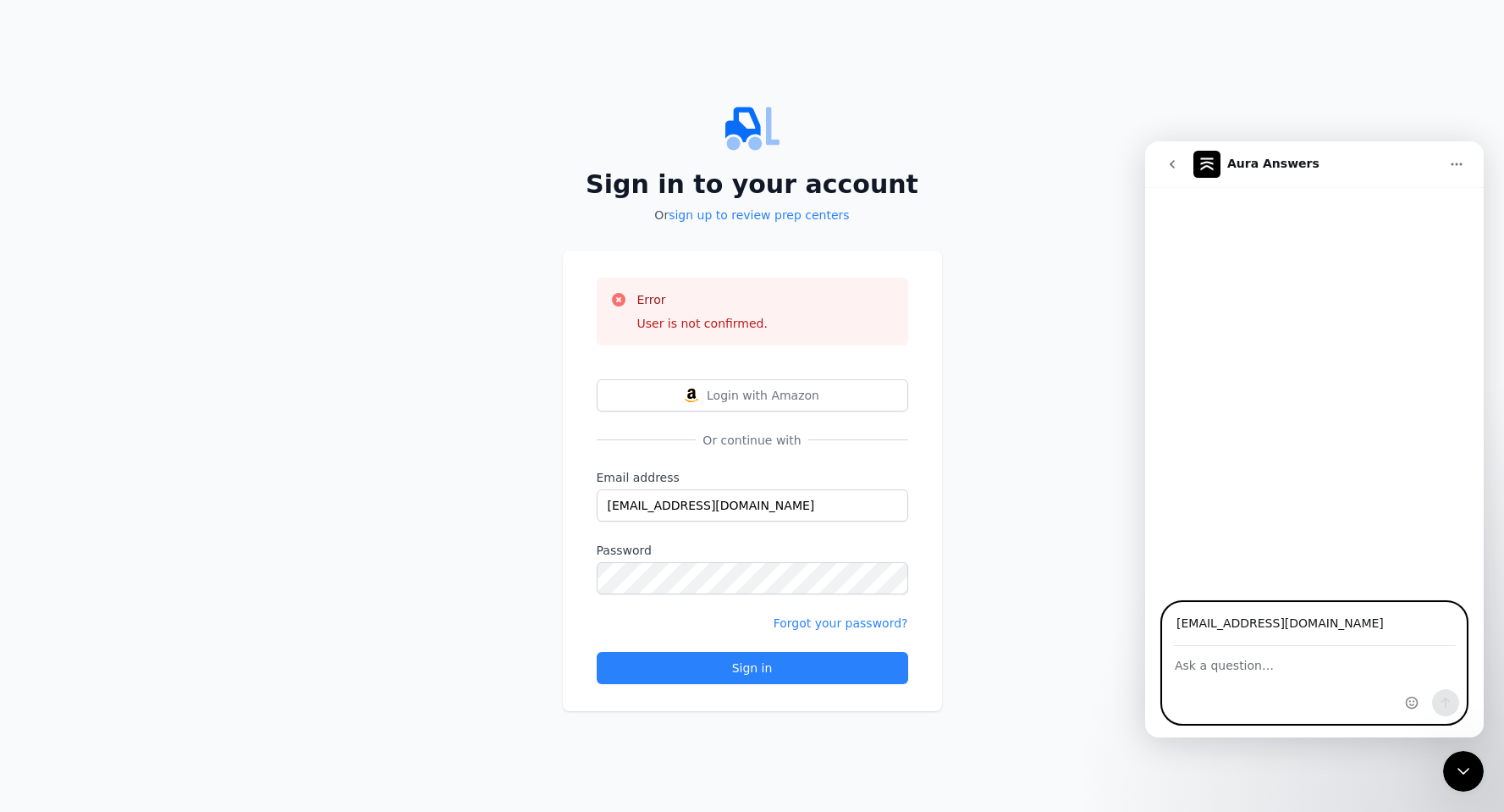
click at [1241, 672] on textarea "Ask a question…" at bounding box center [1314, 661] width 303 height 29
type textarea "trying to verify my account"
click at [1446, 694] on button "Send a message…" at bounding box center [1445, 702] width 27 height 27
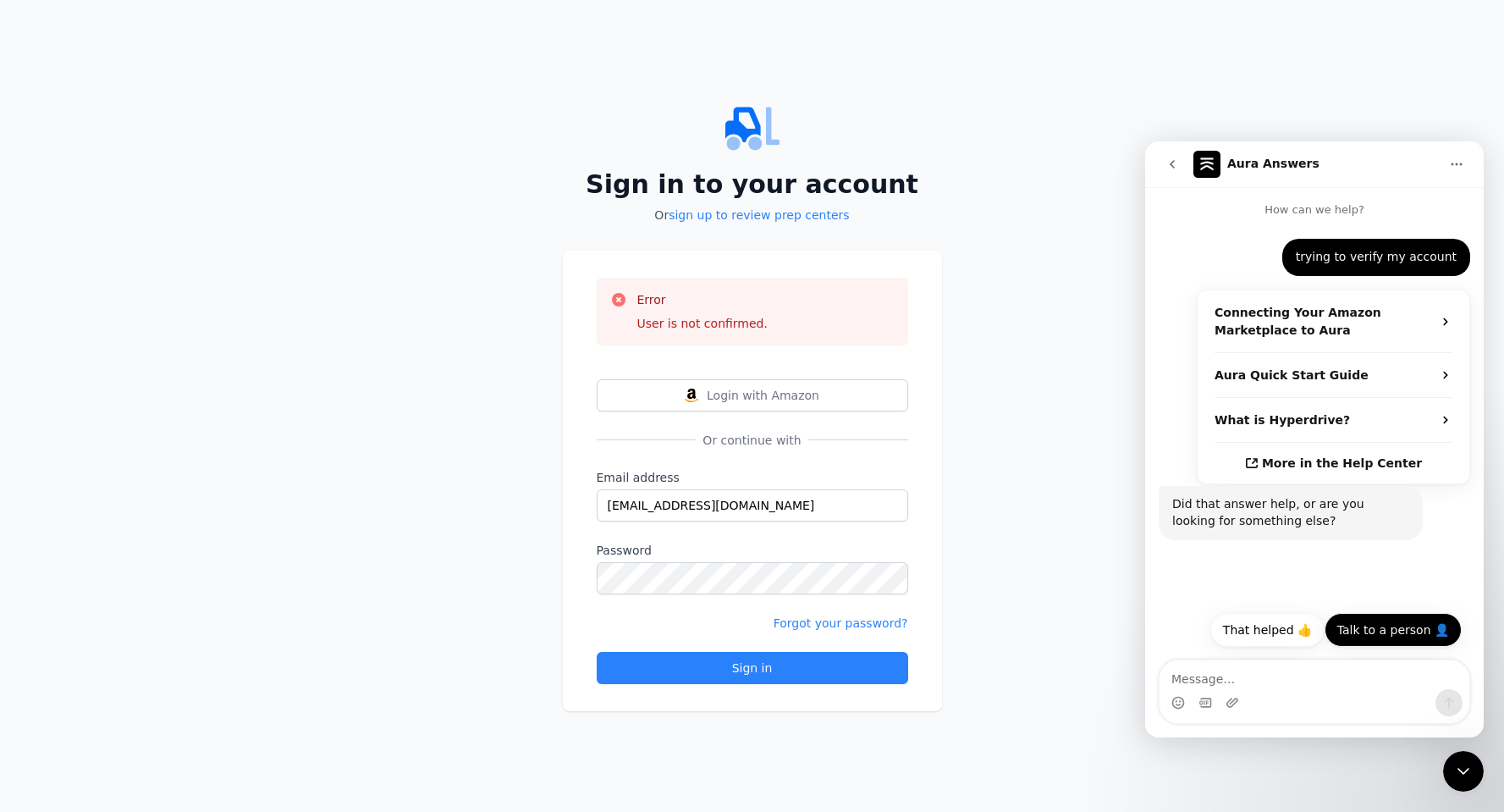
click at [1386, 627] on button "Talk to a person 👤" at bounding box center [1393, 629] width 137 height 34
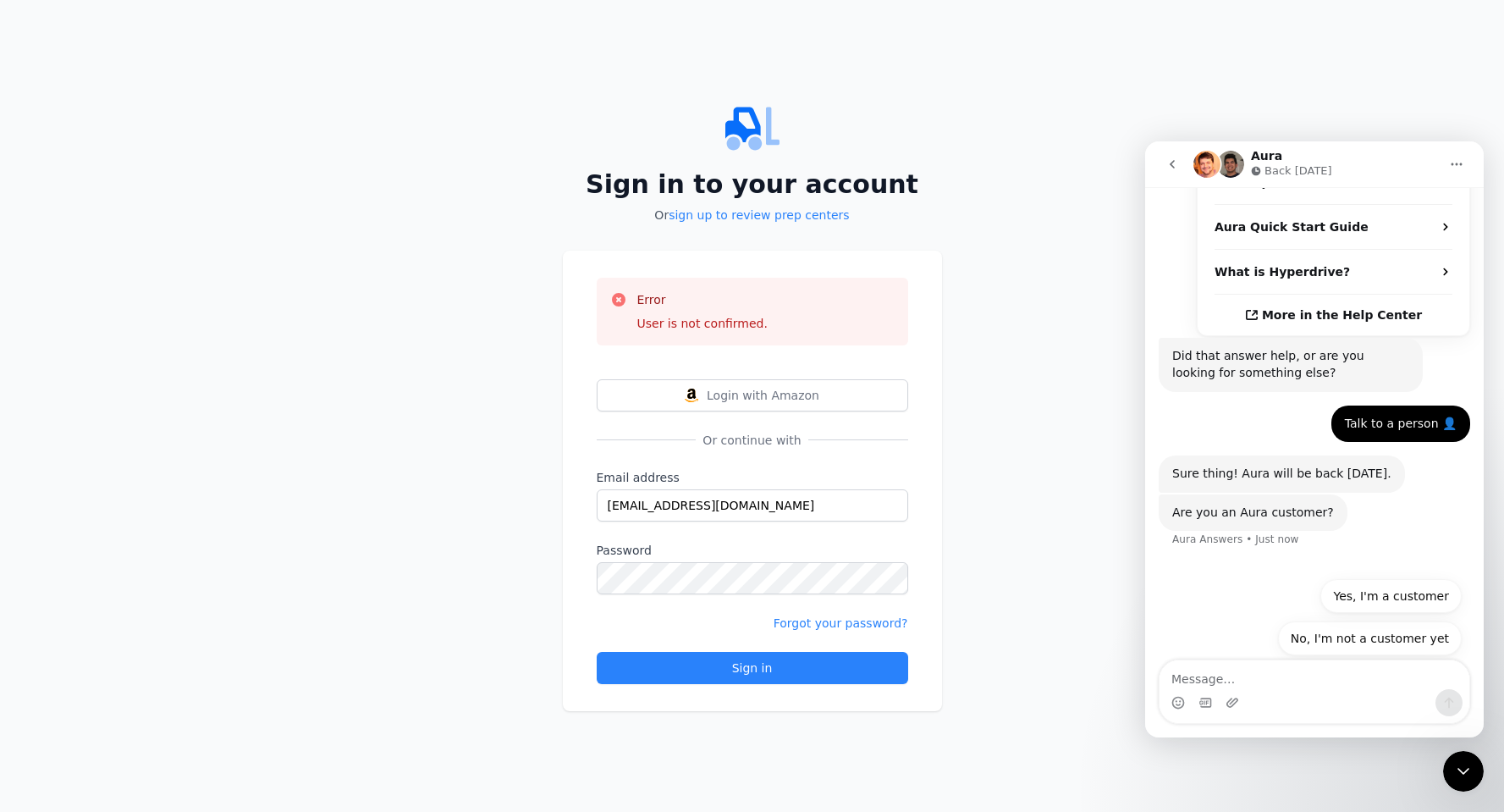
scroll to position [202, 0]
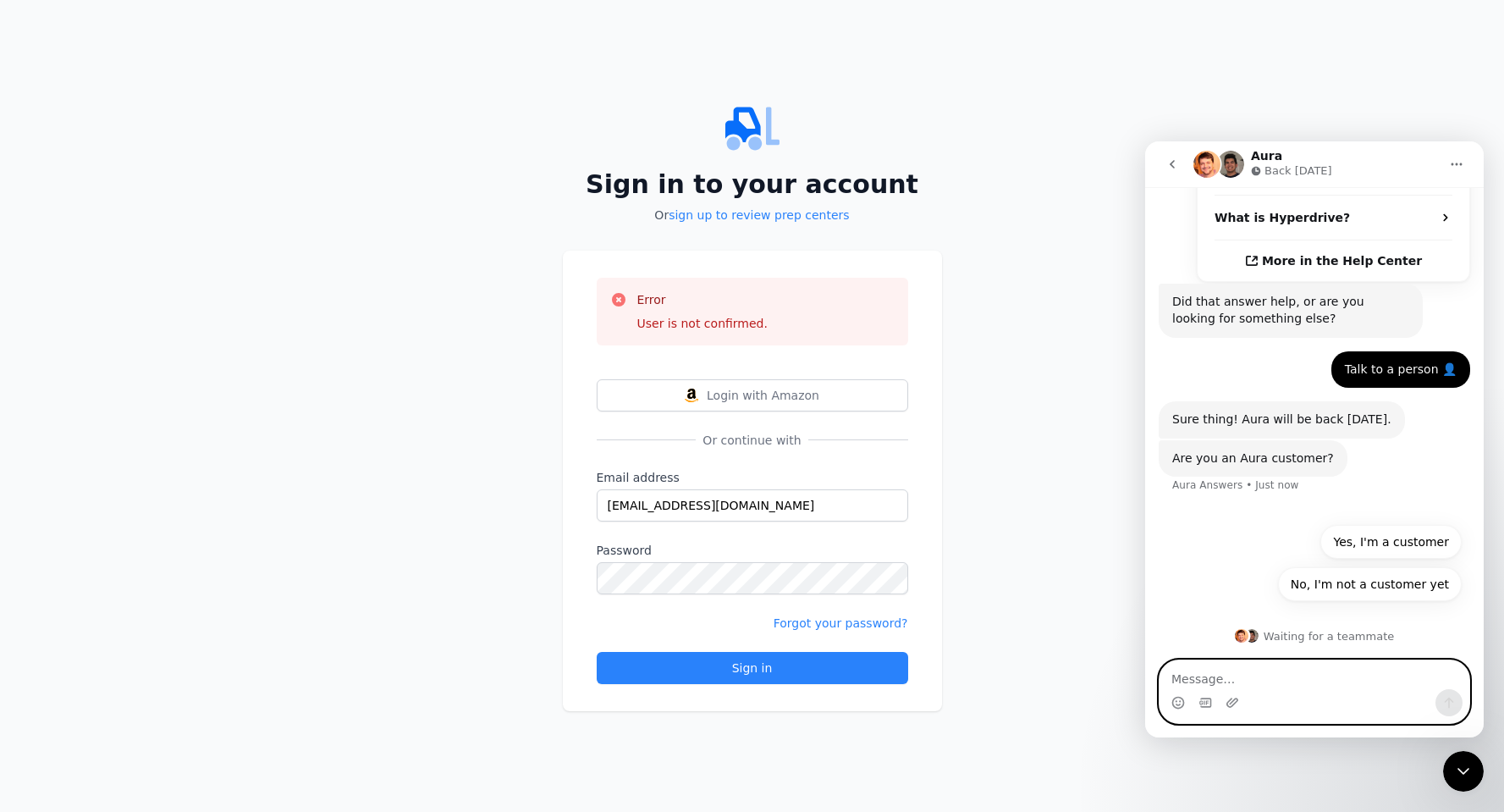
click at [1325, 680] on textarea "Message…" at bounding box center [1315, 674] width 310 height 29
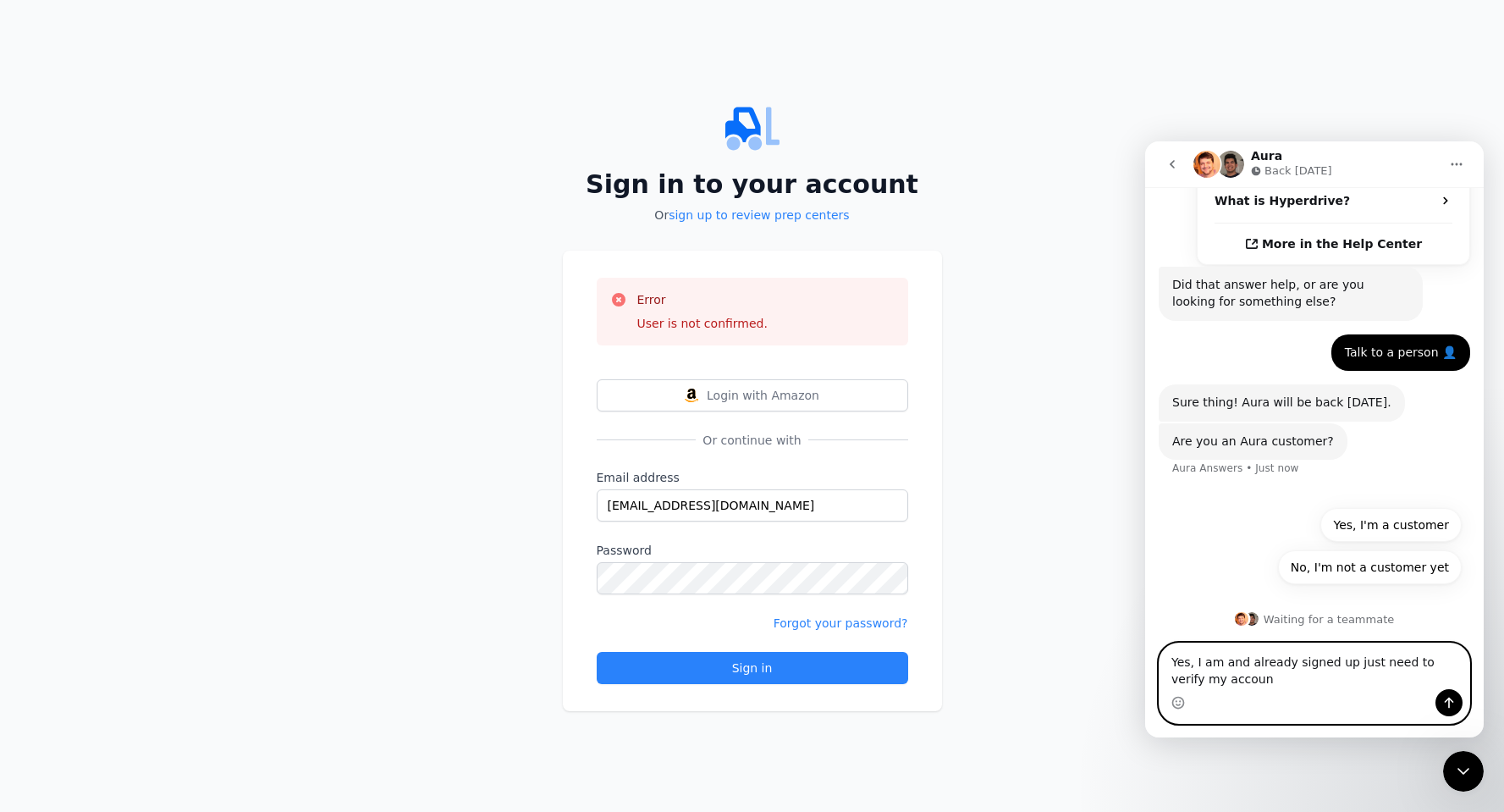
type textarea "Yes, I am and already signed up just need to verify my account"
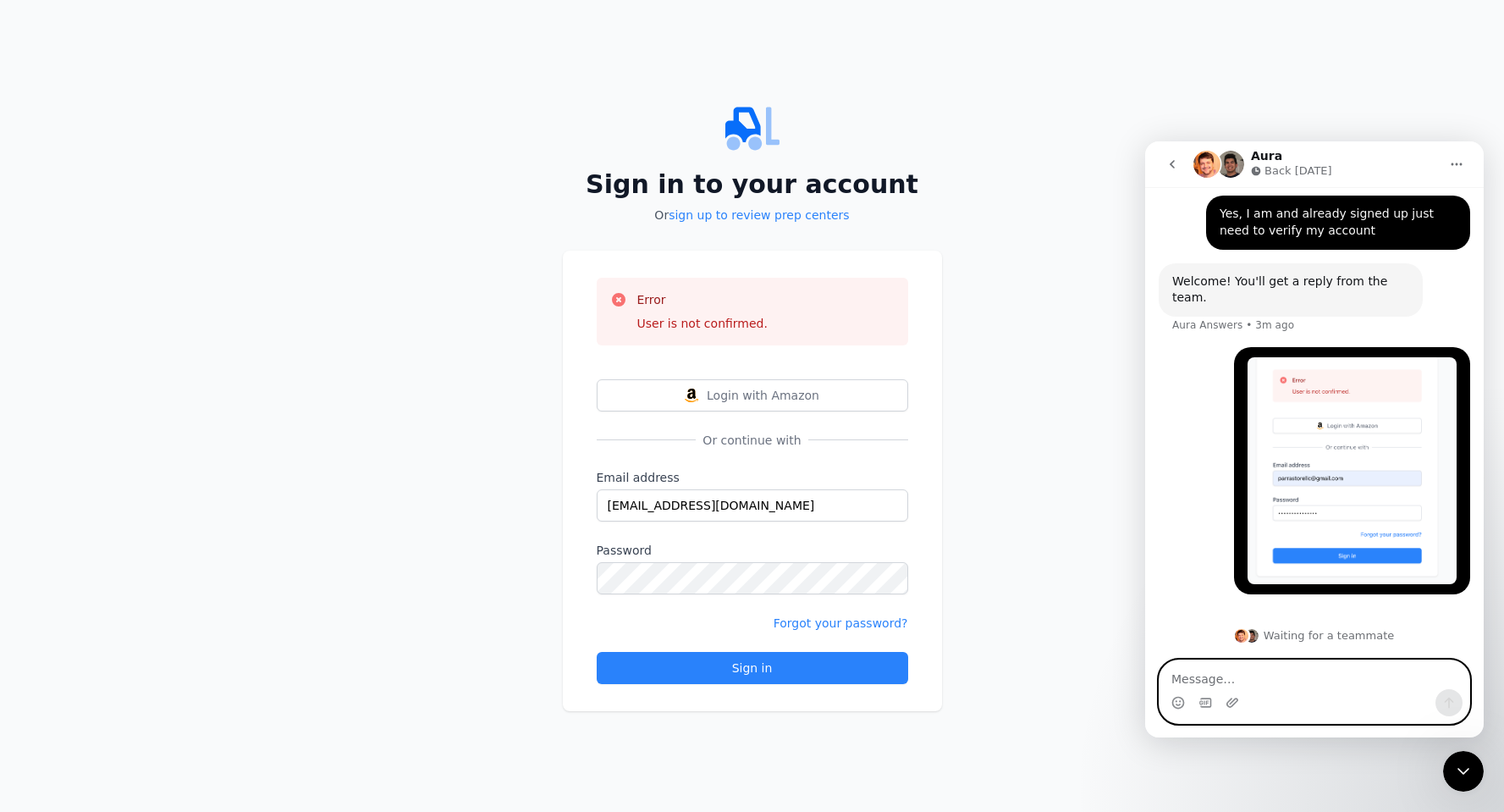
scroll to position [480, 0]
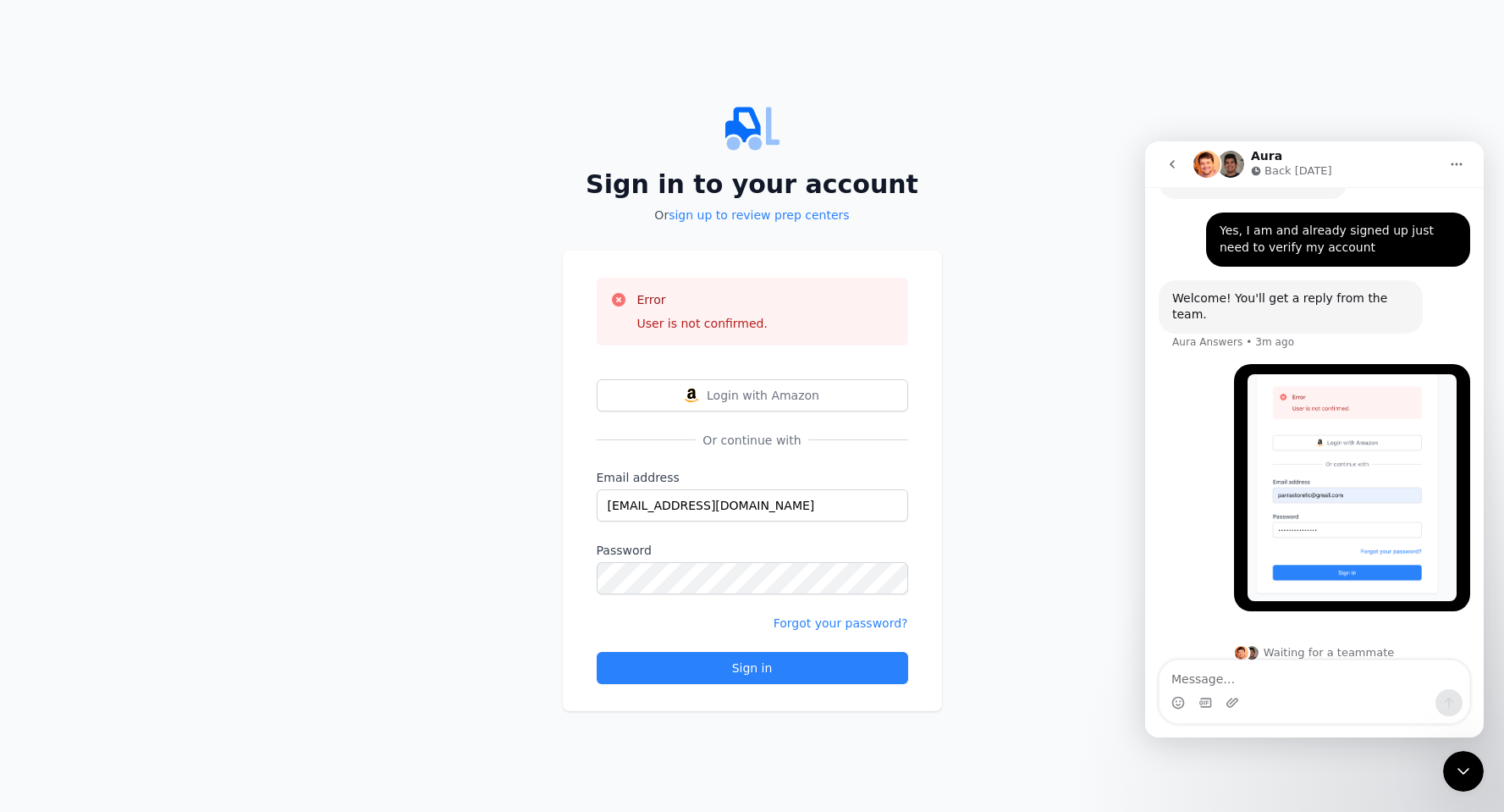
click at [477, 388] on div "Sign in to your account Or sign up to review prep centers Error User is not con…" at bounding box center [752, 406] width 1504 height 812
click at [743, 212] on link "sign up to review prep centers" at bounding box center [758, 214] width 180 height 14
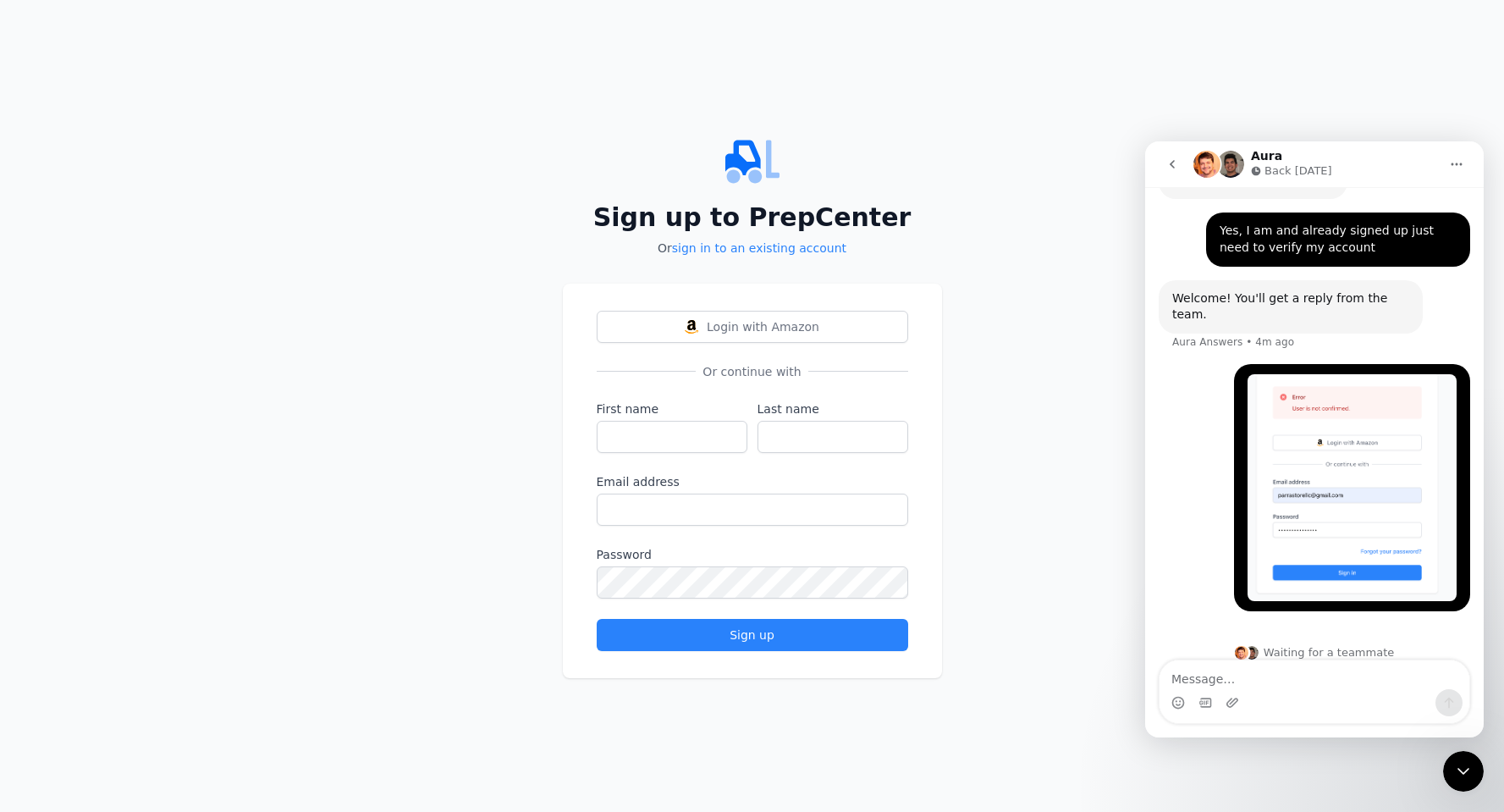
click at [1052, 476] on div "Sign up to PrepCenter Or sign in to an existing account Login with Amazon Or co…" at bounding box center [752, 406] width 1504 height 812
click at [1456, 163] on icon "Home" at bounding box center [1457, 164] width 11 height 3
click at [979, 381] on div "Sign up to PrepCenter Or sign in to an existing account Login with Amazon Or co…" at bounding box center [752, 406] width 1504 height 812
click at [1460, 160] on icon "Home" at bounding box center [1456, 164] width 14 height 14
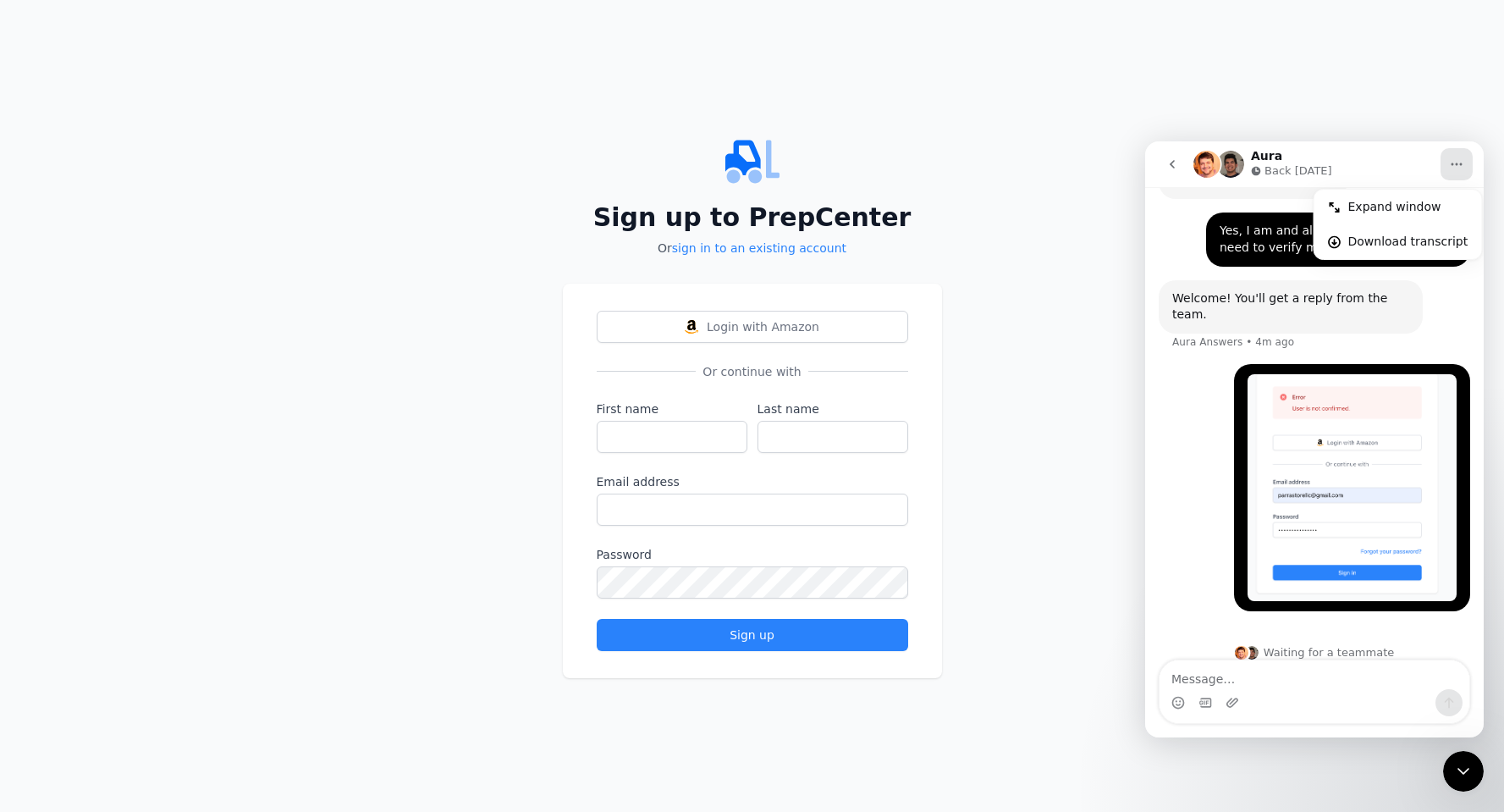
click at [1049, 339] on div "Sign up to PrepCenter Or sign in to an existing account Login with Amazon Or co…" at bounding box center [752, 406] width 1504 height 812
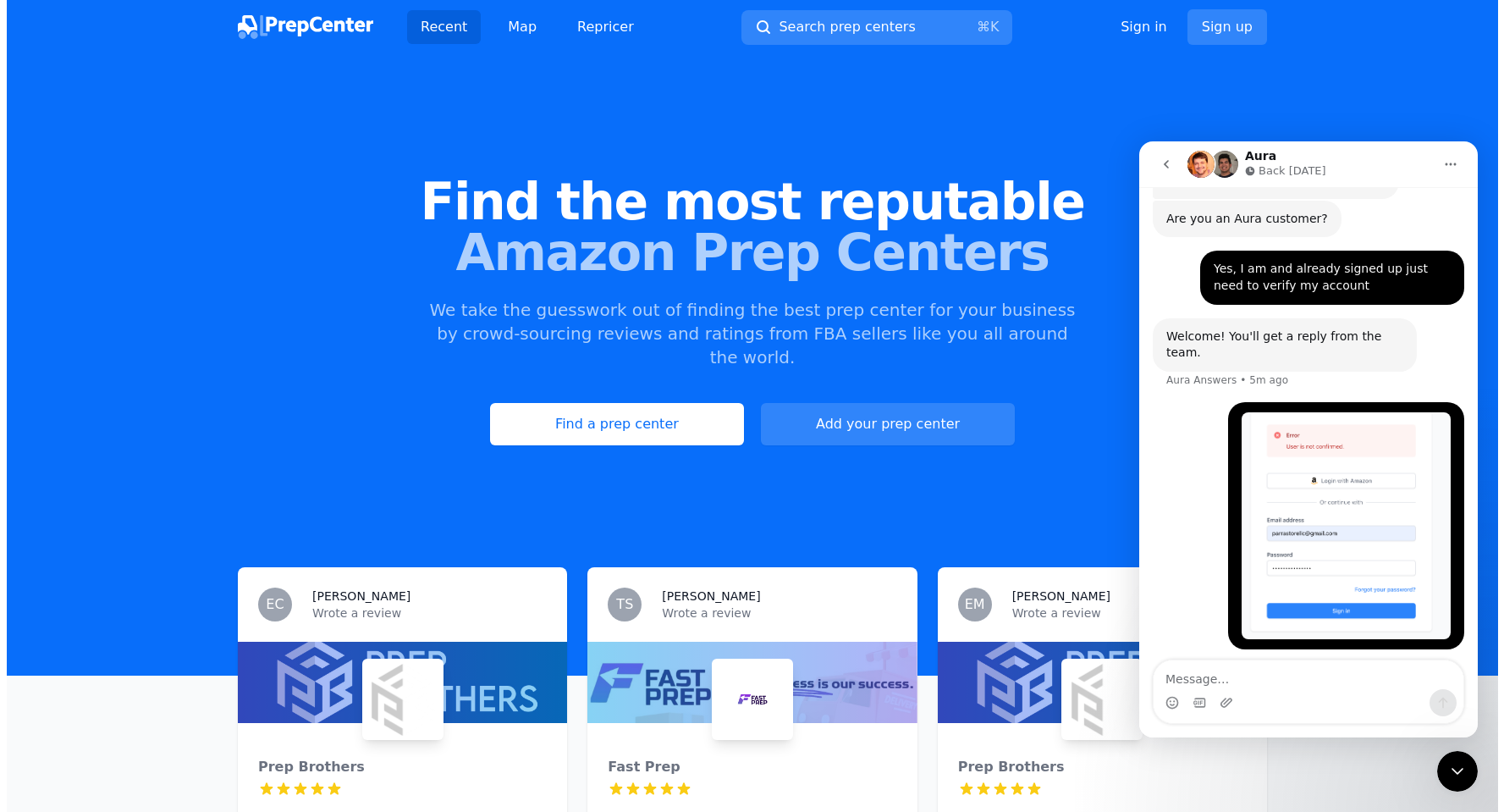
scroll to position [480, 0]
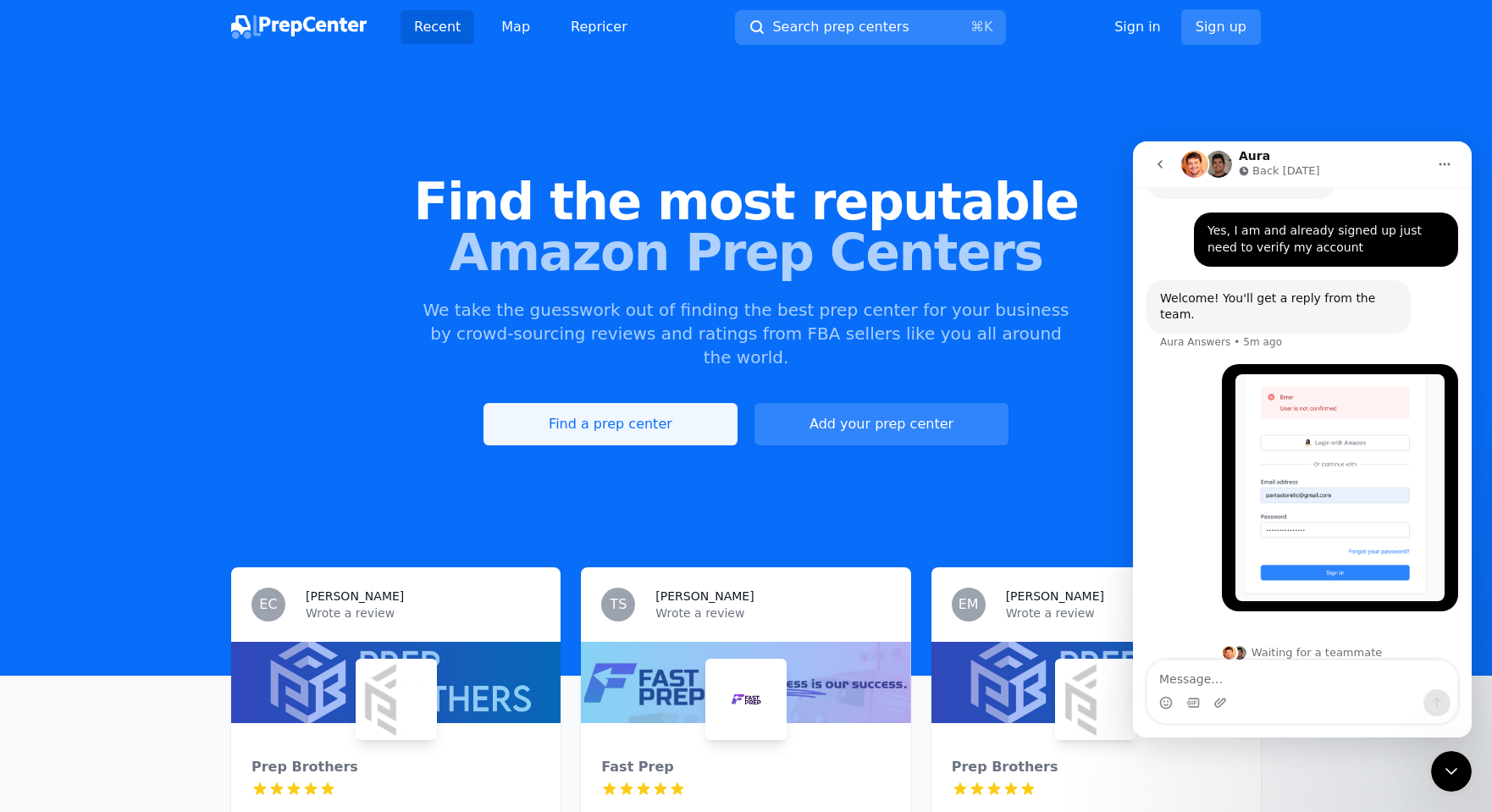
click at [642, 403] on link "Find a prep center" at bounding box center [610, 423] width 254 height 42
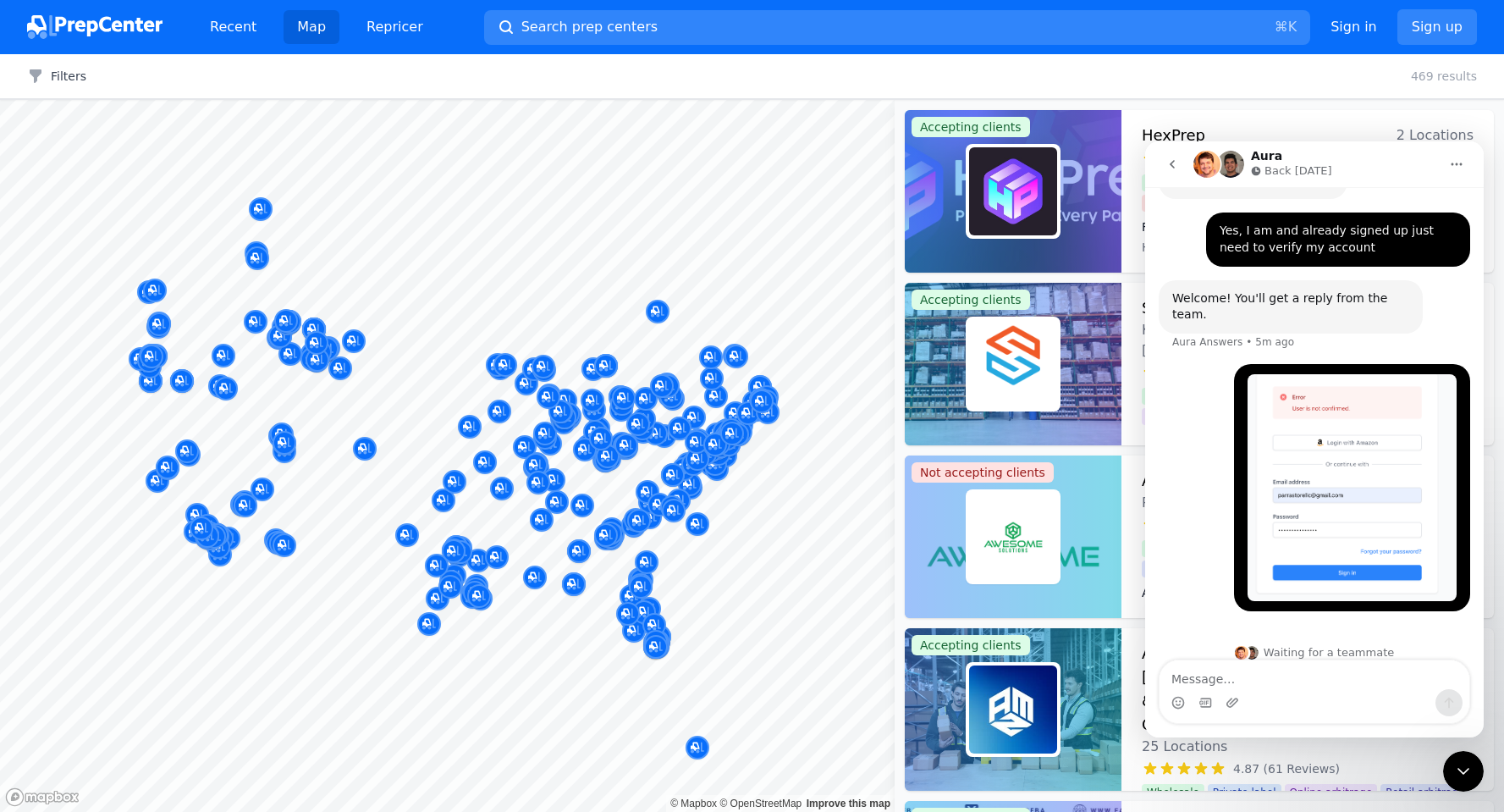
click at [1456, 164] on icon "Home" at bounding box center [1457, 164] width 11 height 3
click at [1468, 770] on icon "Close Intercom Messenger" at bounding box center [1464, 771] width 21 height 21
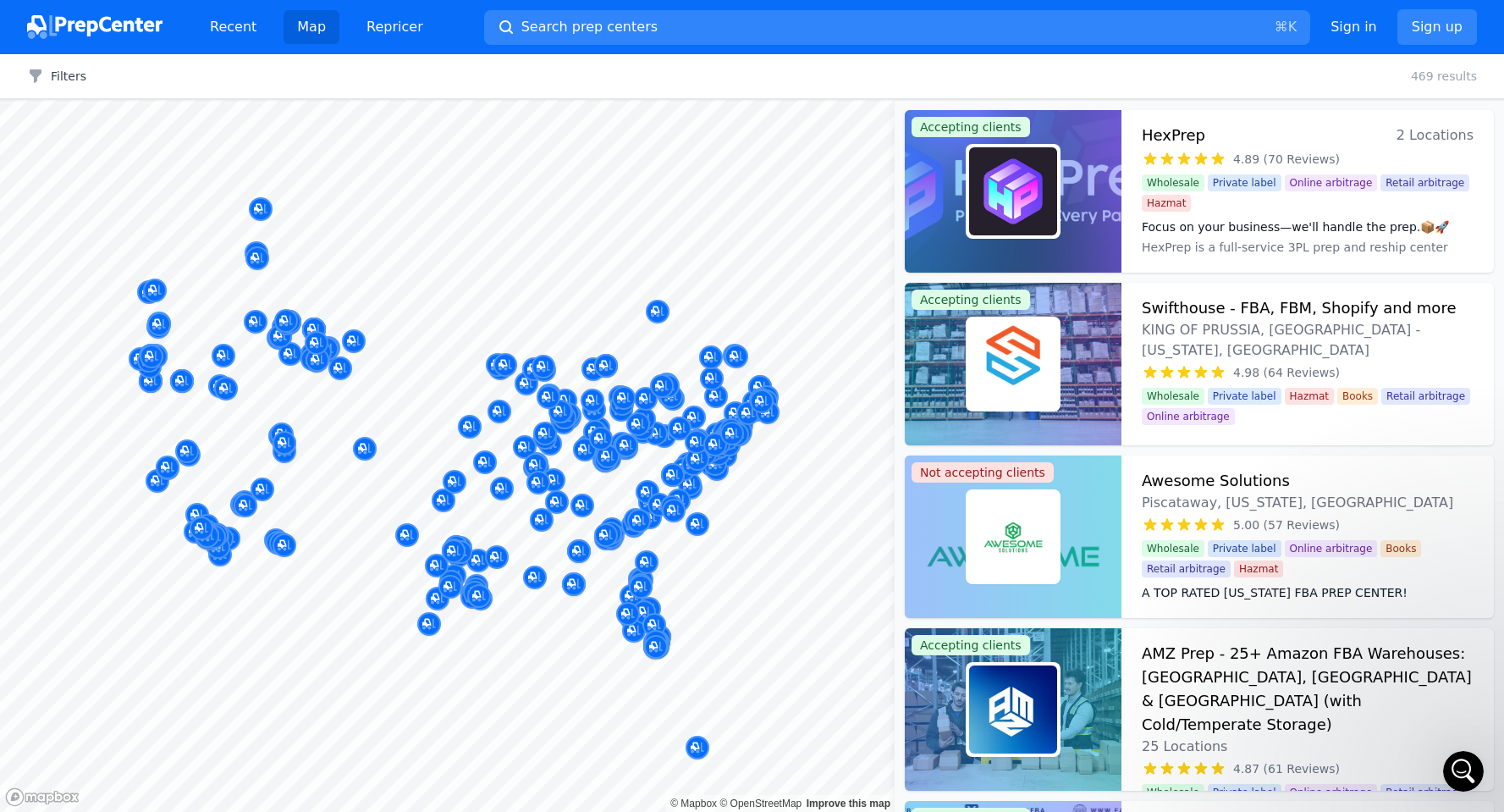
scroll to position [480, 0]
click at [1461, 765] on icon "Open Intercom Messenger" at bounding box center [1464, 772] width 28 height 28
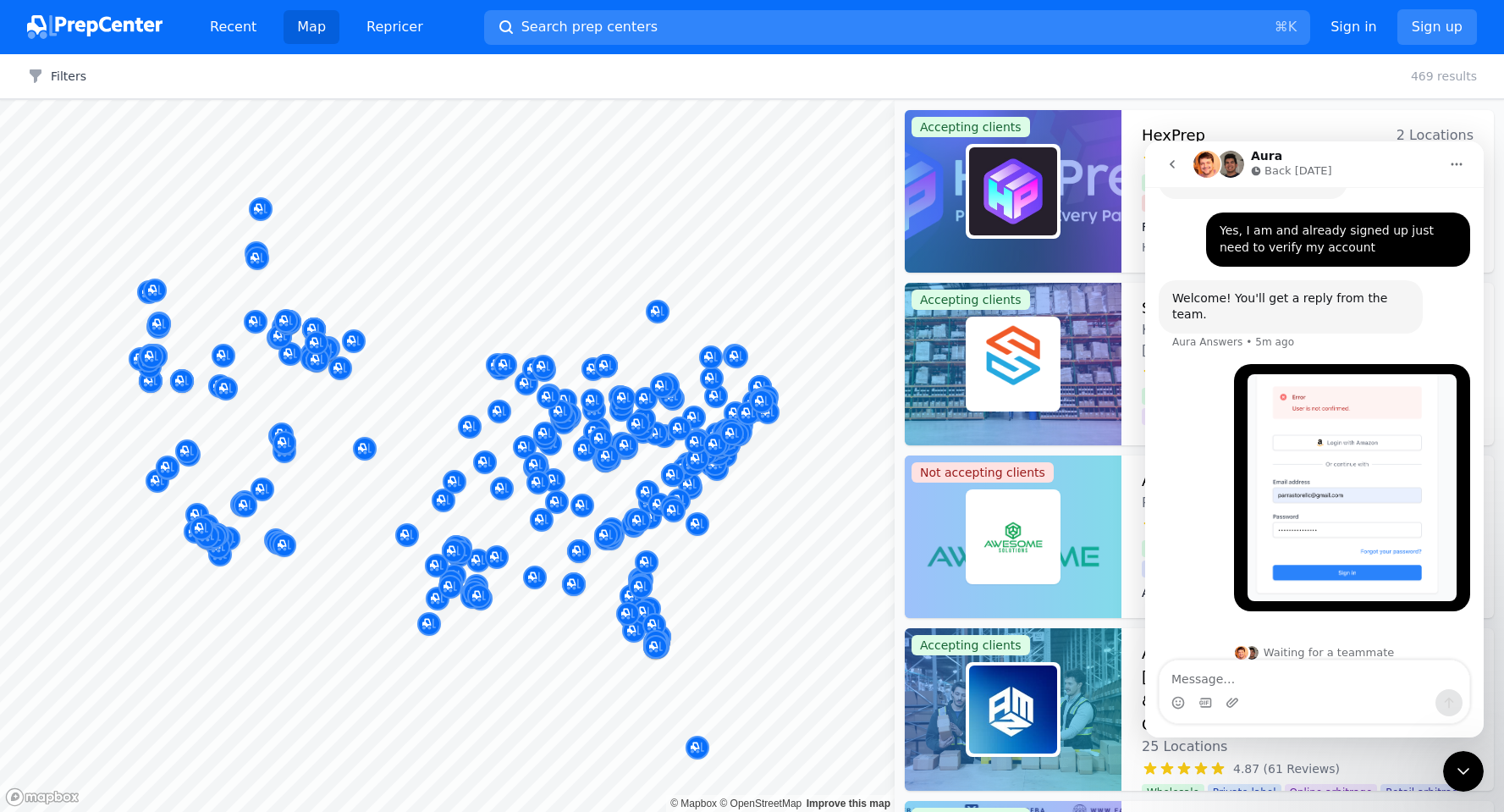
click at [1465, 774] on icon "Close Intercom Messenger" at bounding box center [1464, 771] width 21 height 21
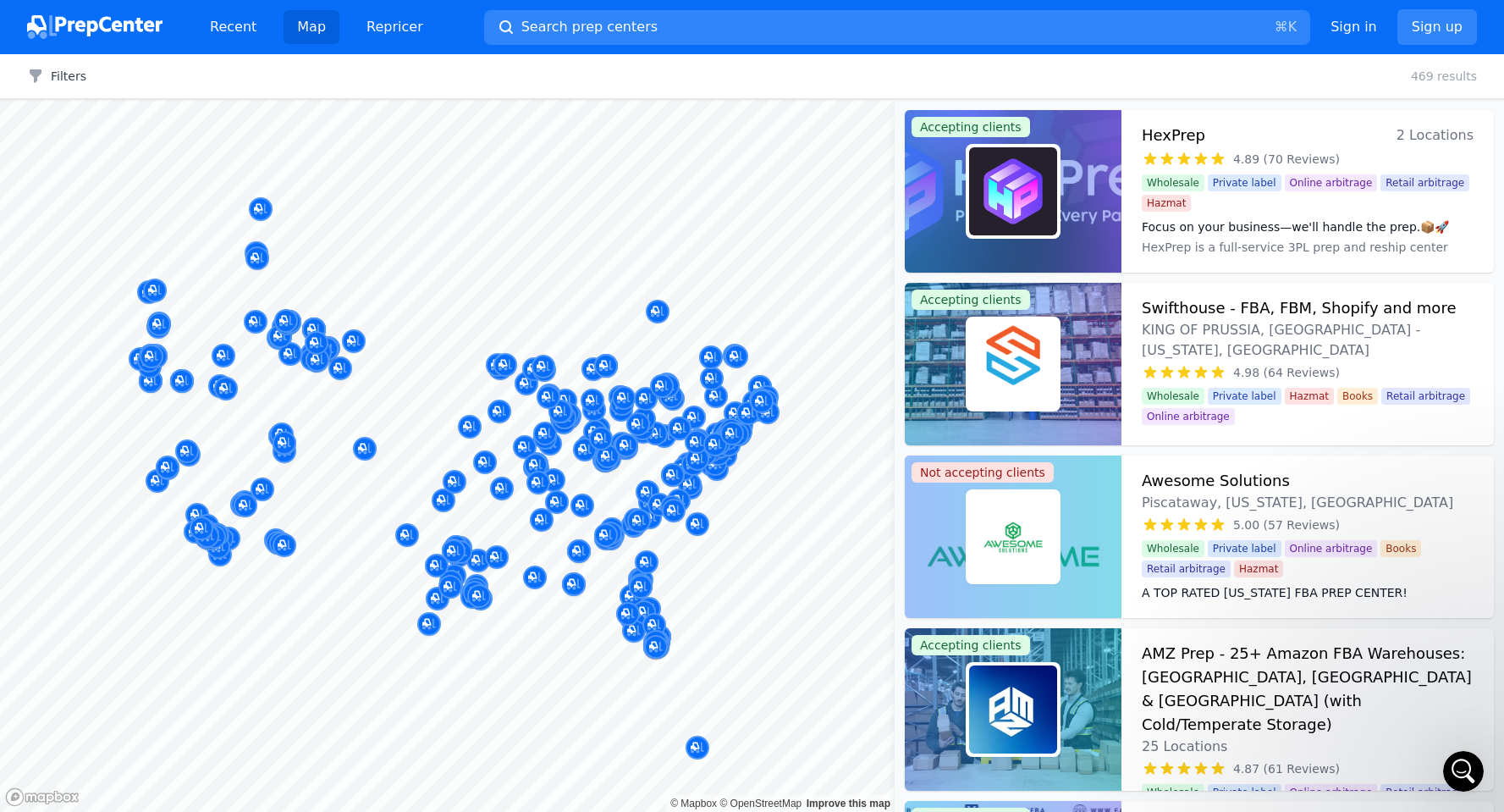
scroll to position [0, 0]
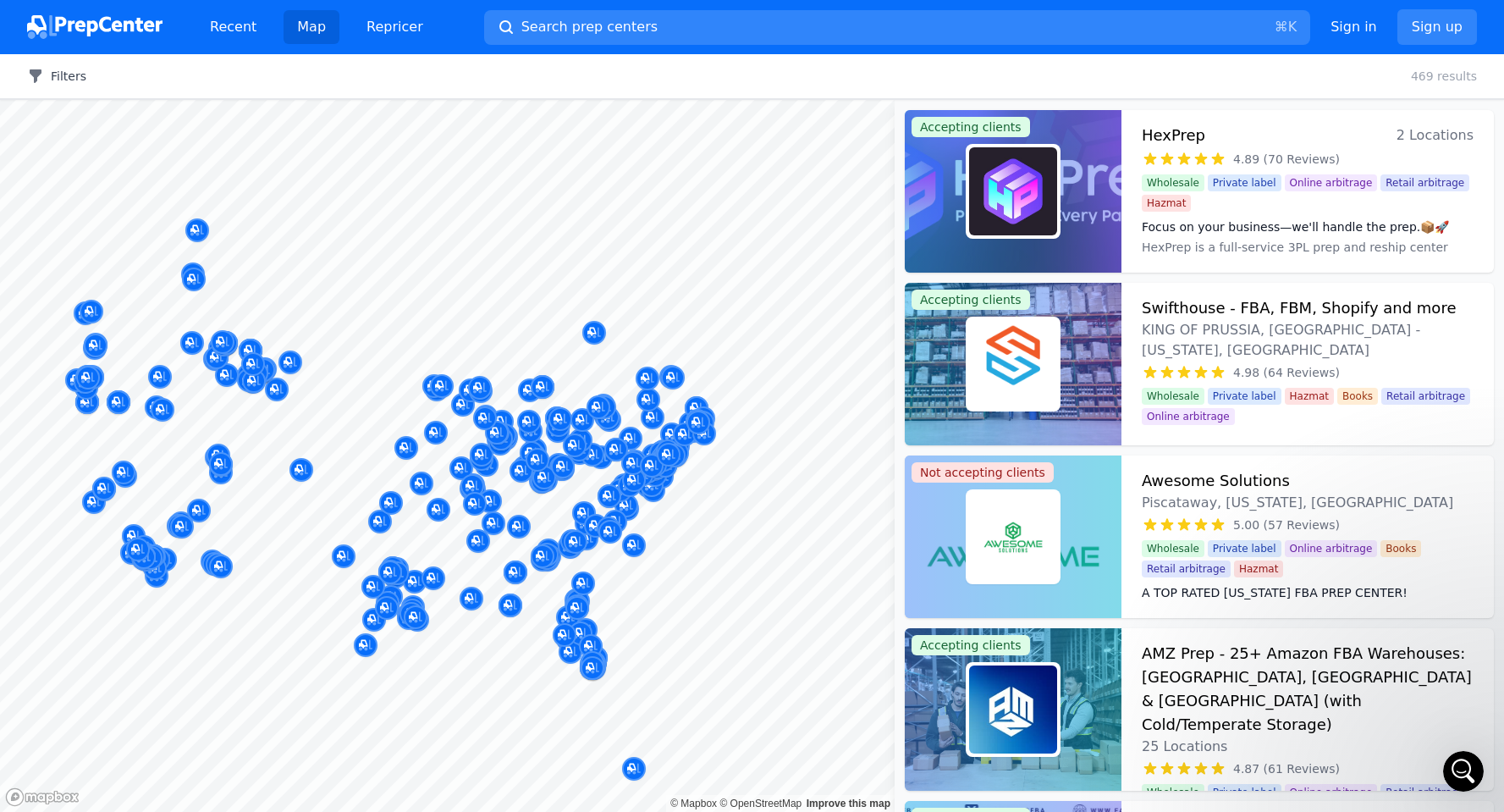
click at [51, 73] on button "Filters" at bounding box center [57, 76] width 60 height 17
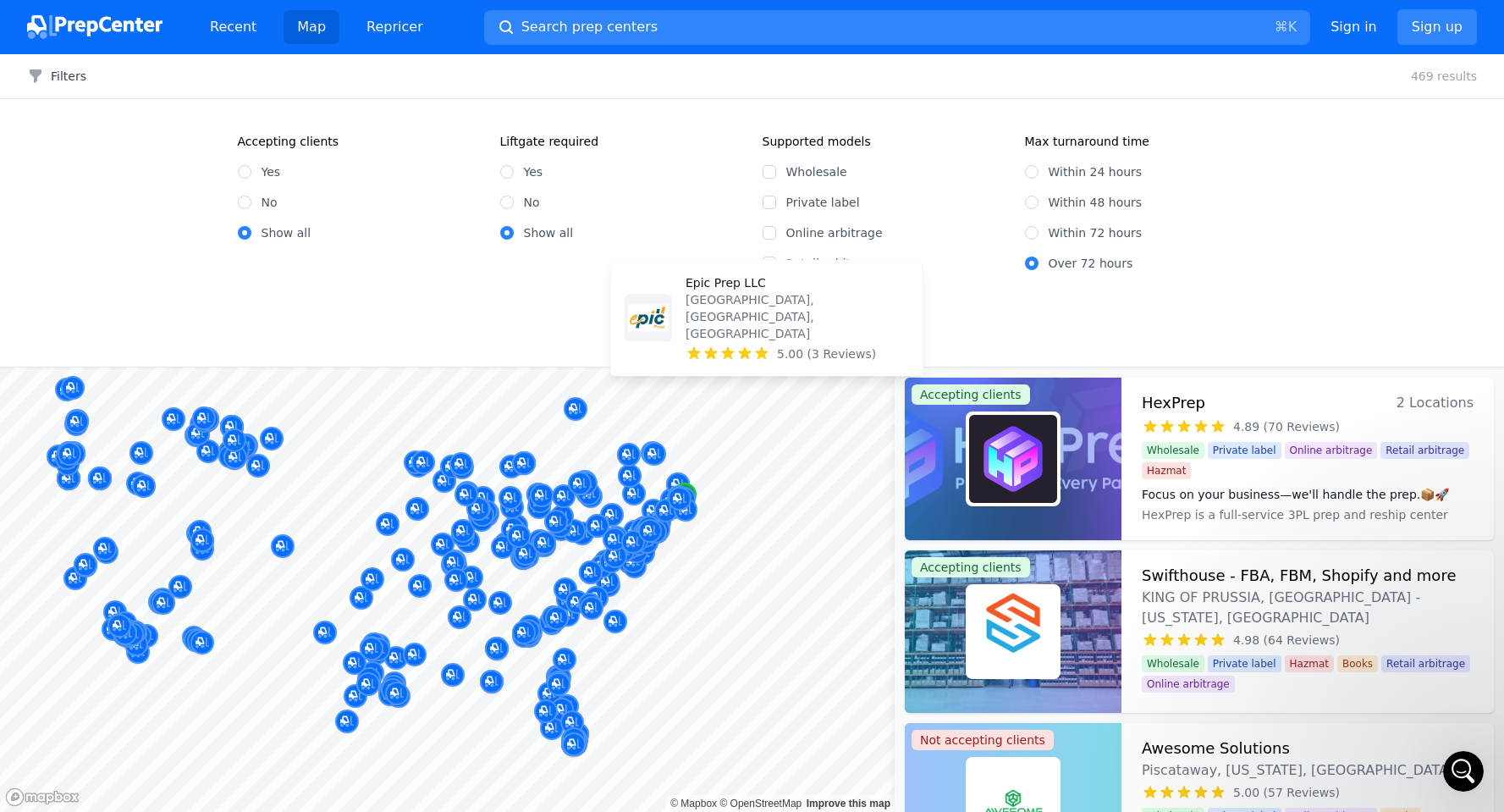
click at [683, 483] on div "Map marker" at bounding box center [684, 493] width 23 height 23
click at [680, 480] on div at bounding box center [680, 480] width 325 height 14
click at [677, 488] on div at bounding box center [685, 491] width 325 height 14
click at [708, 478] on div at bounding box center [680, 480] width 325 height 14
click at [682, 480] on div at bounding box center [680, 480] width 325 height 14
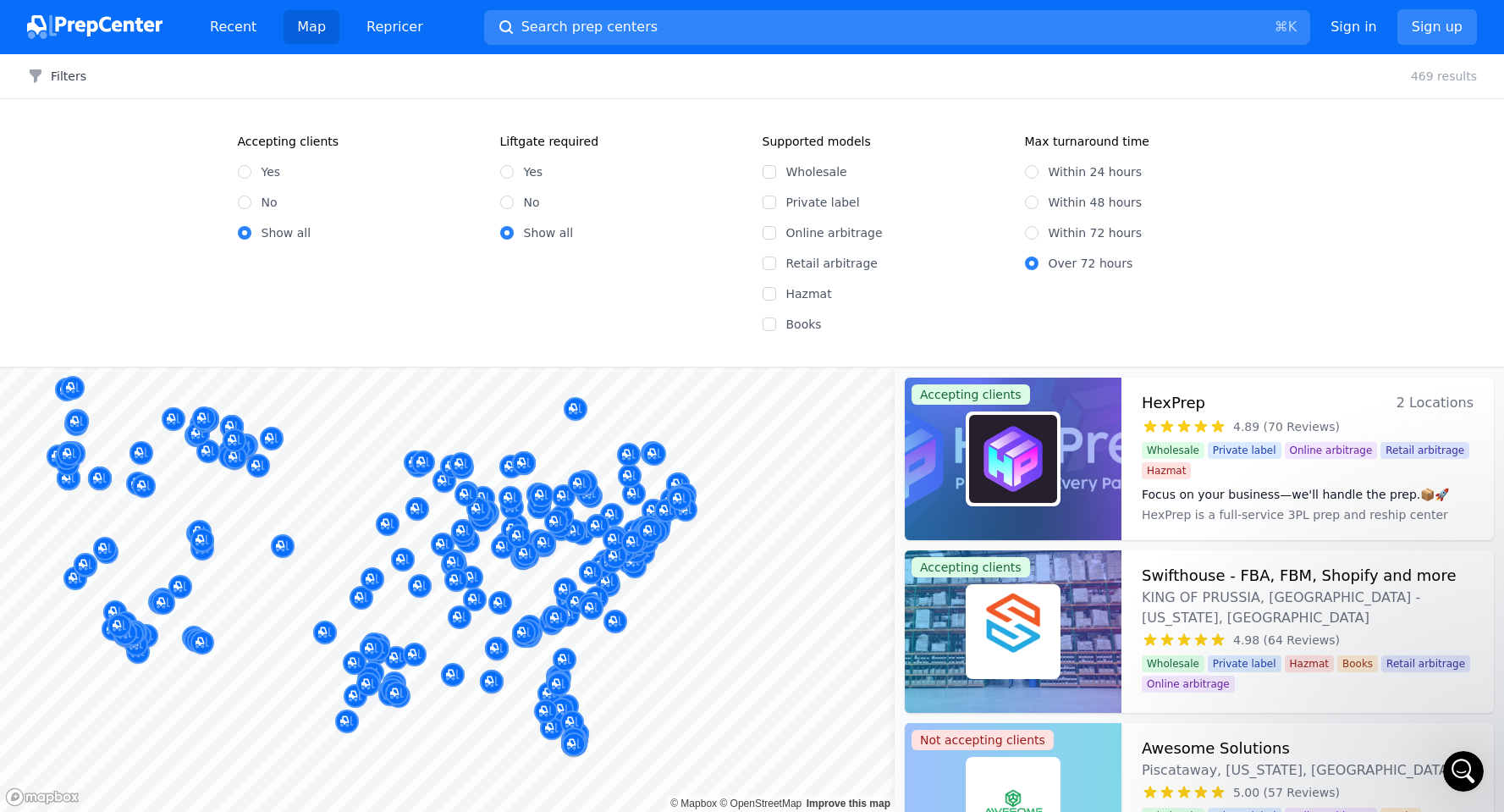
click at [675, 481] on div at bounding box center [680, 480] width 325 height 14
click at [673, 18] on button "Search prep centers ⌘ K" at bounding box center [897, 27] width 826 height 34
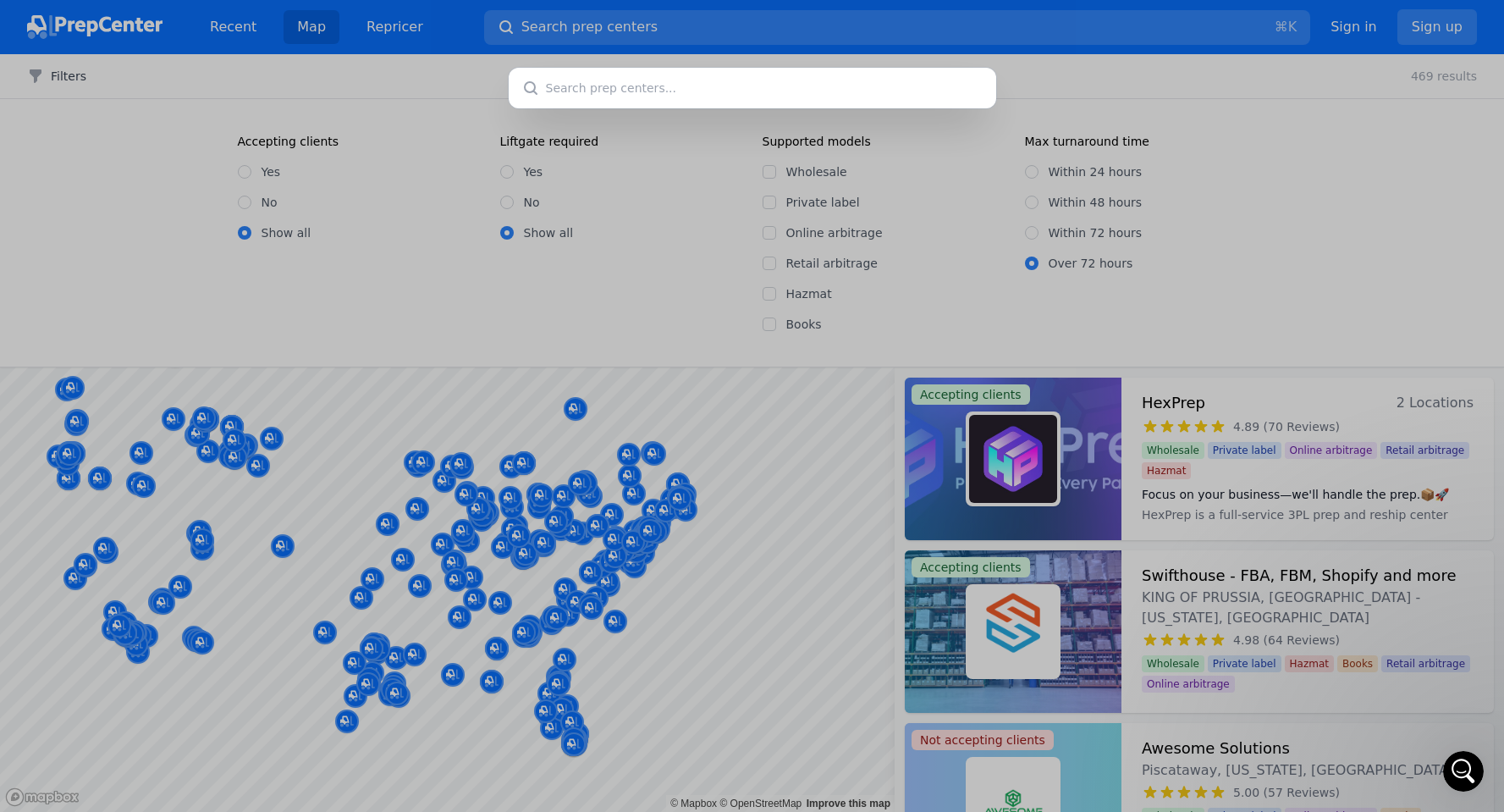
click at [791, 532] on div at bounding box center [752, 406] width 1504 height 812
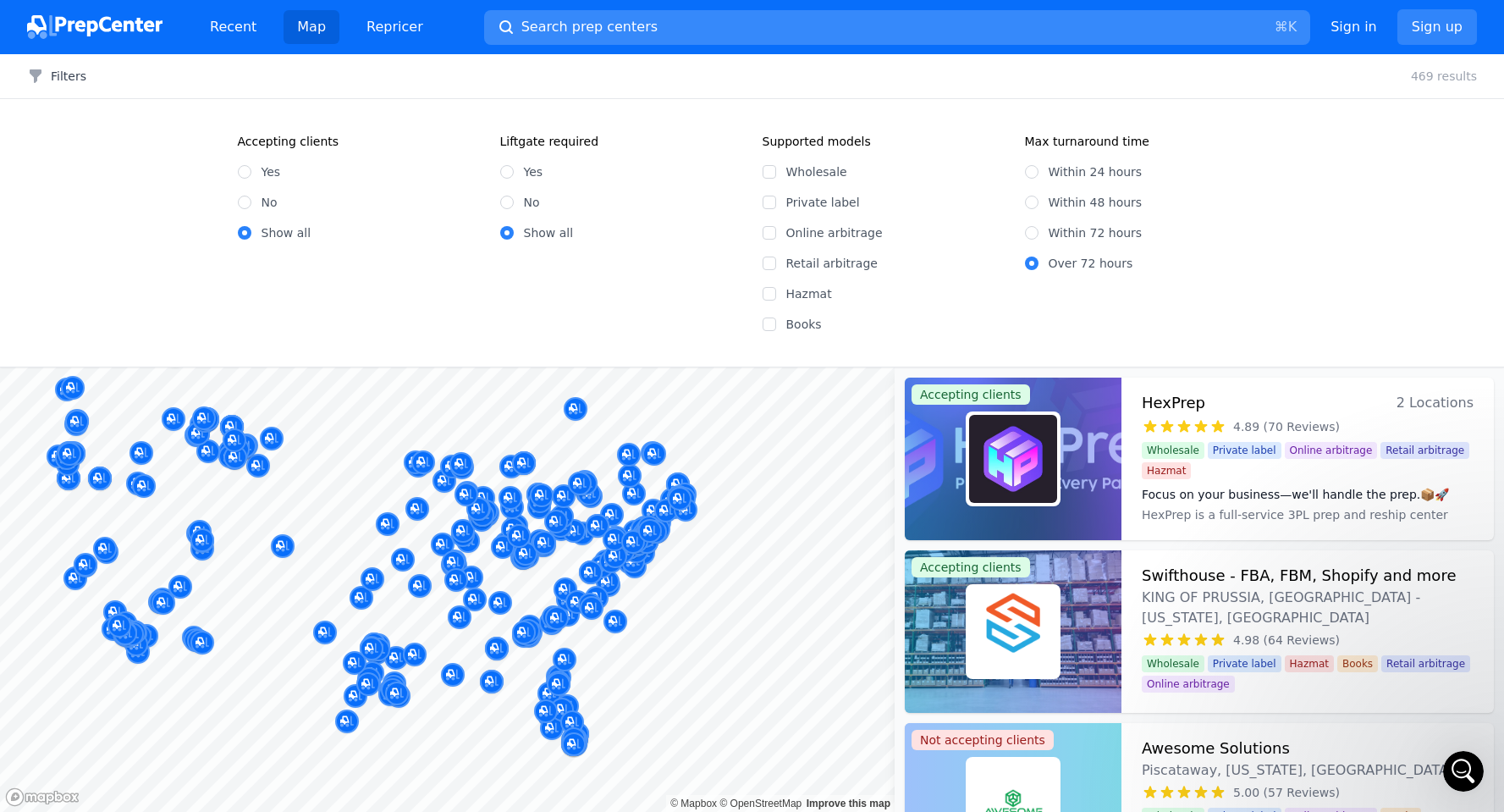
click at [646, 26] on button "Search prep centers ⌘ K" at bounding box center [897, 27] width 826 height 34
click at [751, 530] on div at bounding box center [752, 406] width 1504 height 812
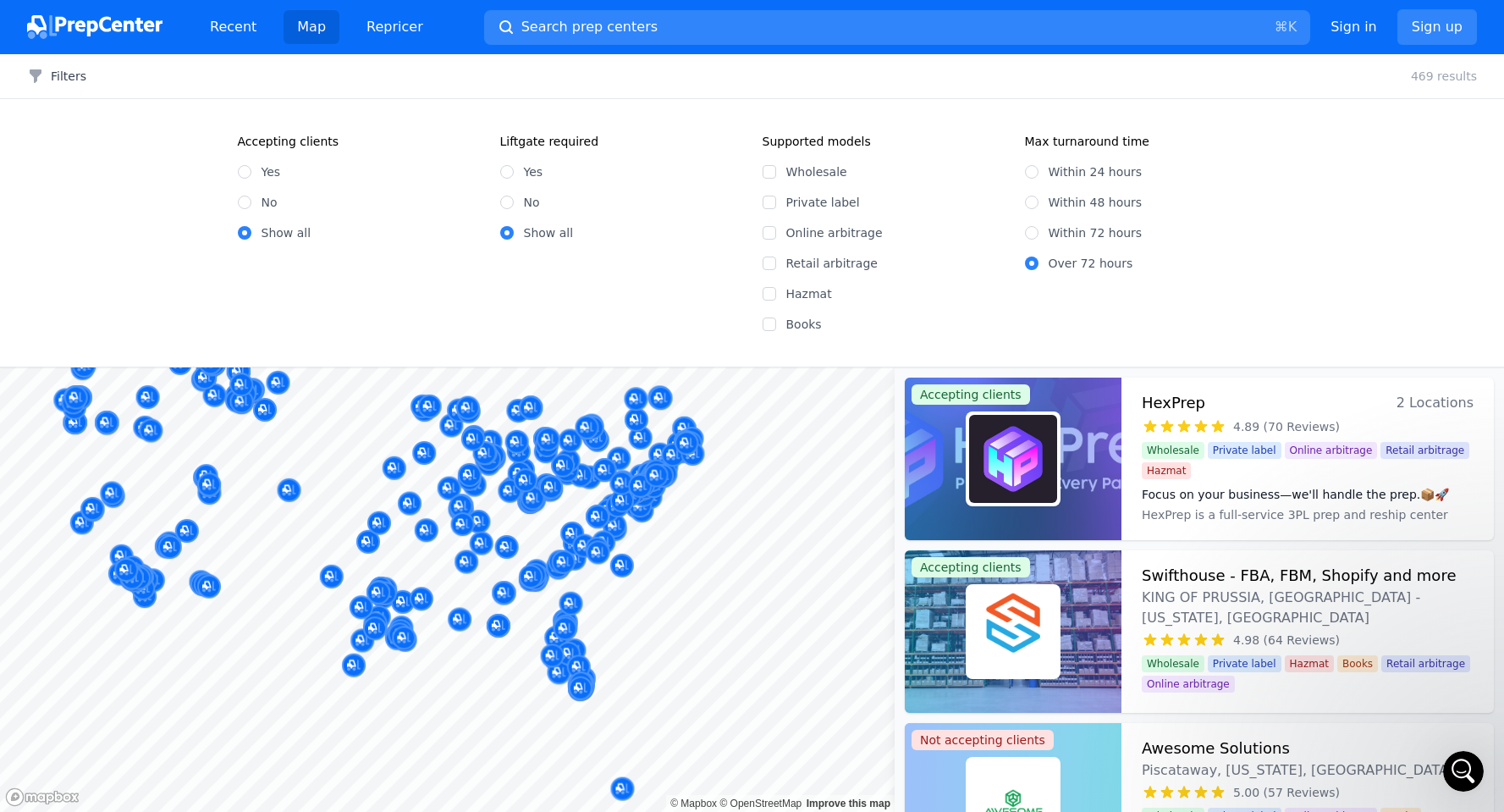
click at [729, 524] on body "Recent Map Repricer Search prep centers ⌘ K Open main menu Sign in Sign up Filt…" at bounding box center [752, 406] width 1504 height 812
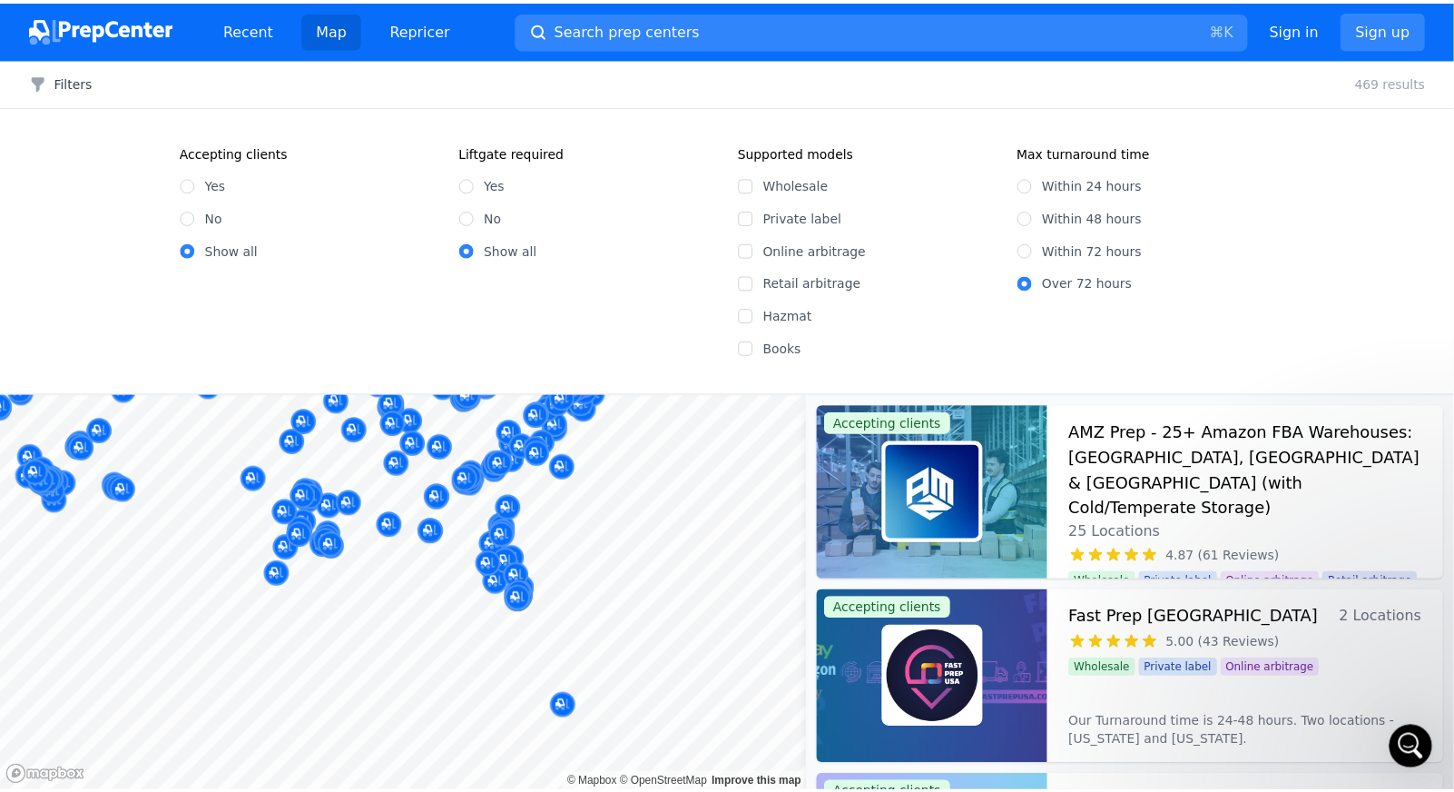
scroll to position [514, 0]
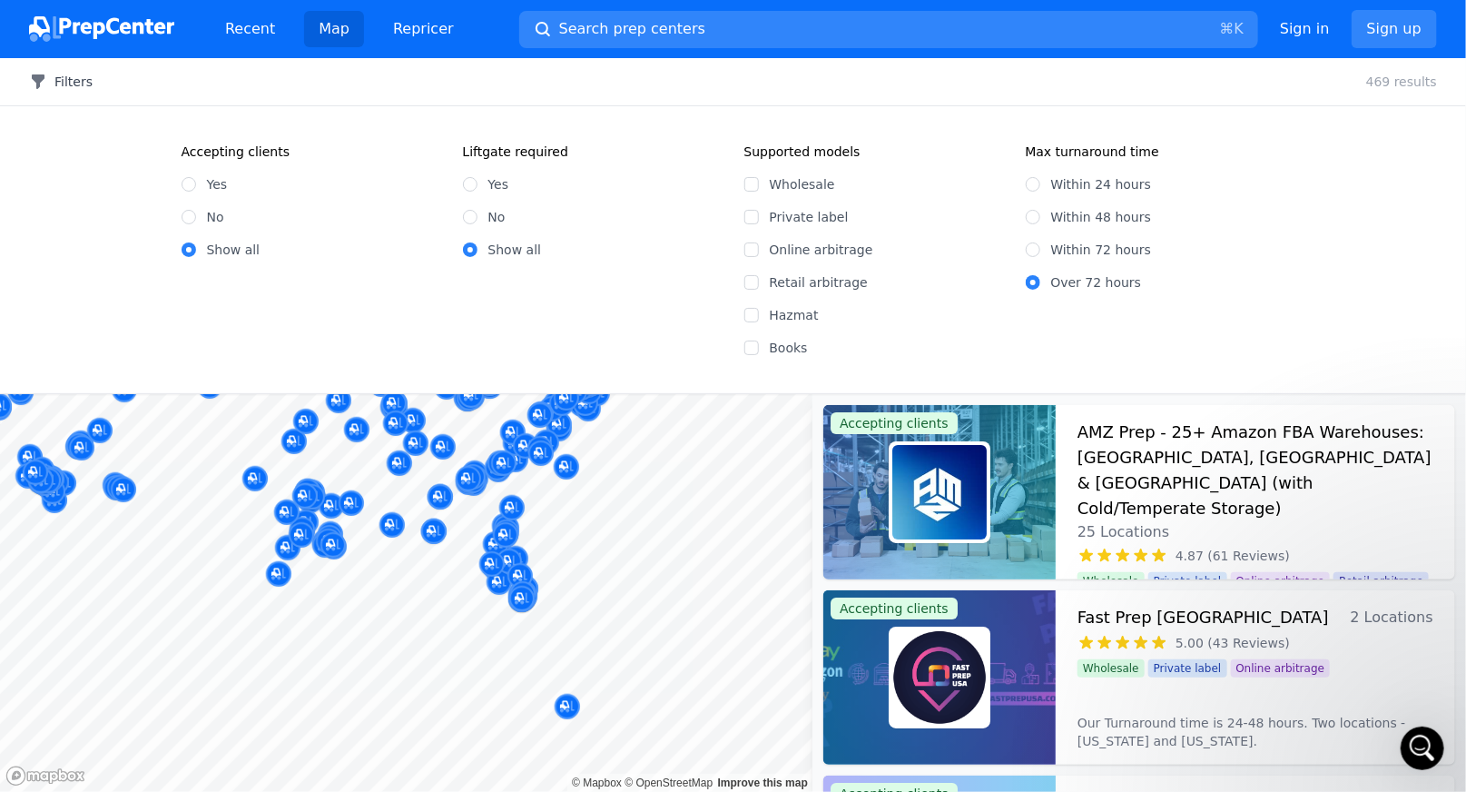
click at [74, 79] on button "Filters" at bounding box center [61, 82] width 64 height 18
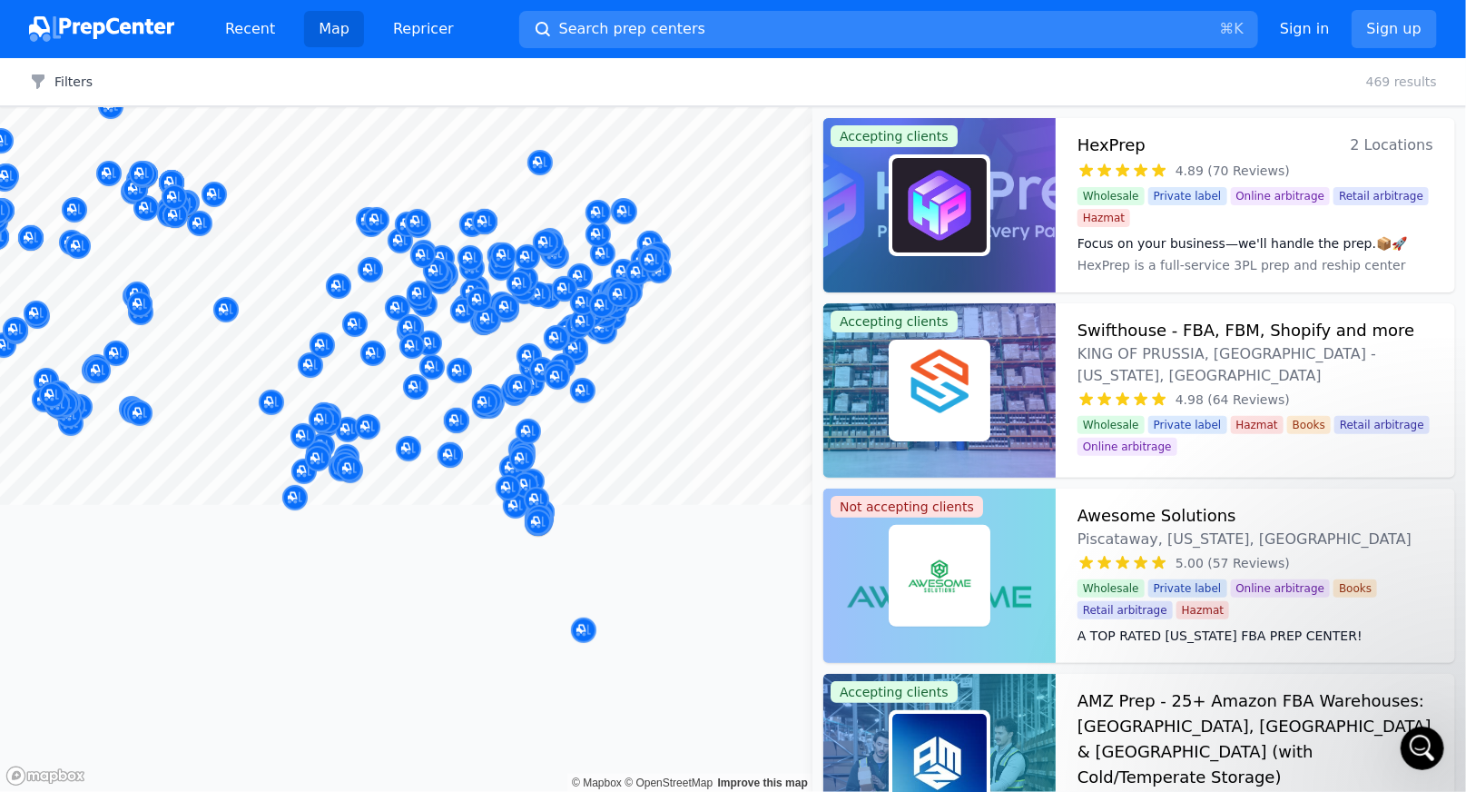
click at [648, 575] on div "© Mapbox © OpenStreetMap Improve this map" at bounding box center [406, 449] width 813 height 685
click at [577, 22] on span "Search prep centers" at bounding box center [632, 29] width 146 height 22
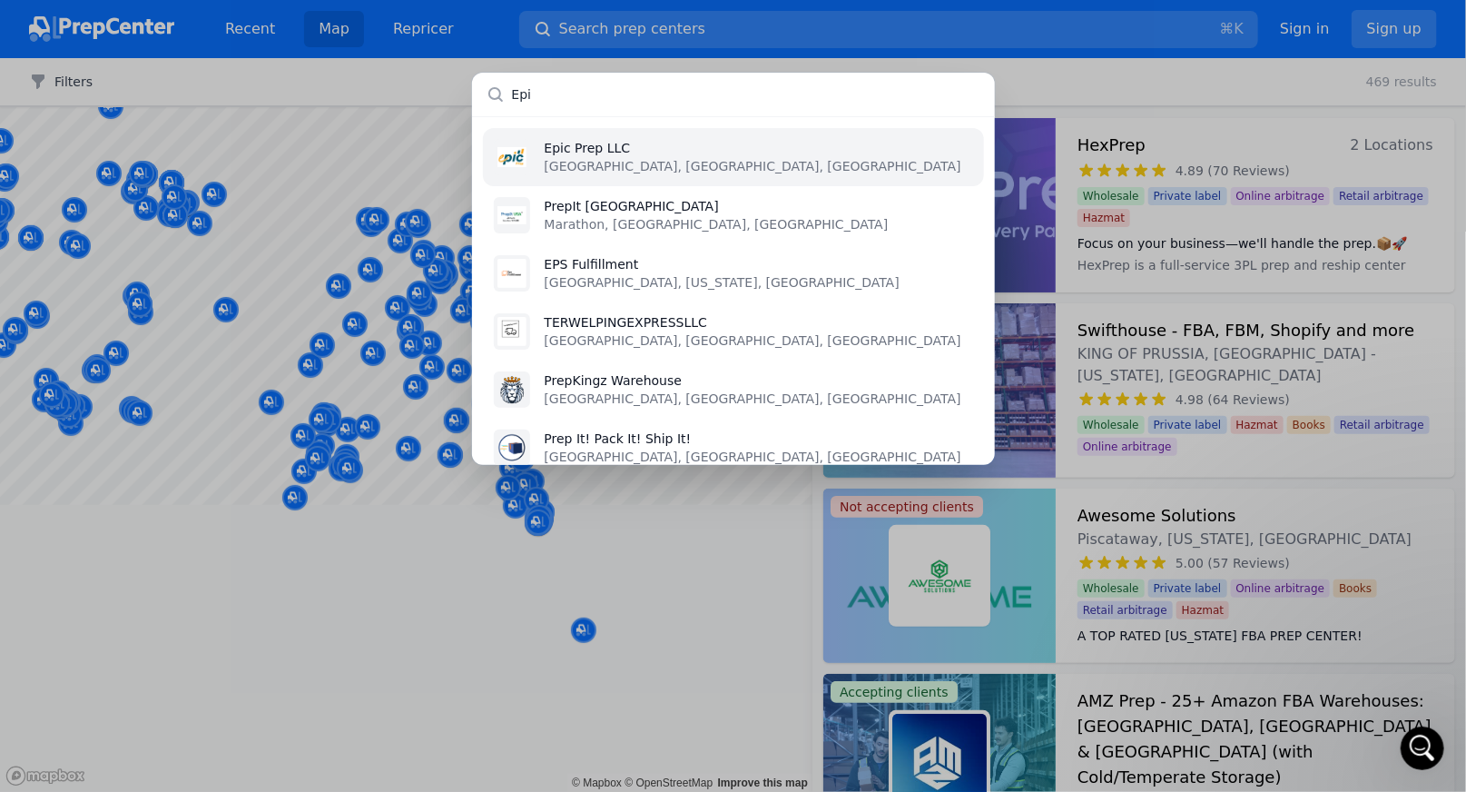
type input "Epi"
click at [567, 164] on p "[GEOGRAPHIC_DATA], [GEOGRAPHIC_DATA], [GEOGRAPHIC_DATA]" at bounding box center [753, 166] width 417 height 18
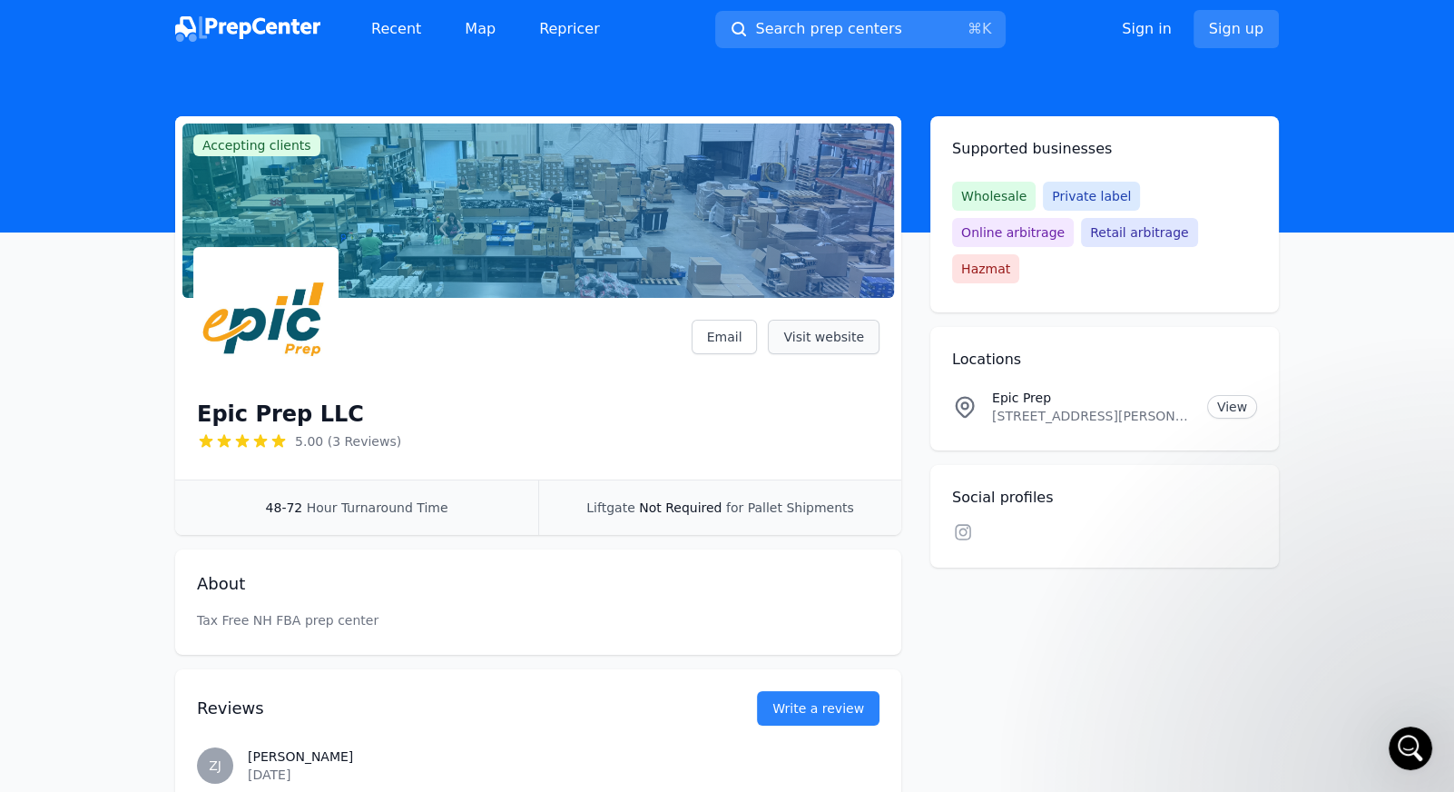
click at [816, 338] on link "Visit website" at bounding box center [824, 337] width 112 height 34
click at [774, 24] on span "Search prep centers" at bounding box center [828, 29] width 146 height 22
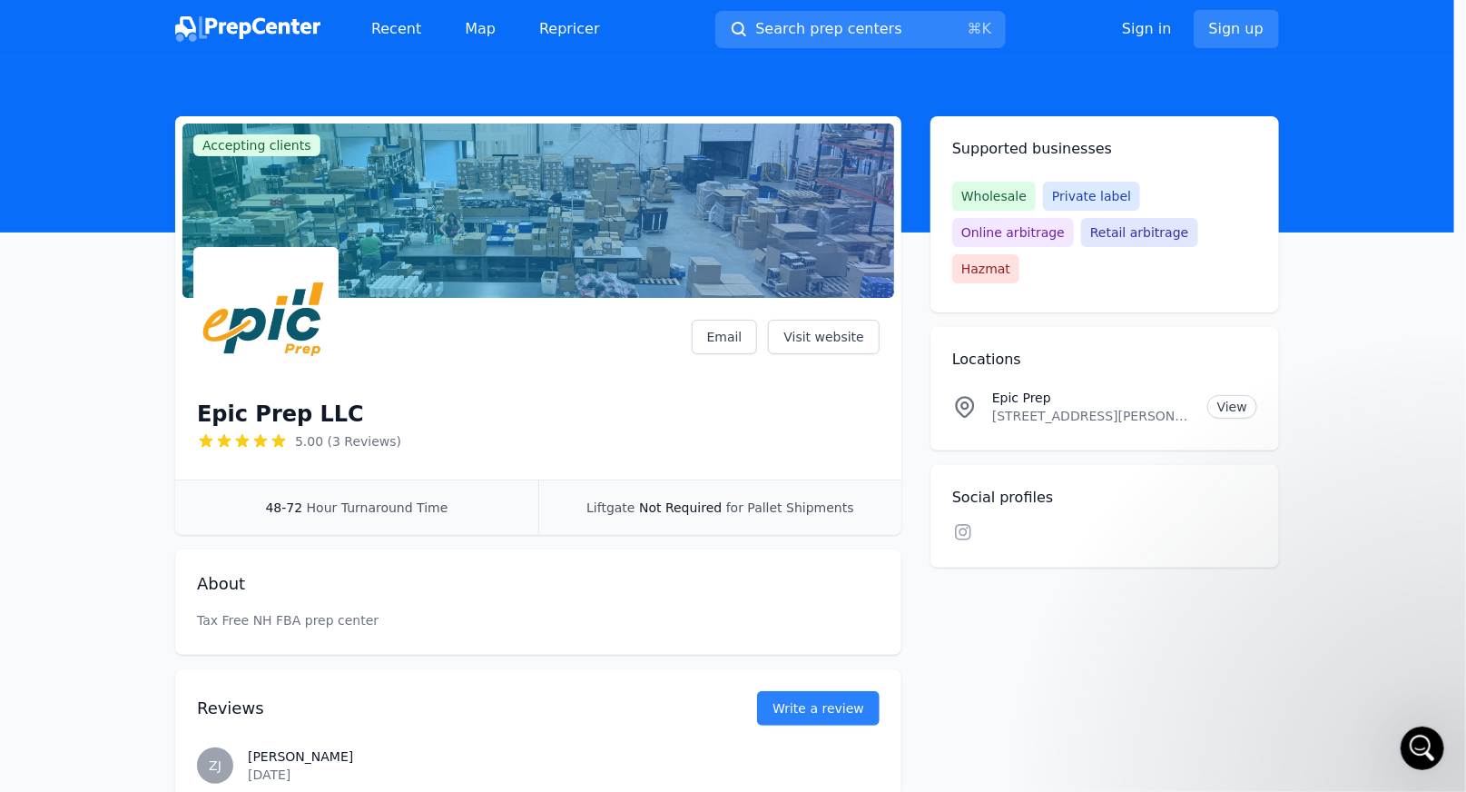
click at [773, 33] on div at bounding box center [733, 396] width 1466 height 792
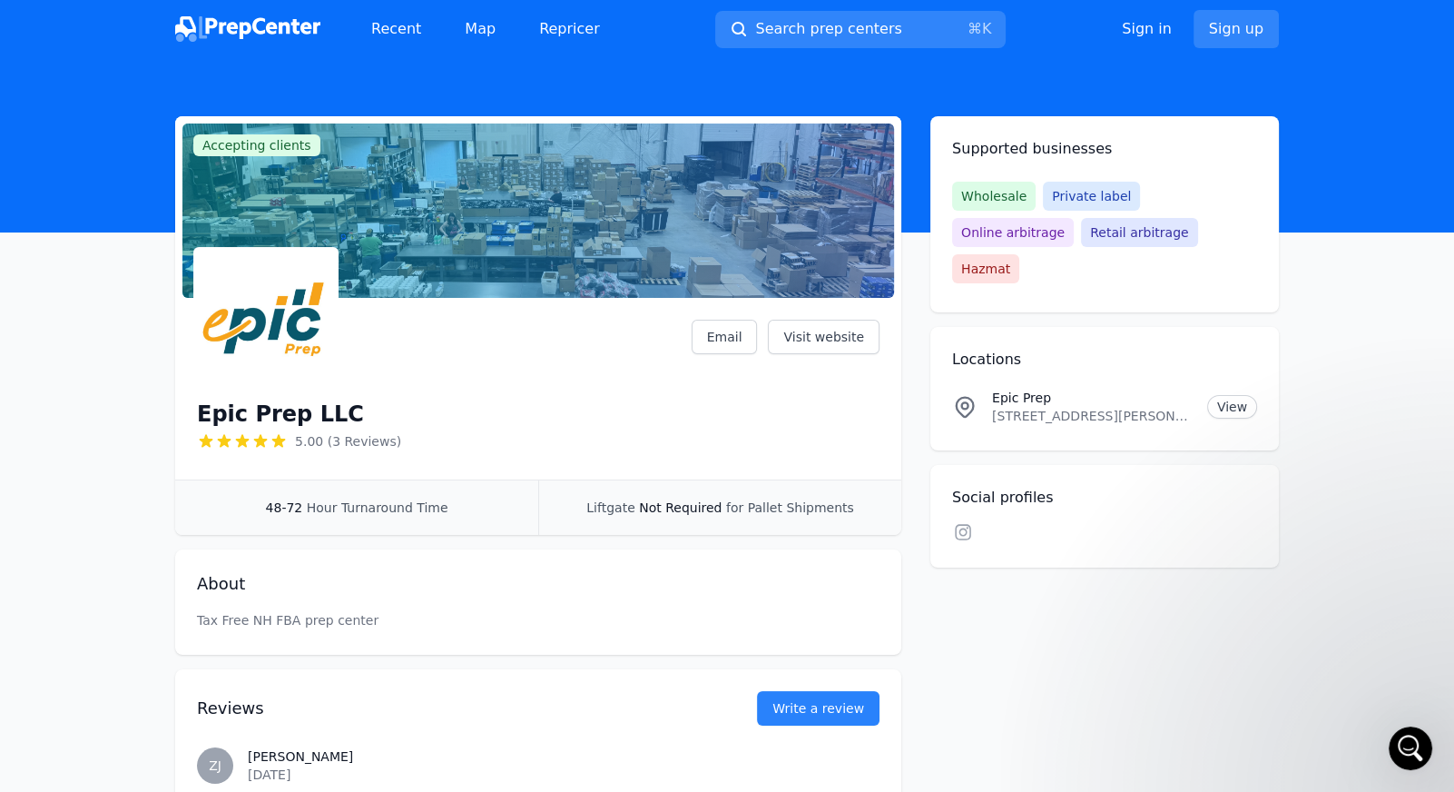
click at [773, 33] on span "Search prep centers" at bounding box center [828, 29] width 146 height 22
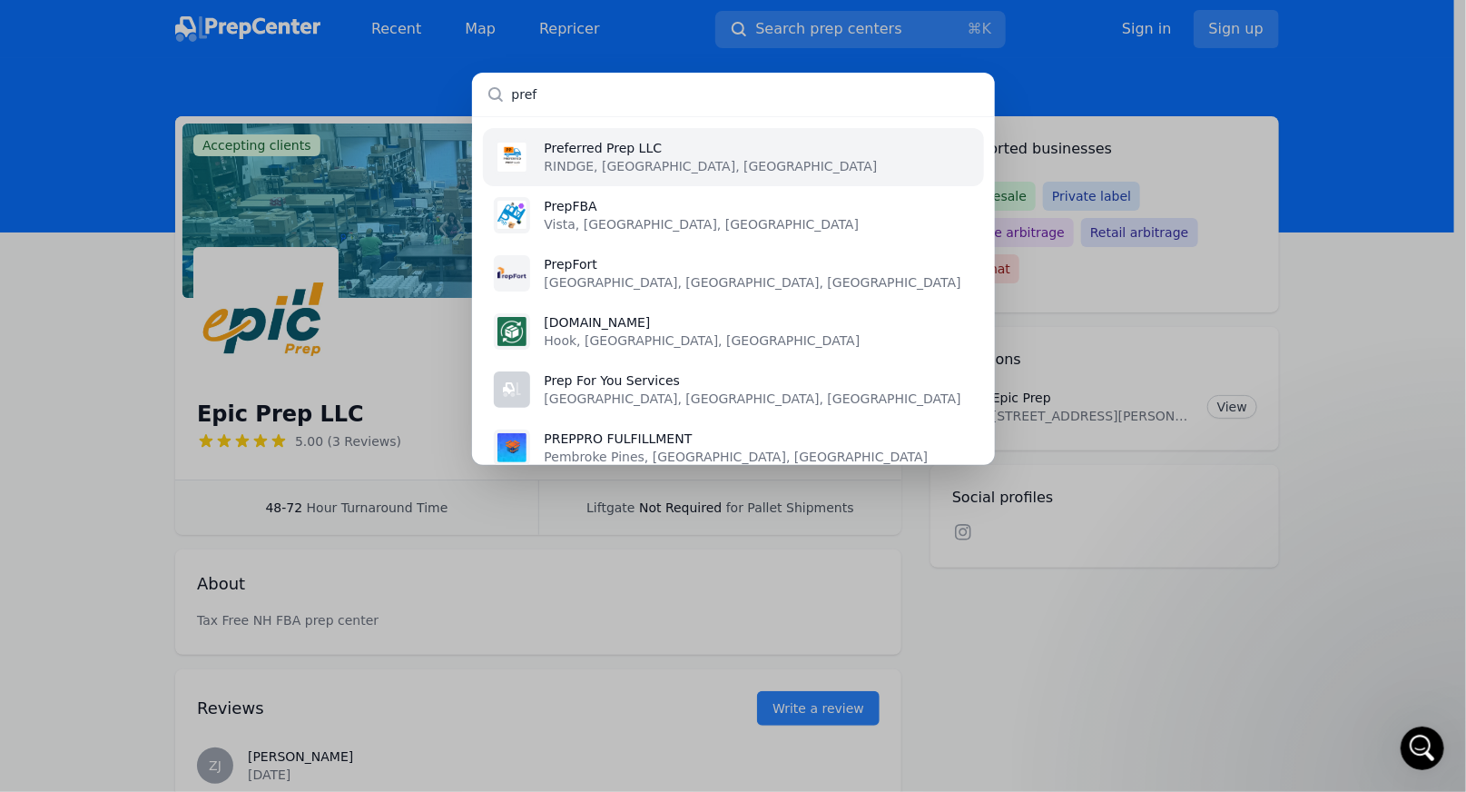
type input "pref"
click at [615, 161] on p "RINDGE, [GEOGRAPHIC_DATA], [GEOGRAPHIC_DATA]" at bounding box center [711, 166] width 333 height 18
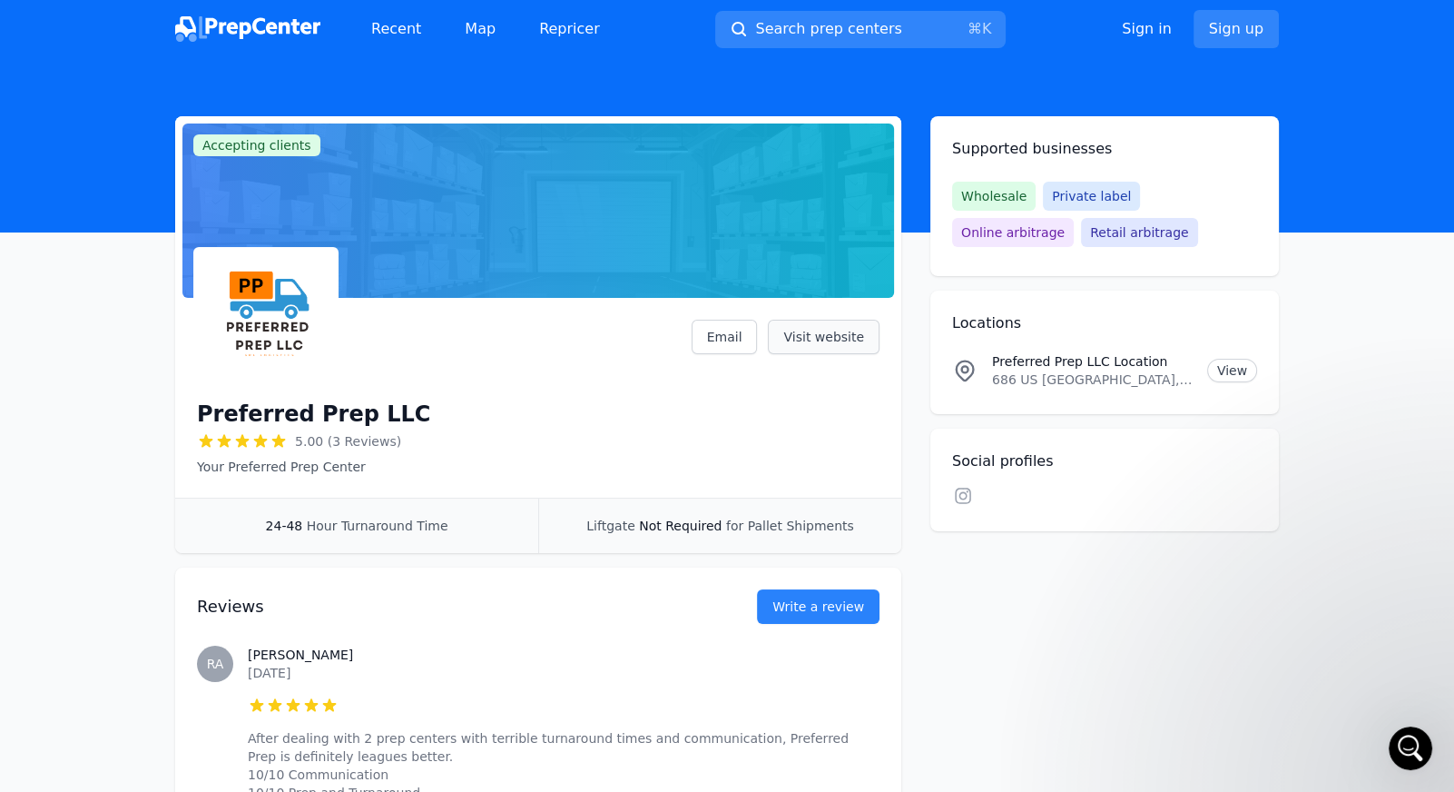
click at [833, 340] on link "Visit website" at bounding box center [824, 337] width 112 height 34
